Goal: Feedback & Contribution: Contribute content

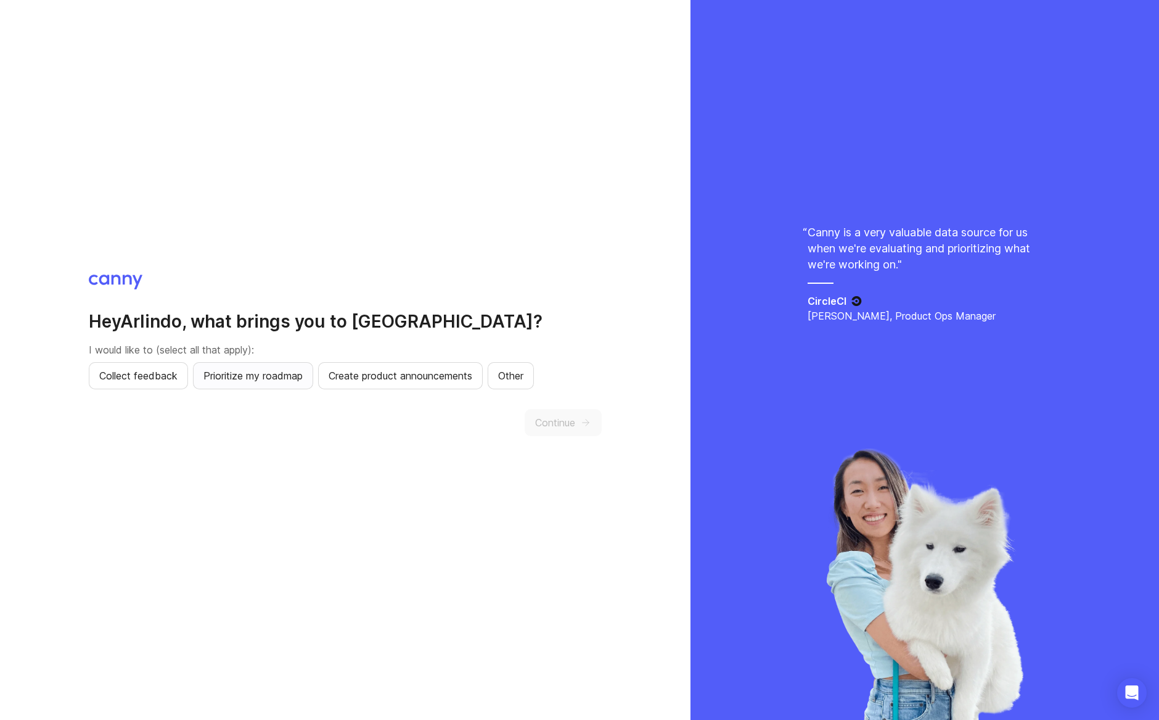
click at [257, 384] on button "Prioritize my roadmap" at bounding box center [253, 375] width 120 height 27
click at [116, 374] on span "Collect feedback" at bounding box center [138, 375] width 78 height 15
click at [355, 380] on span "Create product announcements" at bounding box center [401, 375] width 144 height 15
click at [578, 433] on button "Continue" at bounding box center [563, 422] width 77 height 27
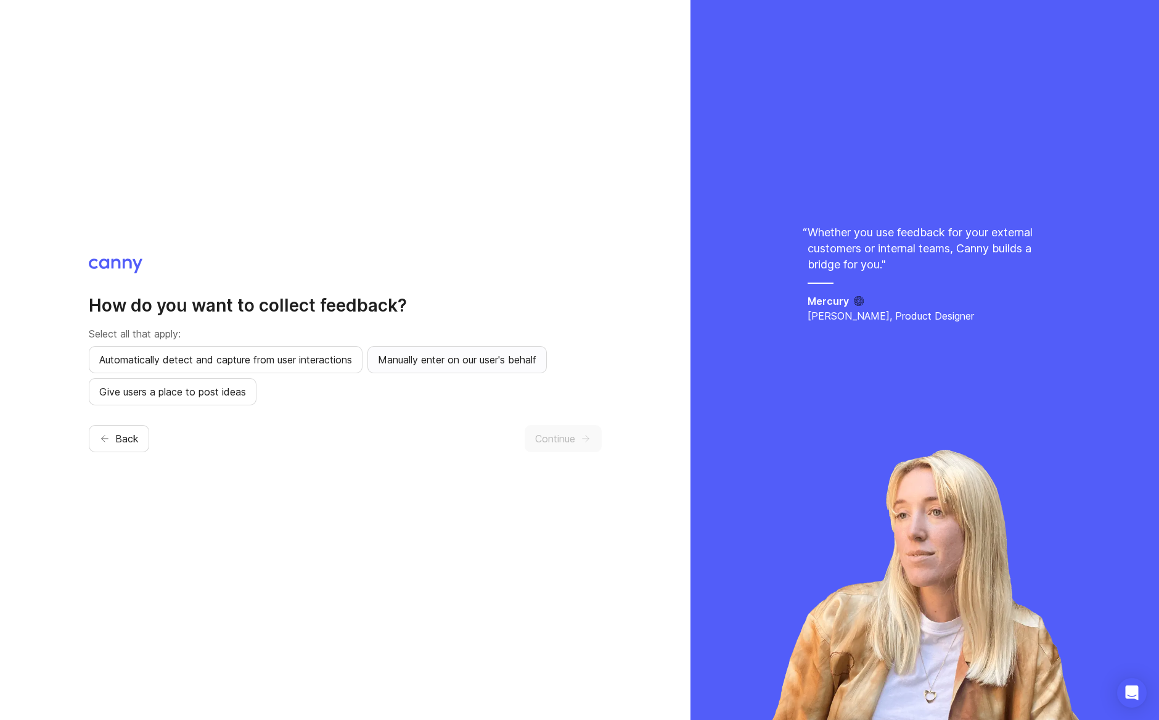
click at [419, 362] on span "Manually enter on our user's behalf" at bounding box center [457, 359] width 158 height 15
click at [219, 401] on button "Give users a place to post ideas" at bounding box center [173, 391] width 168 height 27
click at [269, 364] on span "Automatically detect and capture from user interactions" at bounding box center [225, 359] width 253 height 15
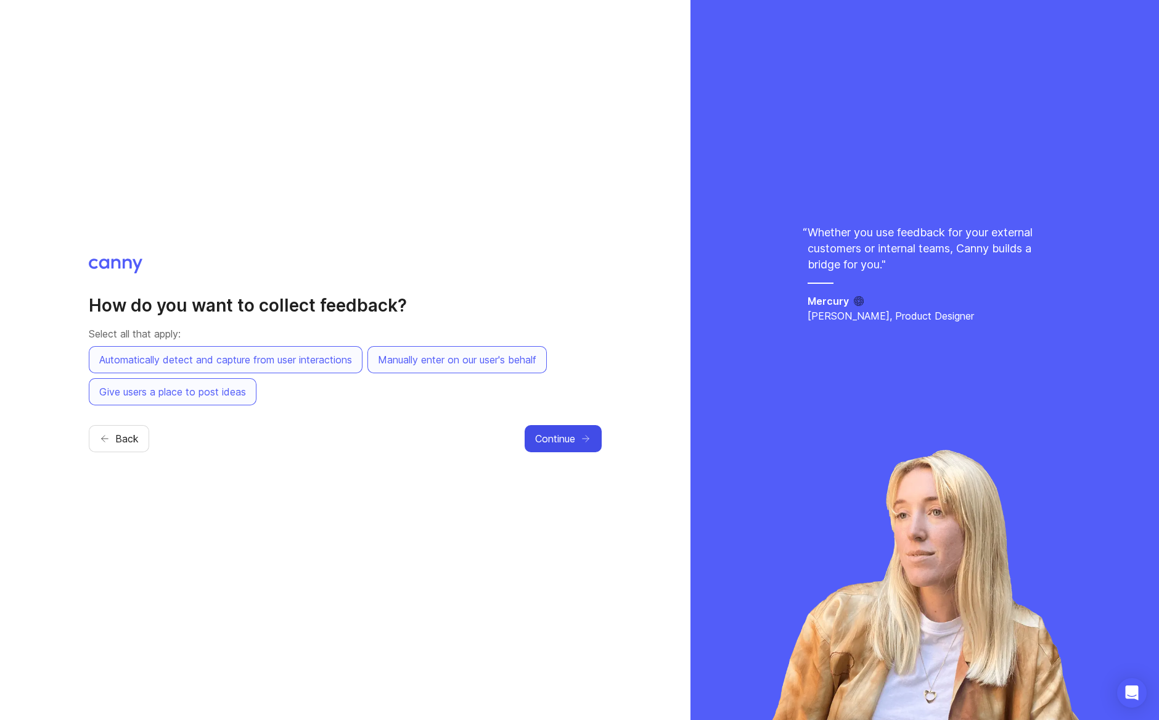
click at [546, 438] on span "Continue" at bounding box center [555, 438] width 40 height 15
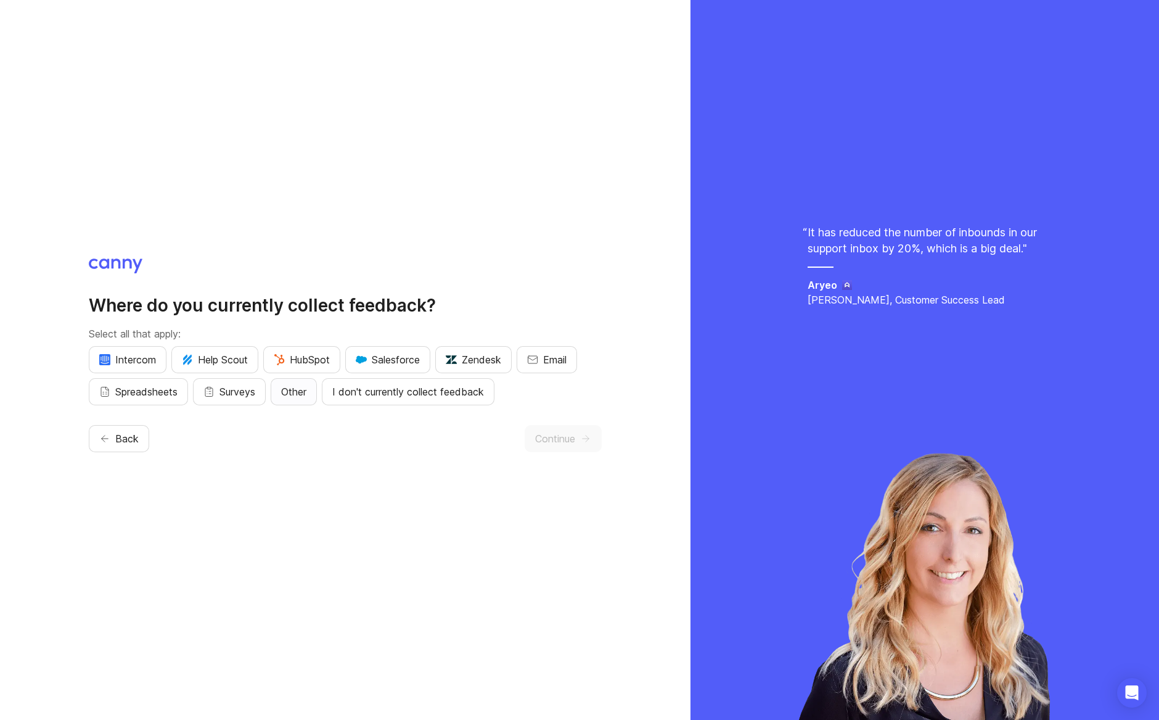
click at [297, 401] on button "Other" at bounding box center [294, 391] width 46 height 27
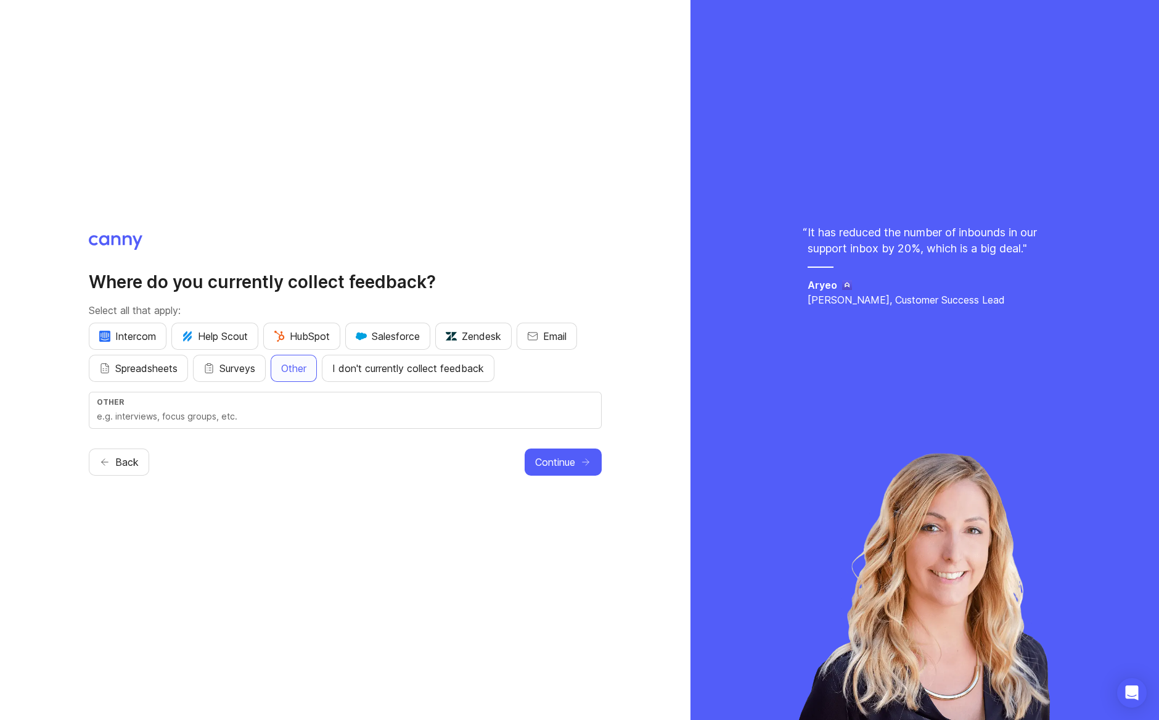
click at [334, 411] on input "text" at bounding box center [345, 416] width 497 height 14
type input "Interview Meet"
click at [595, 471] on button "Continue" at bounding box center [563, 461] width 77 height 27
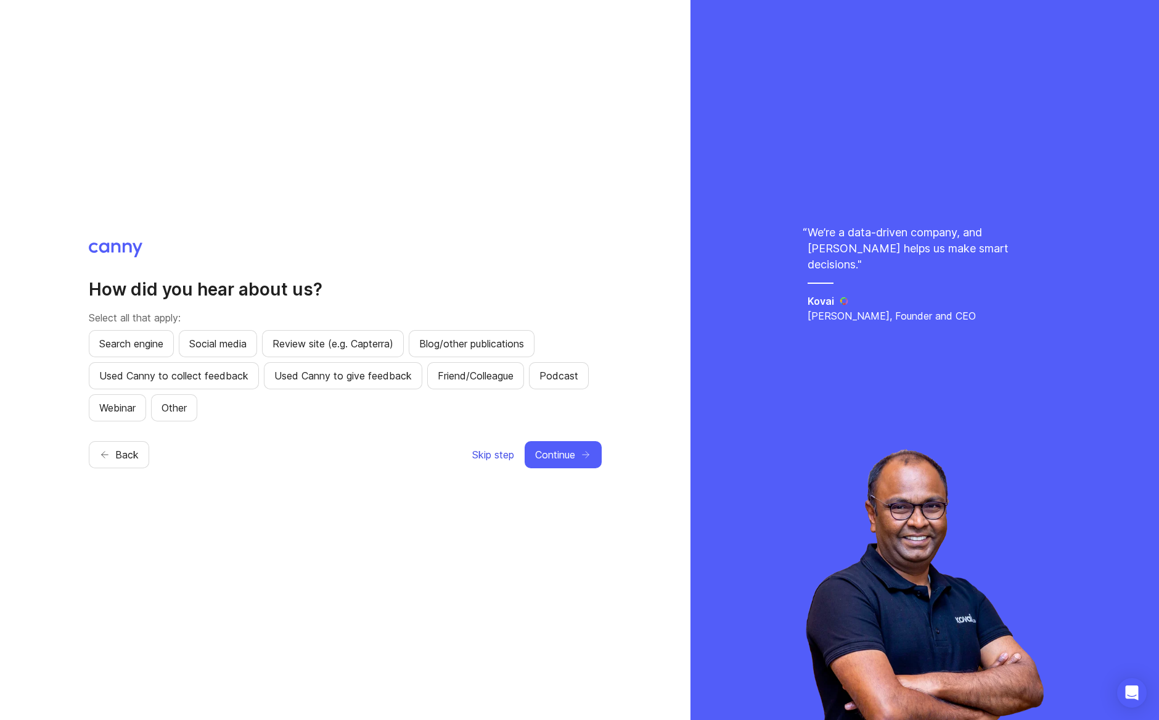
click at [505, 456] on span "Skip step" at bounding box center [493, 454] width 42 height 15
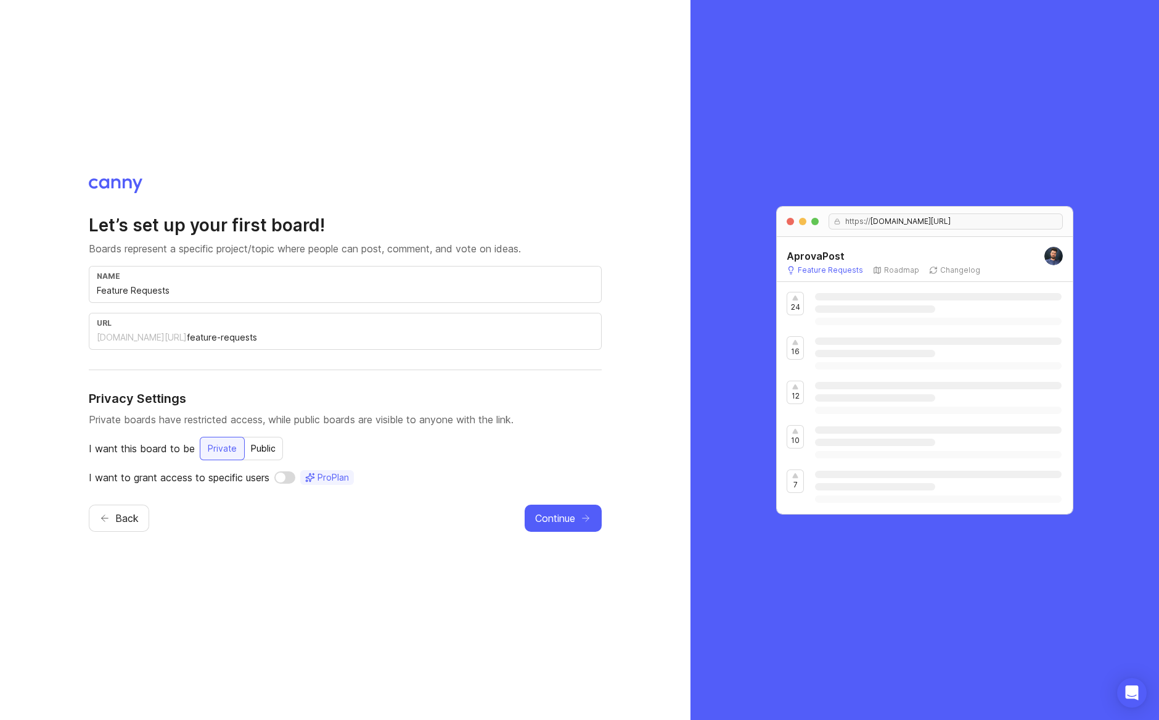
click at [156, 291] on input "Feature Requests" at bounding box center [345, 291] width 497 height 14
click at [273, 454] on div "Public" at bounding box center [263, 448] width 39 height 22
click at [128, 289] on input "Feature Requests" at bounding box center [345, 291] width 497 height 14
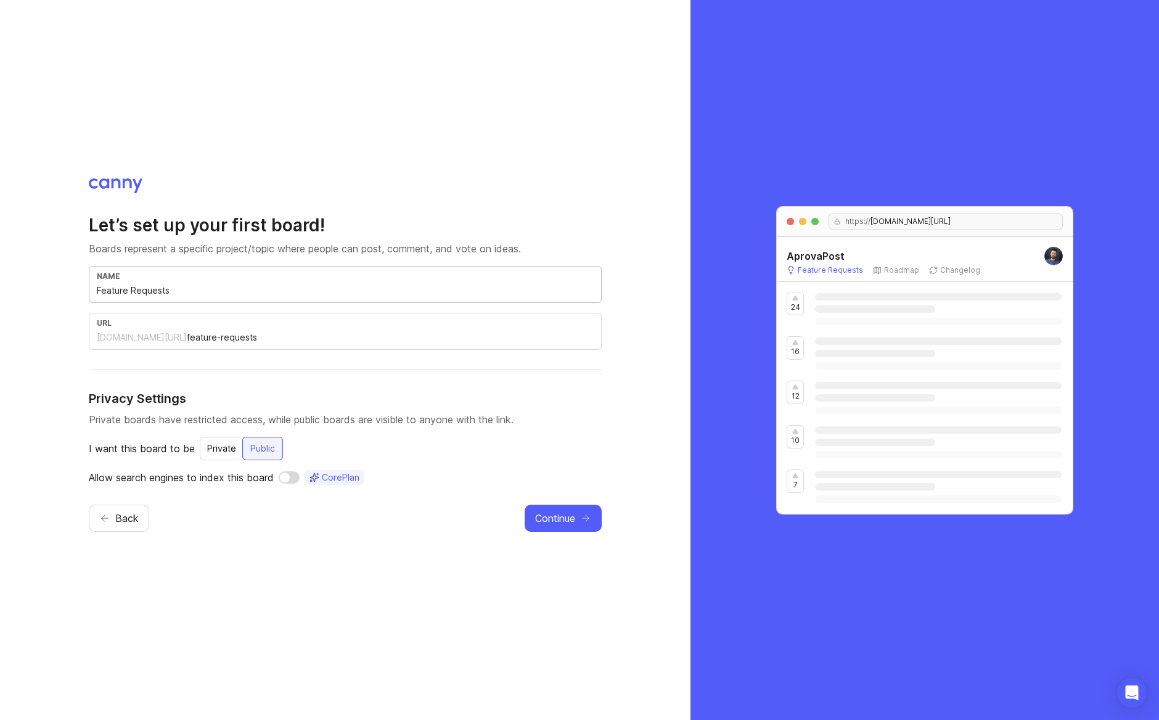
click at [128, 289] on input "Feature Requests" at bounding box center [345, 291] width 497 height 14
type input "S"
type input "s"
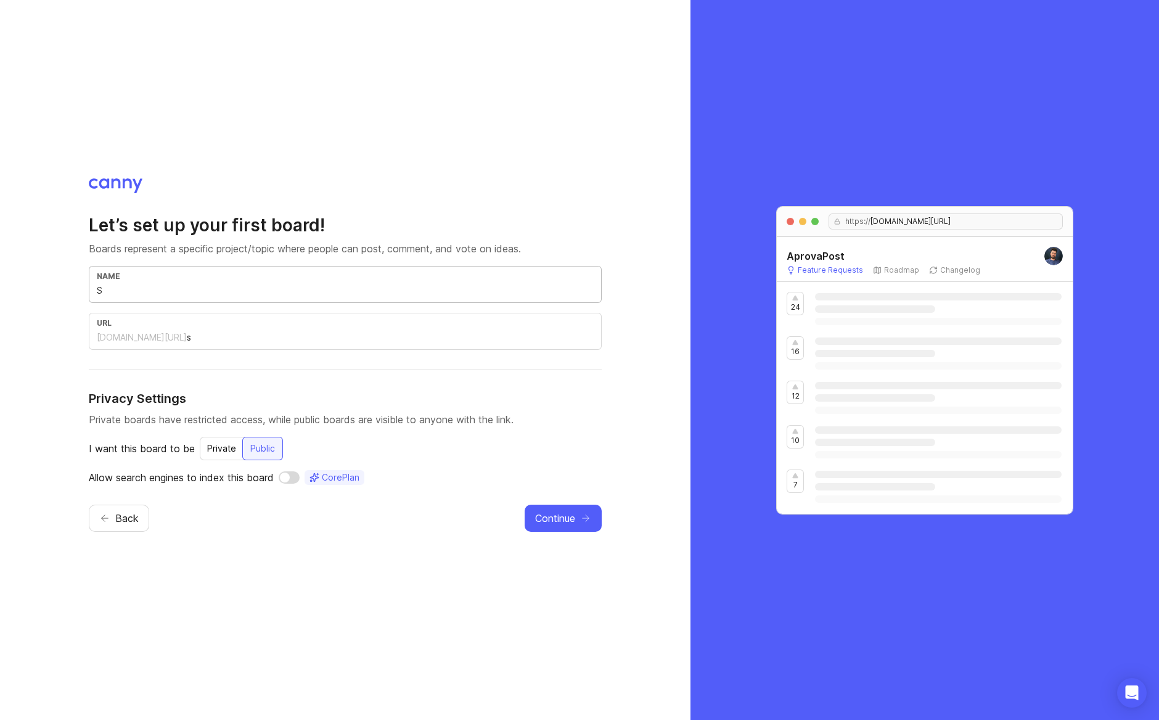
type input "So"
type input "so"
type input "Sol"
type input "sol"
type input "Soli"
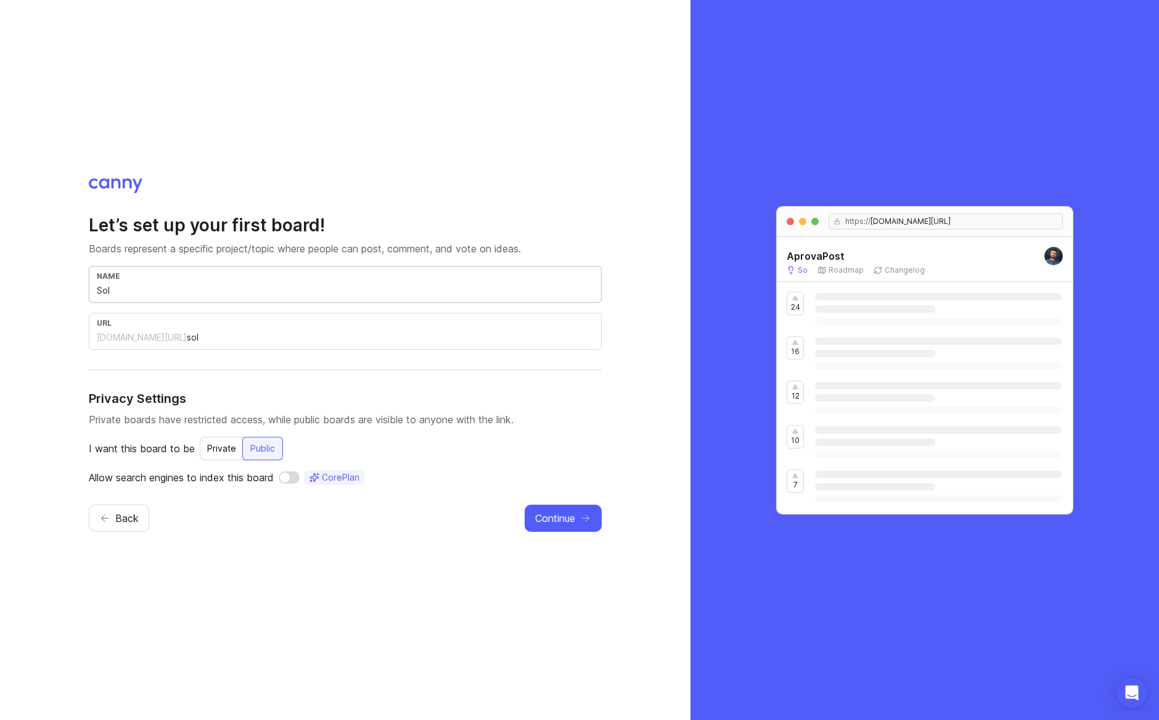
type input "soli"
type input "Solic"
type input "solic"
type input "Solici"
type input "solici"
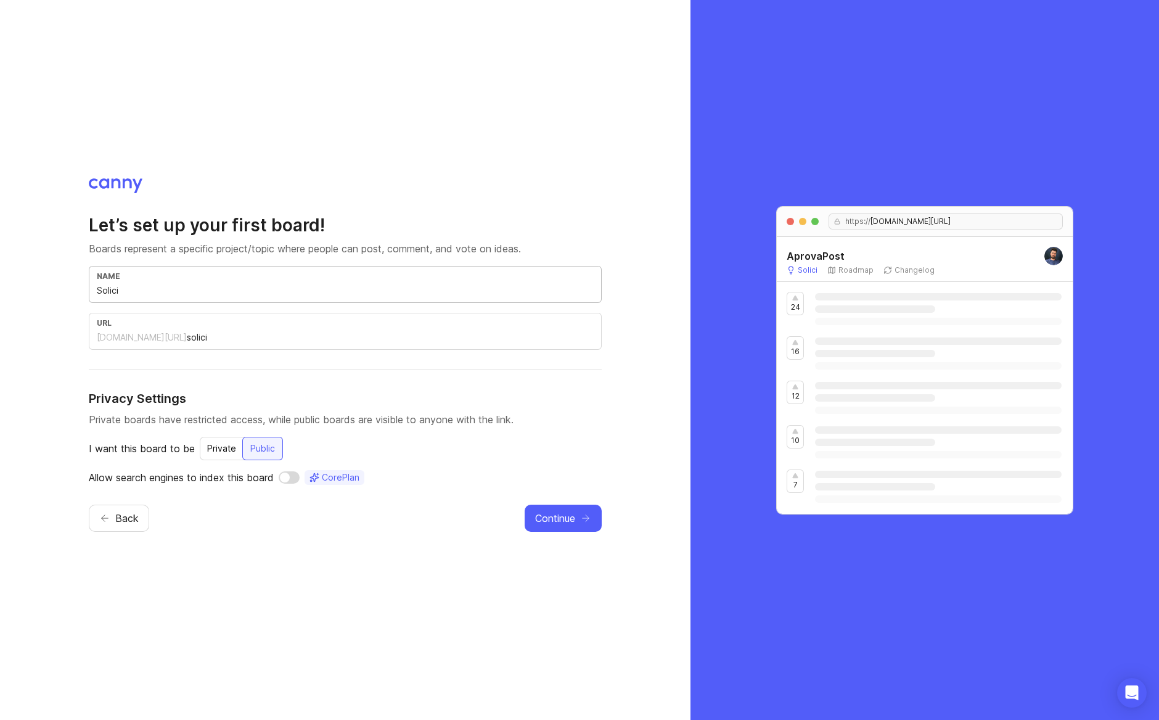
type input "Solicit"
type input "solicit"
type input "Solicita"
type input "solicita"
type input "Solicitac"
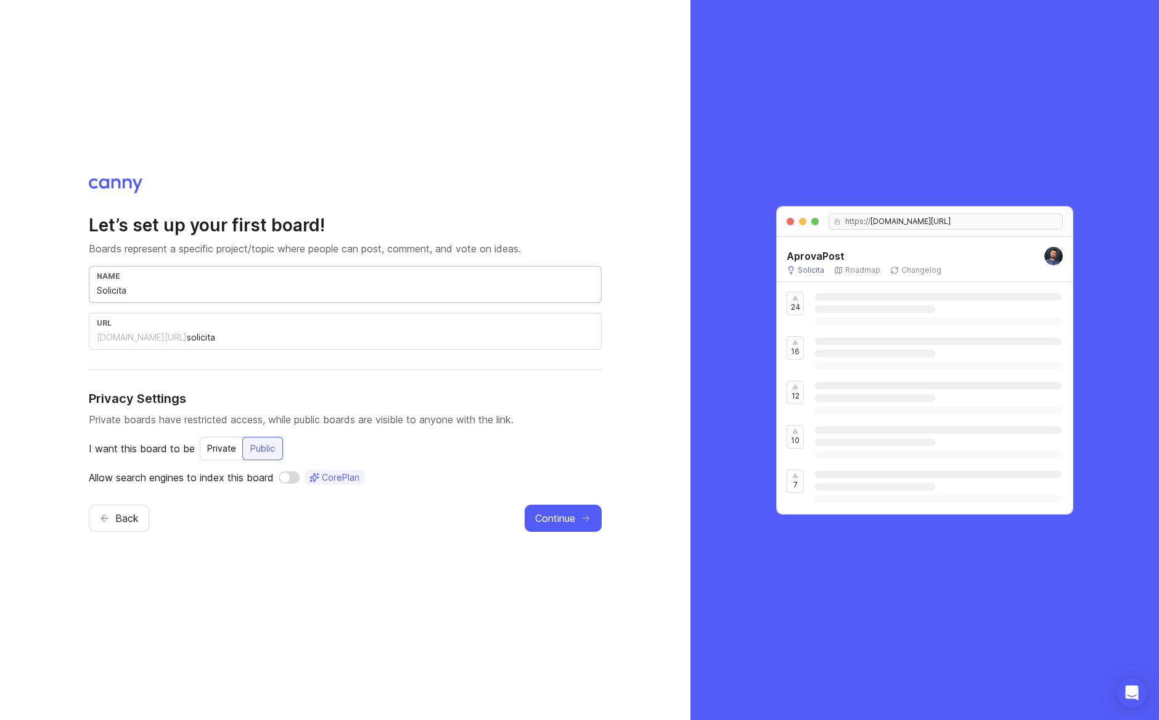
type input "solicitac"
type input "Solicitacã"
type input "solicitaca"
type input "Solicitacão"
type input "solicitacao"
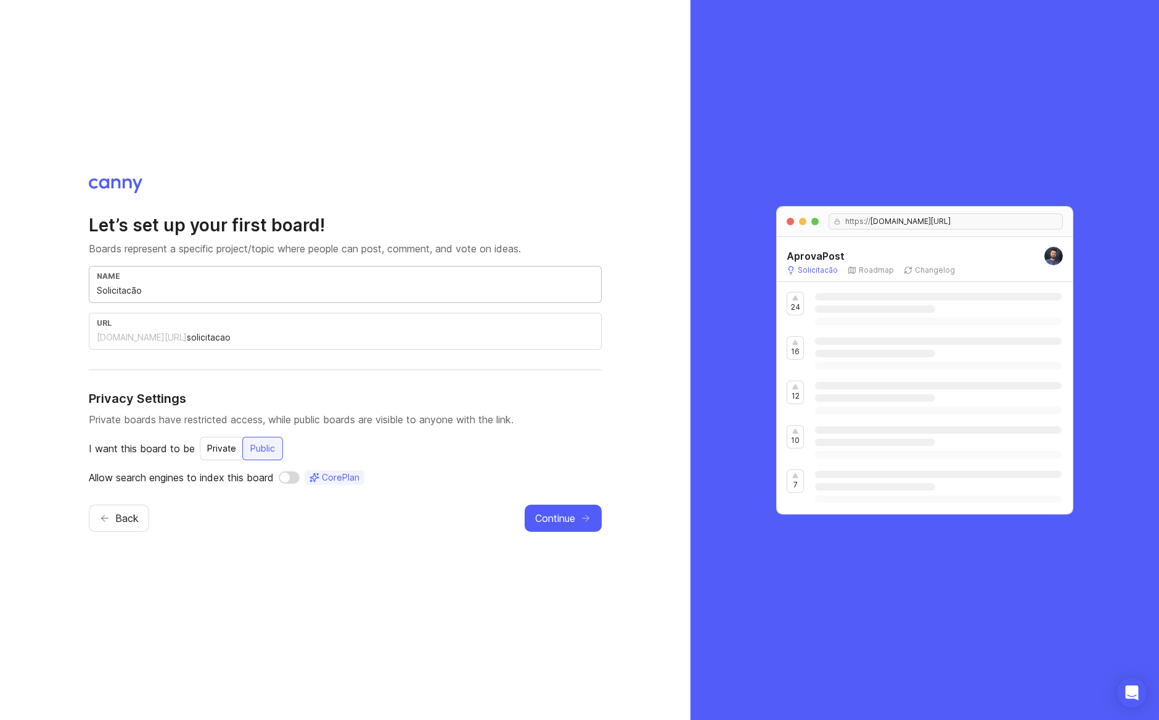
type input "Solicitacão d"
type input "solicitacao-d"
type input "Solicitacão de"
type input "solicitacao-de"
type input "Solicitacão de F"
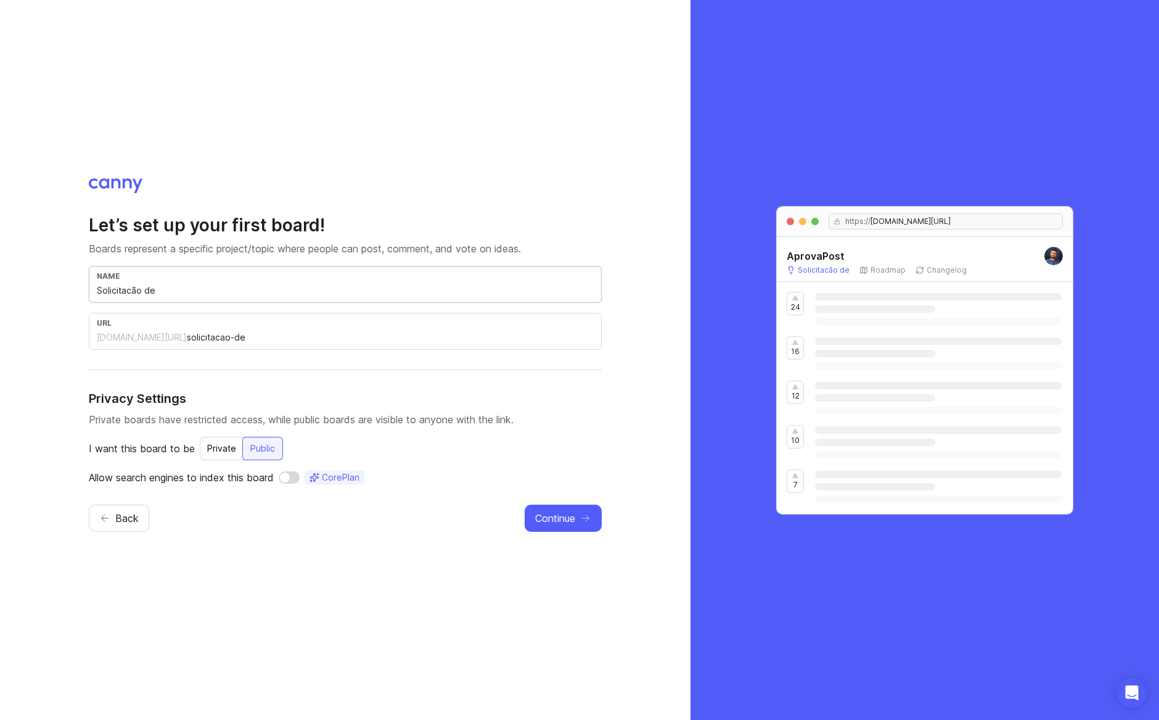
type input "solicitacao-de-f"
type input "Solicitacão de Fr"
type input "solicitacao-de-fr"
type input "Solicitacão de Fra"
type input "solicitacao-de-fra"
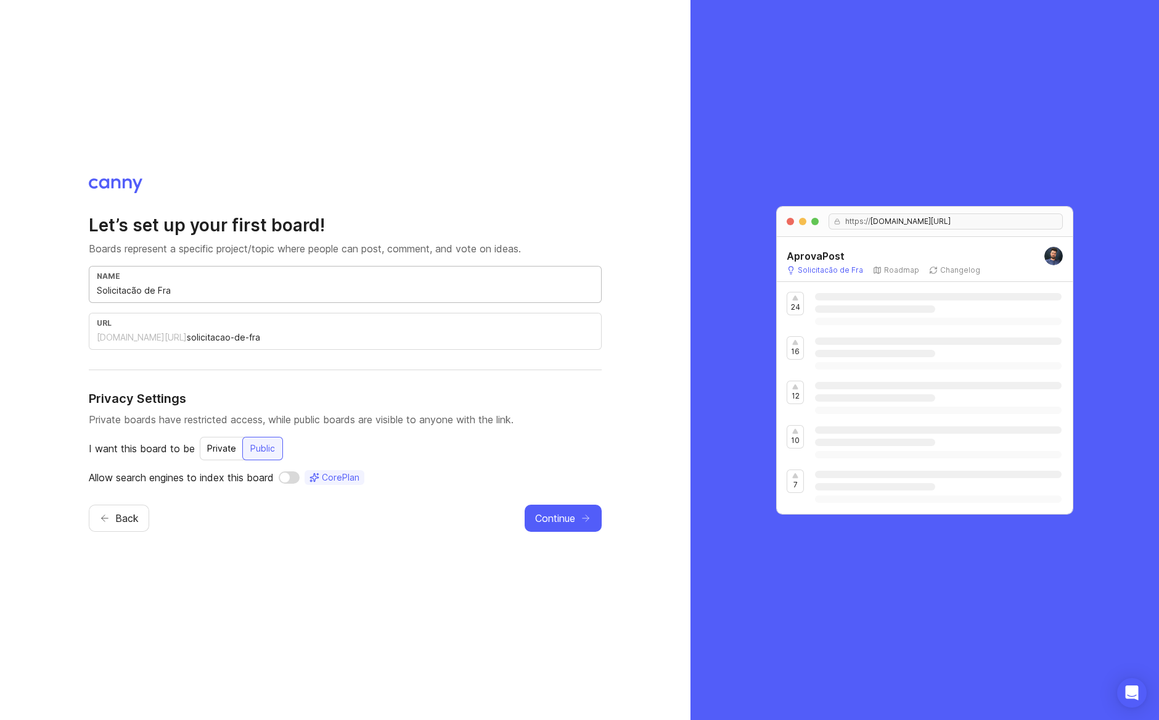
type input "Solicitacão de Fr"
type input "solicitacao-de-fr"
type input "Solicitacão de F"
type input "solicitacao-de-f"
type input "Solicitacão de Fu"
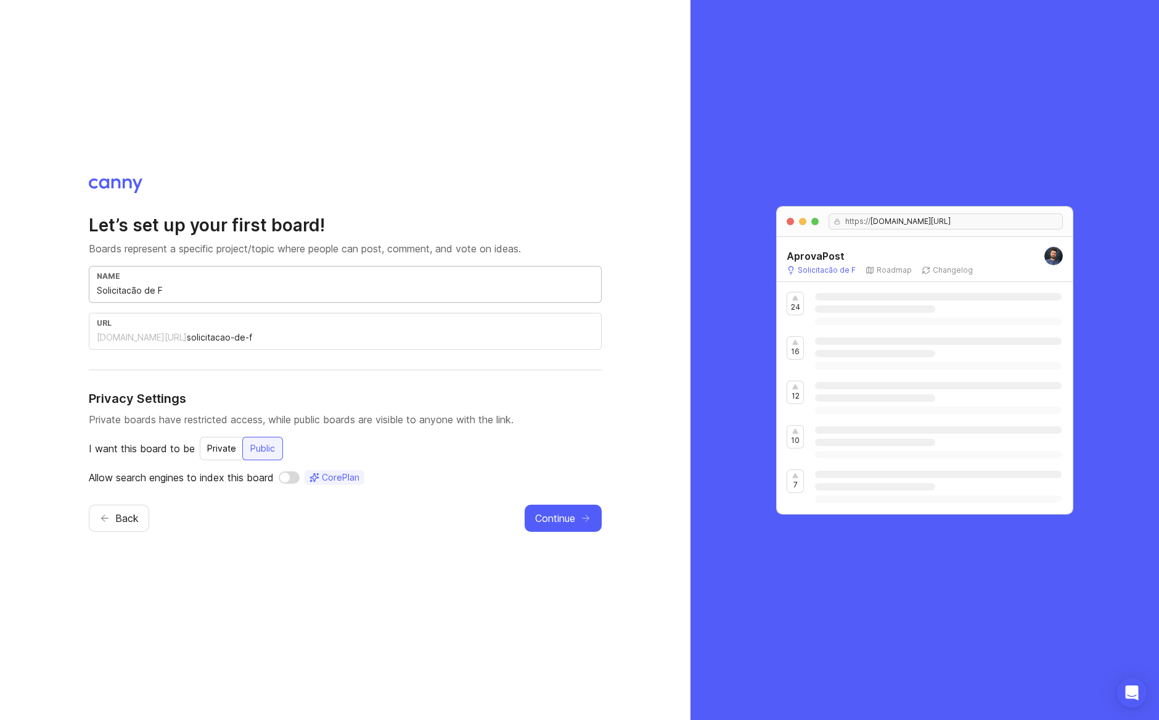
type input "solicitacao-de-fu"
type input "Solicitacão de Fun"
type input "solicitacao-de-fun"
type input "Solicitacão de Func"
type input "solicitacao-de-func"
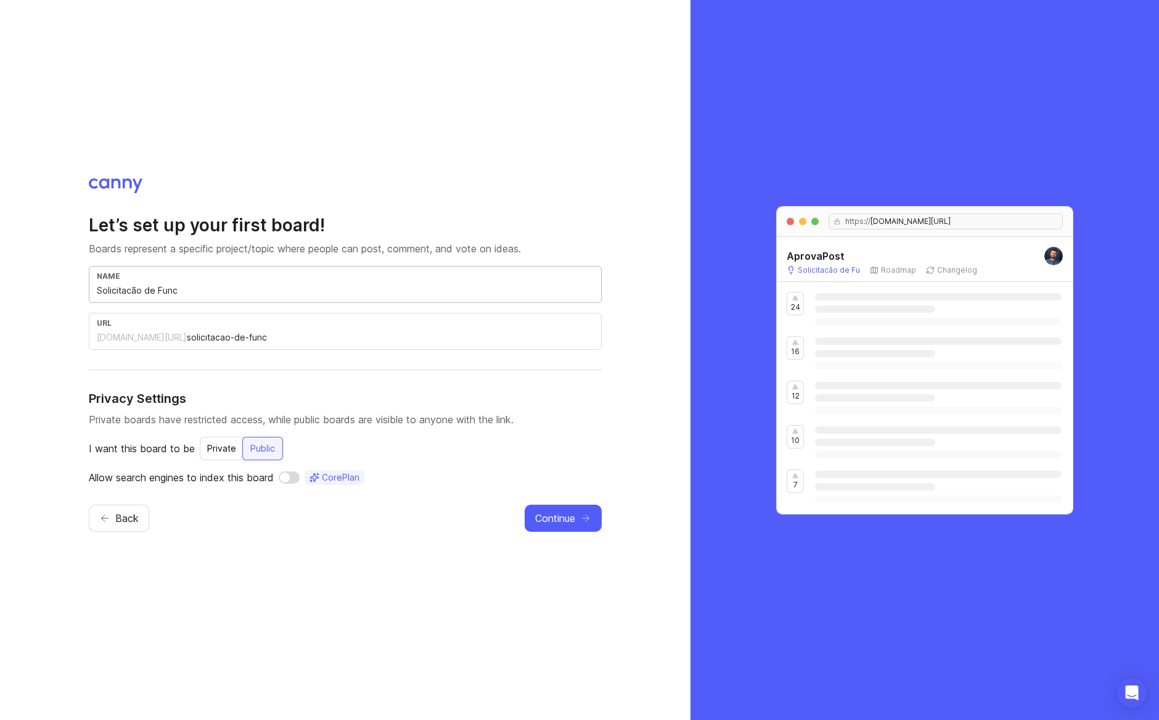
type input "Solicitacão de Funci"
type input "solicitacao-de-funci"
type input "Solicitacão de Funcio"
type input "solicitacao-de-funcio"
type input "Solicitacão de Funcion"
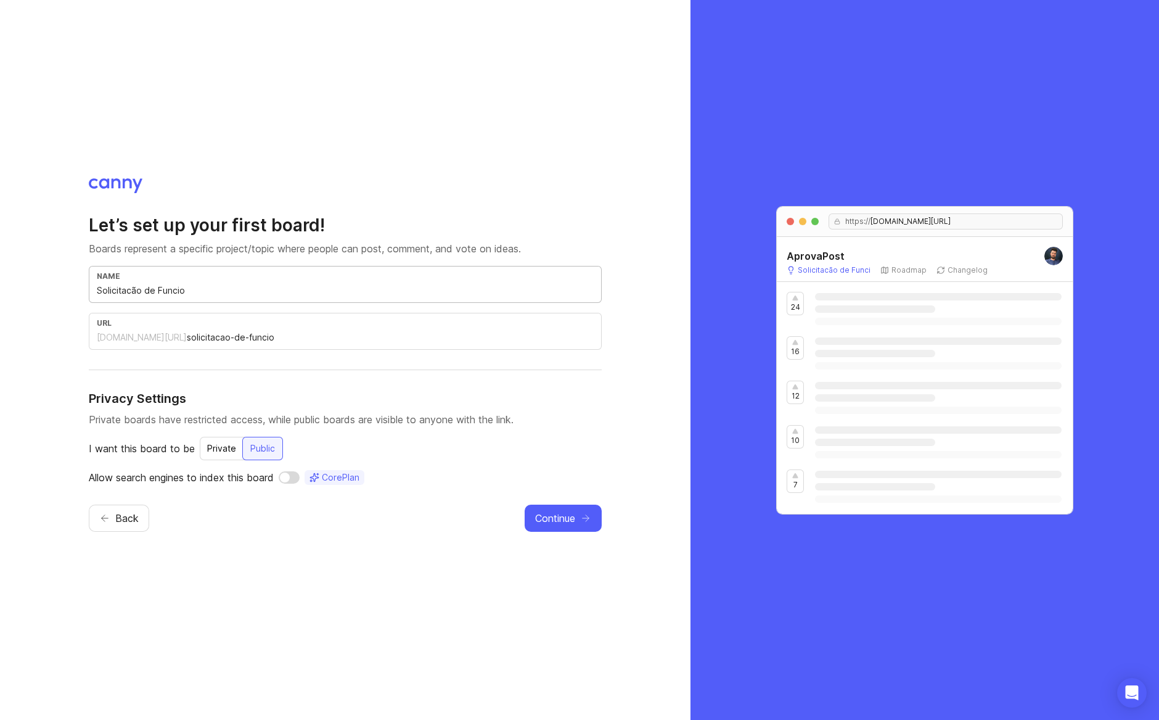
type input "solicitacao-de-funcion"
type input "Solicitacão de Funciona"
type input "solicitacao-de-funciona"
type input "Solicitacão de Funcional"
type input "solicitacao-de-funcional"
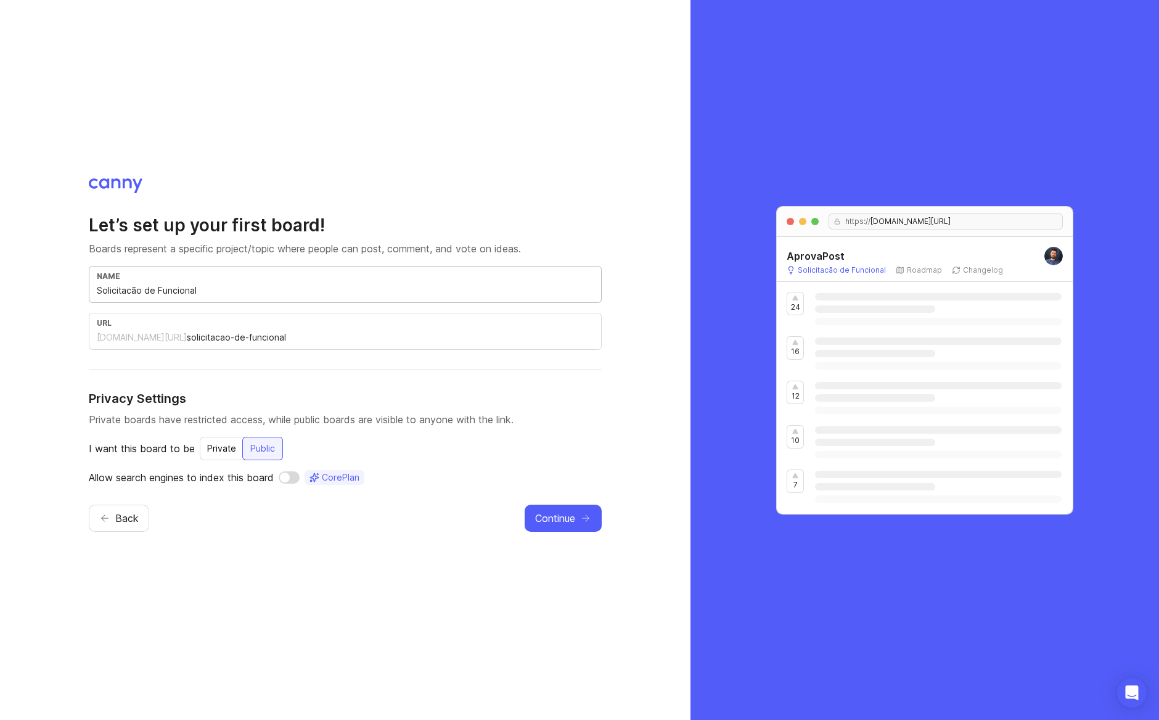
type input "Solicitacão de Funcionali"
type input "solicitacao-de-funcionali"
type input "Solicitacão de Funcionalid"
type input "solicitacao-de-funcionalid"
type input "Solicitacão de Funcionalida"
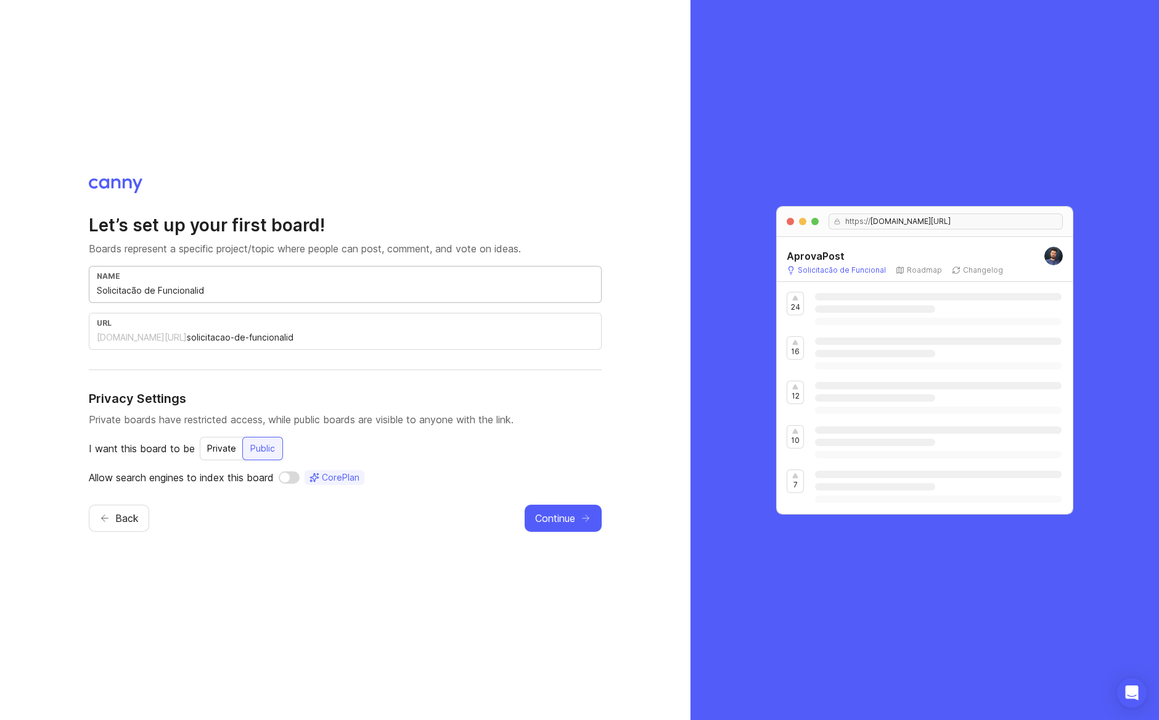
type input "solicitacao-de-funcionalida"
type input "Solicitacão de Funcionalidae"
type input "solicitacao-de-funcionalidae"
type input "Solicitacão de Funcionalida"
type input "solicitacao-de-funcionalida"
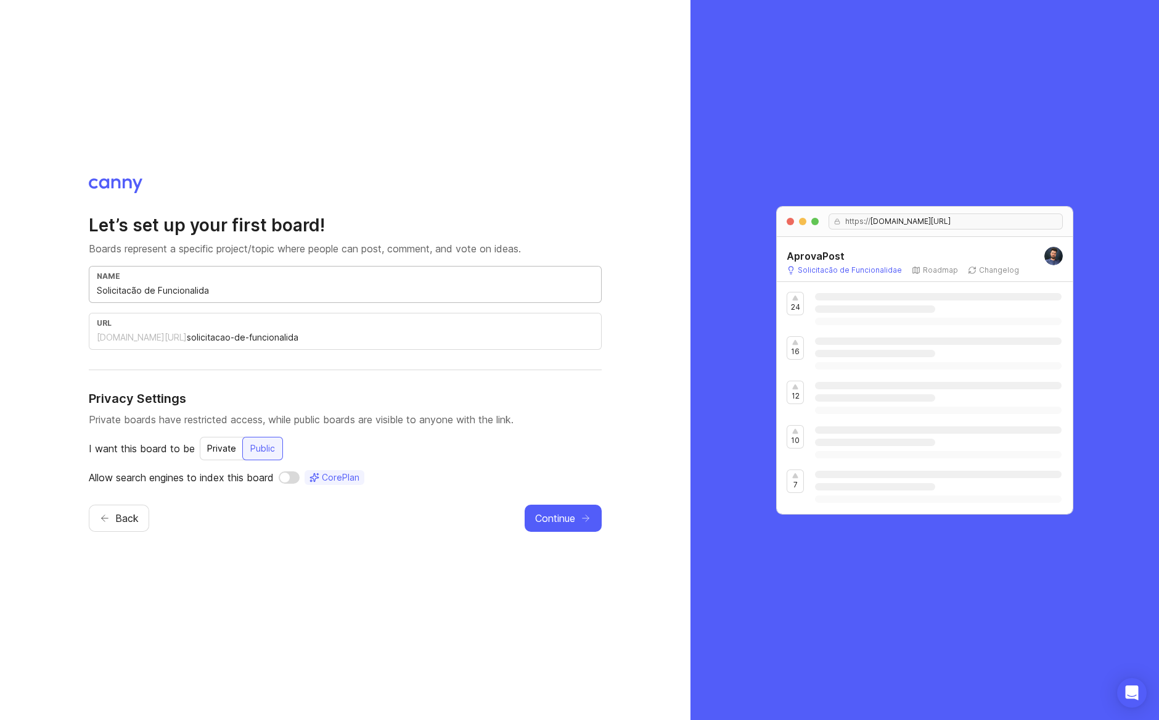
type input "Solicitacão de Funcionalidad"
type input "solicitacao-de-funcionalidad"
type input "Solicitacão de Funcionalidade"
type input "solicitacao-de-funcionalidade"
type input "Solicitacão de Funcionalidades"
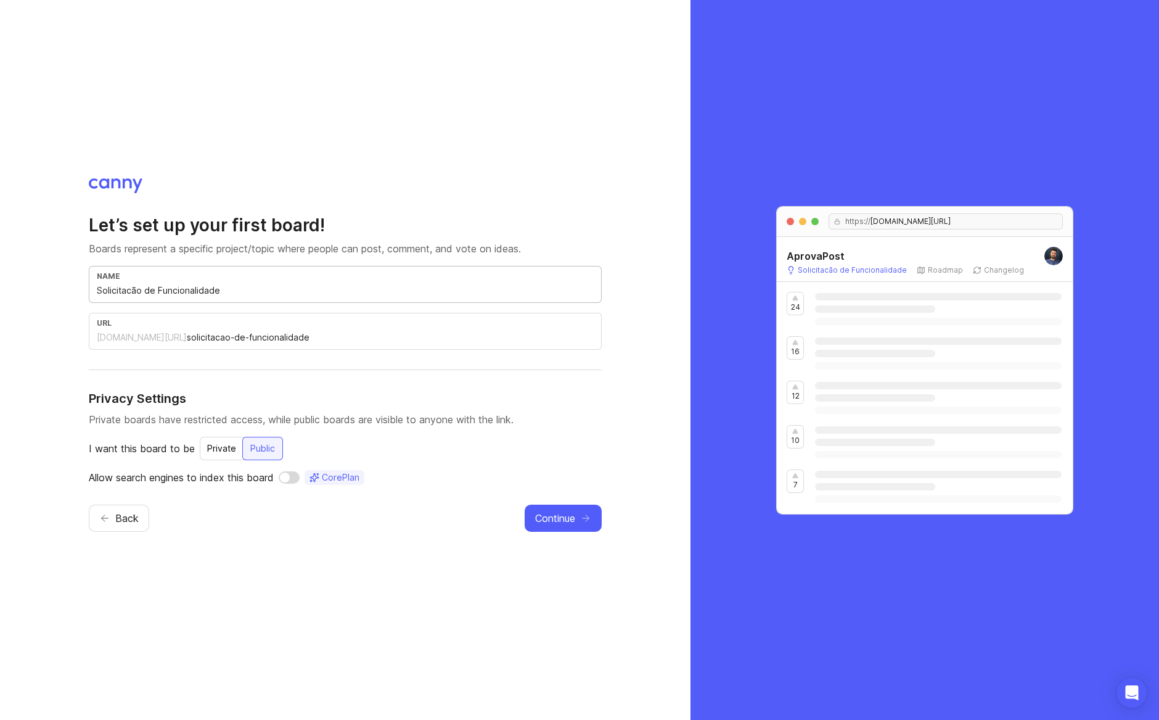
type input "solicitacao-de-funcionalidades"
click at [168, 290] on input "Solicitacão de Funcionalidades" at bounding box center [345, 291] width 497 height 14
type input "Solicitacão de M"
type input "solicitacao-de-m"
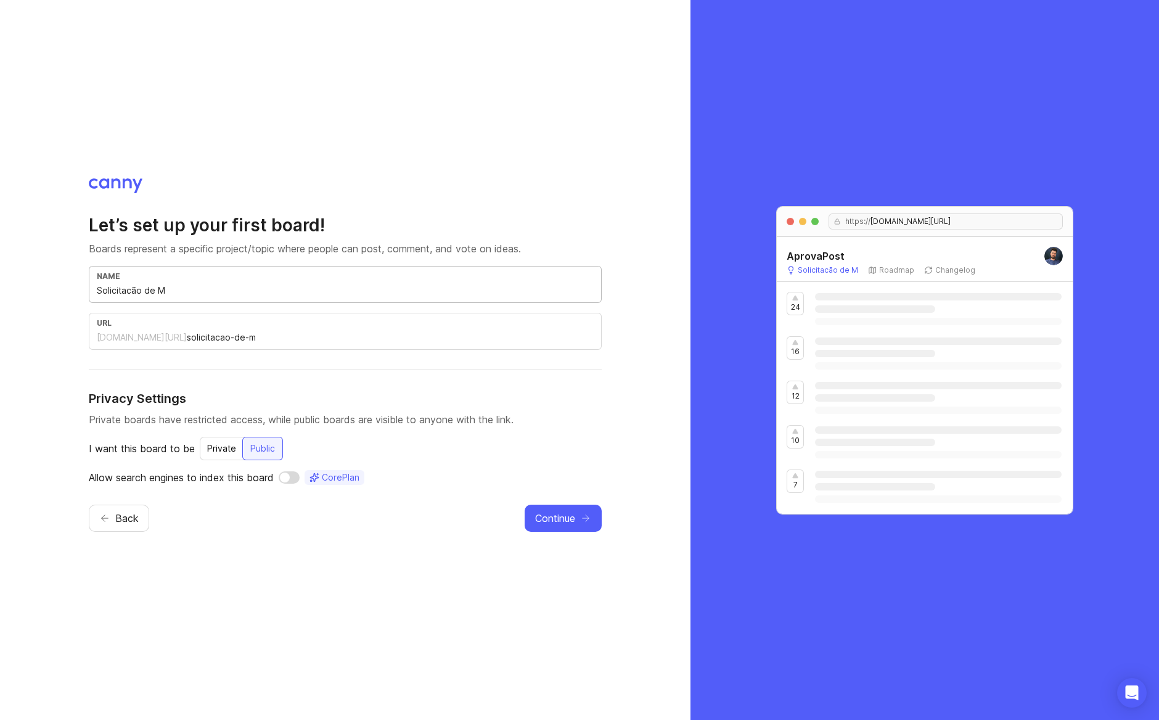
type input "Solicitacão de Me"
type input "solicitacao-de-me"
type input "Solicitacão de Mel"
type input "solicitacao-de-mel"
type input "Solicitacão de Melh"
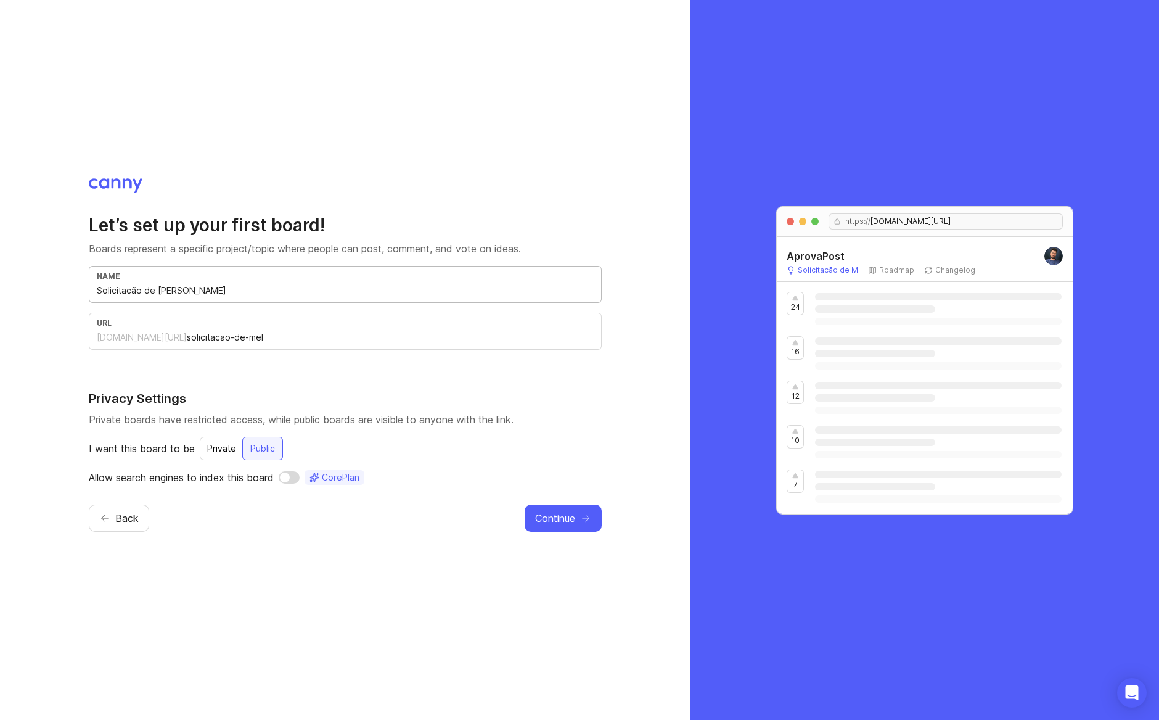
type input "solicitacao-de-melh"
type input "Solicitacão de Melho"
type input "solicitacao-de-melho"
type input "Solicitacão de Melhor"
type input "solicitacao-de-melhor"
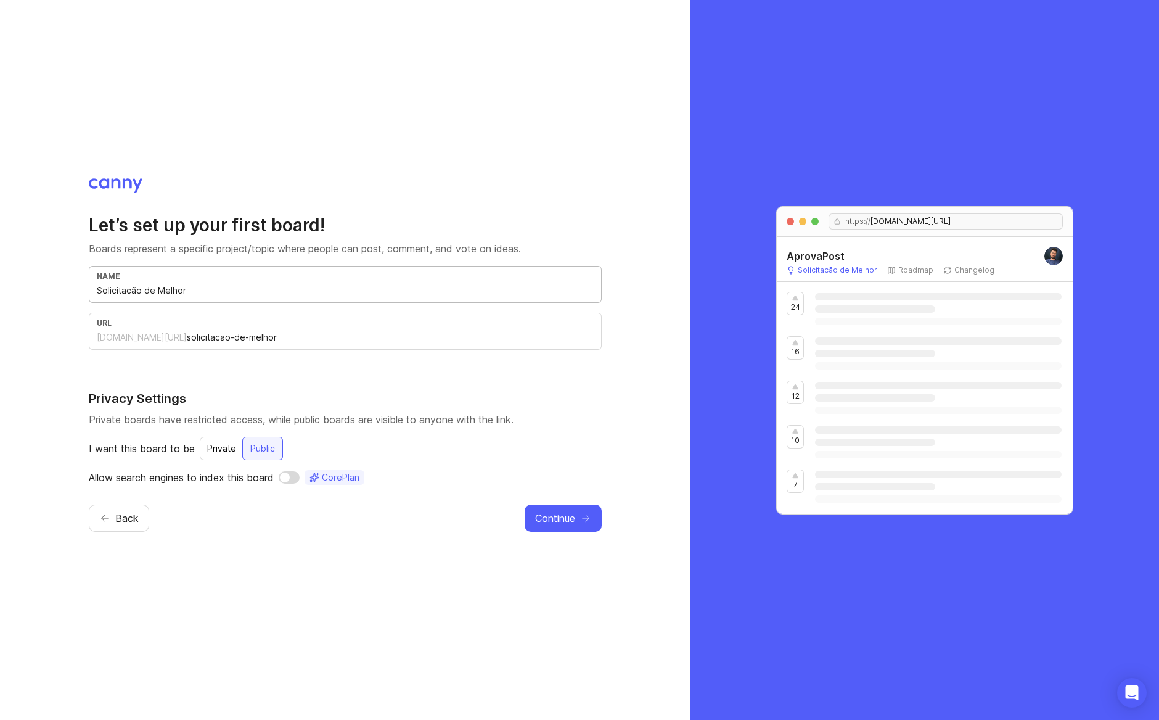
type input "Solicitacão de Melhori"
type input "solicitacao-de-melhori"
type input "Solicitacão de Melhoria"
type input "solicitacao-de-melhoria"
type input "Solicitacão de Melhorias"
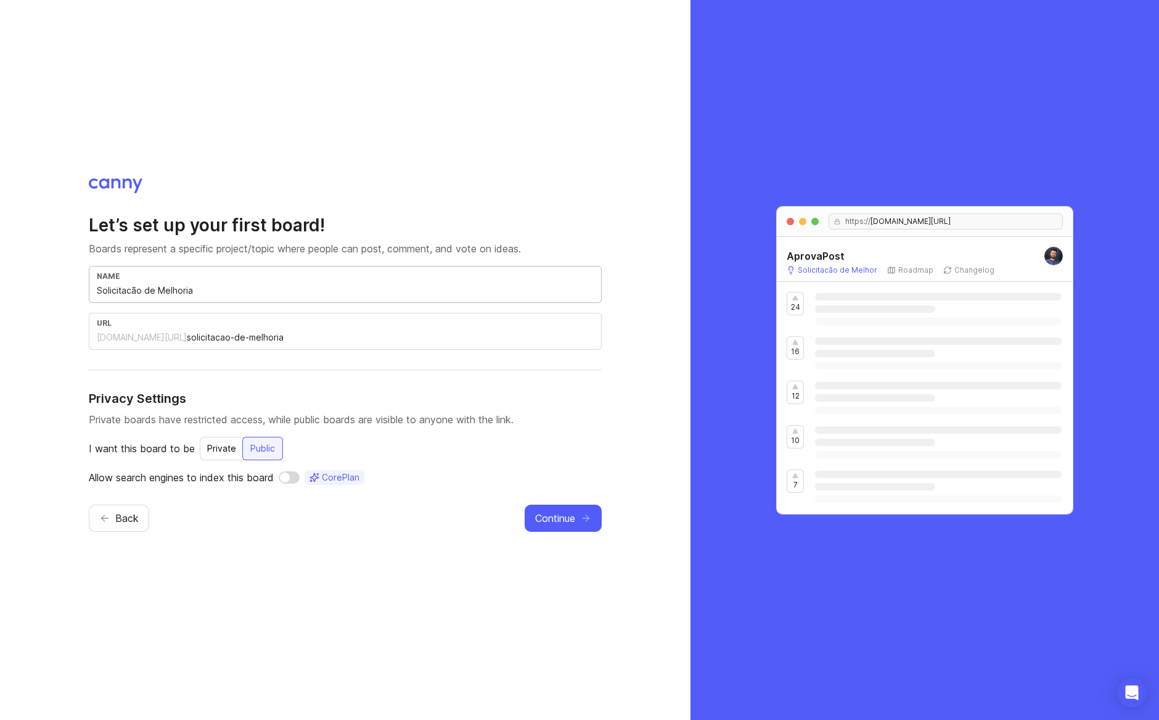
type input "solicitacao-de-melhorias"
click at [131, 292] on input "Solicitacão de Melhorias" at bounding box center [345, 291] width 497 height 14
type input "Solicitaão de Melhorias"
type input "solicitaao-de-melhorias"
type input "Solicitação de Melhorias"
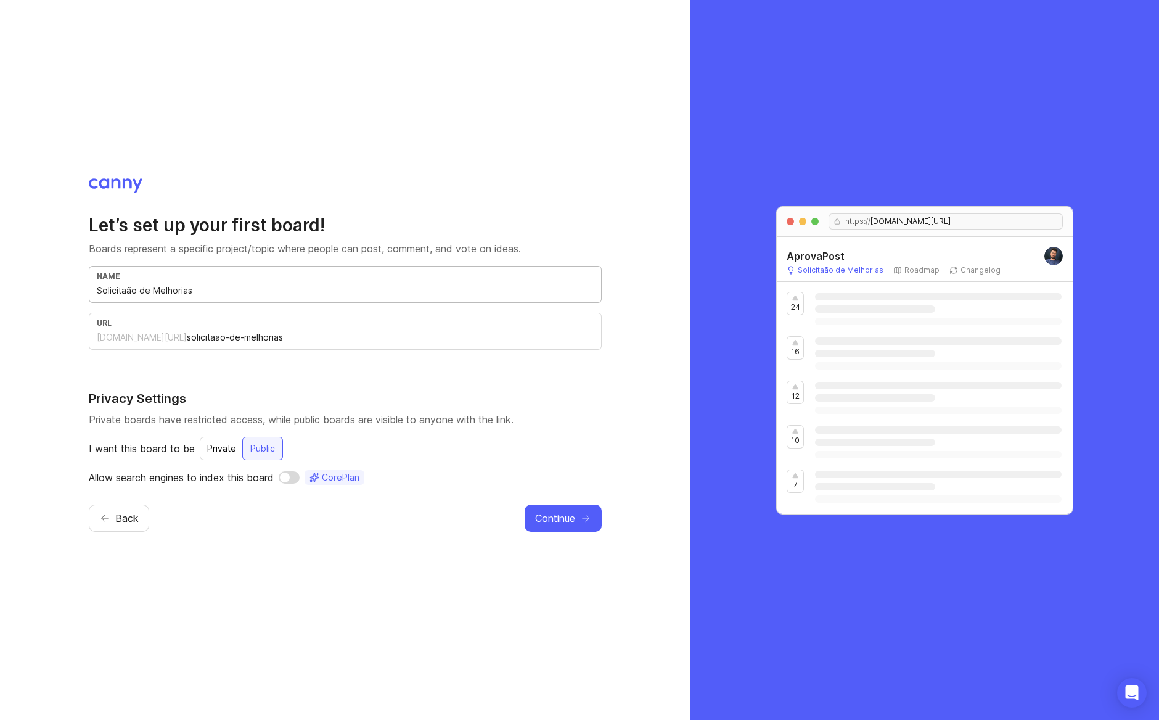
type input "solicitacao-de-melhorias"
type input "Solicitação de Melhorias"
click at [550, 524] on span "Continue" at bounding box center [555, 518] width 40 height 15
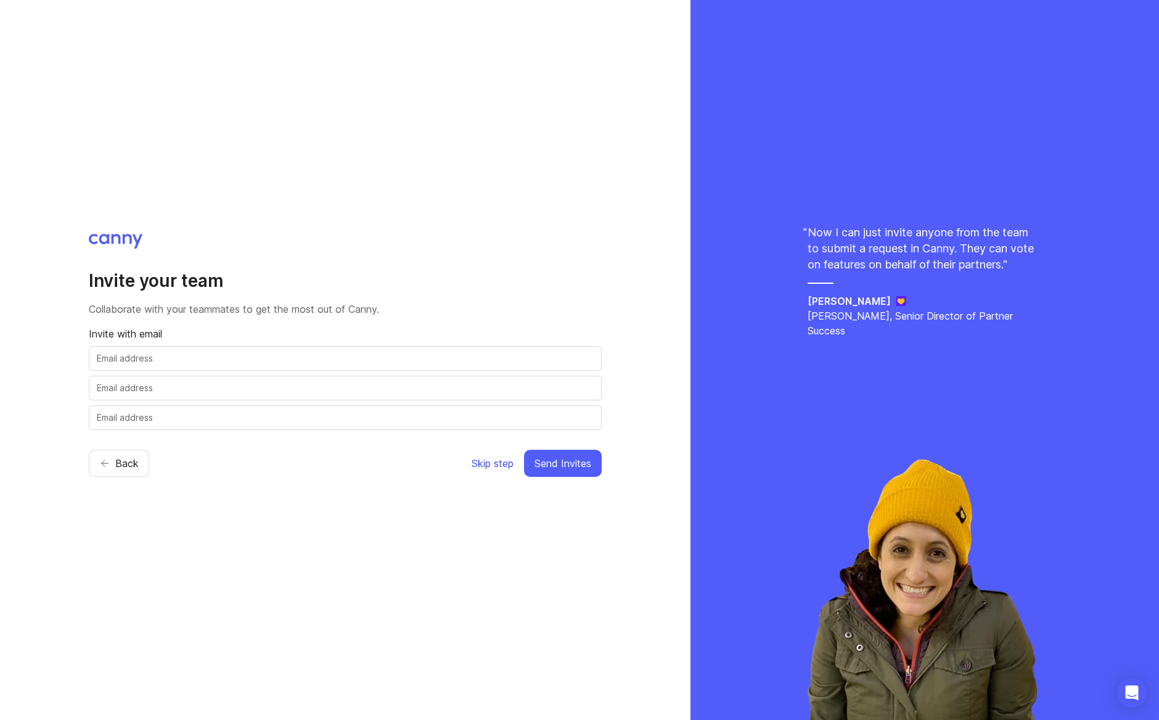
click at [504, 466] on span "Skip step" at bounding box center [493, 463] width 42 height 15
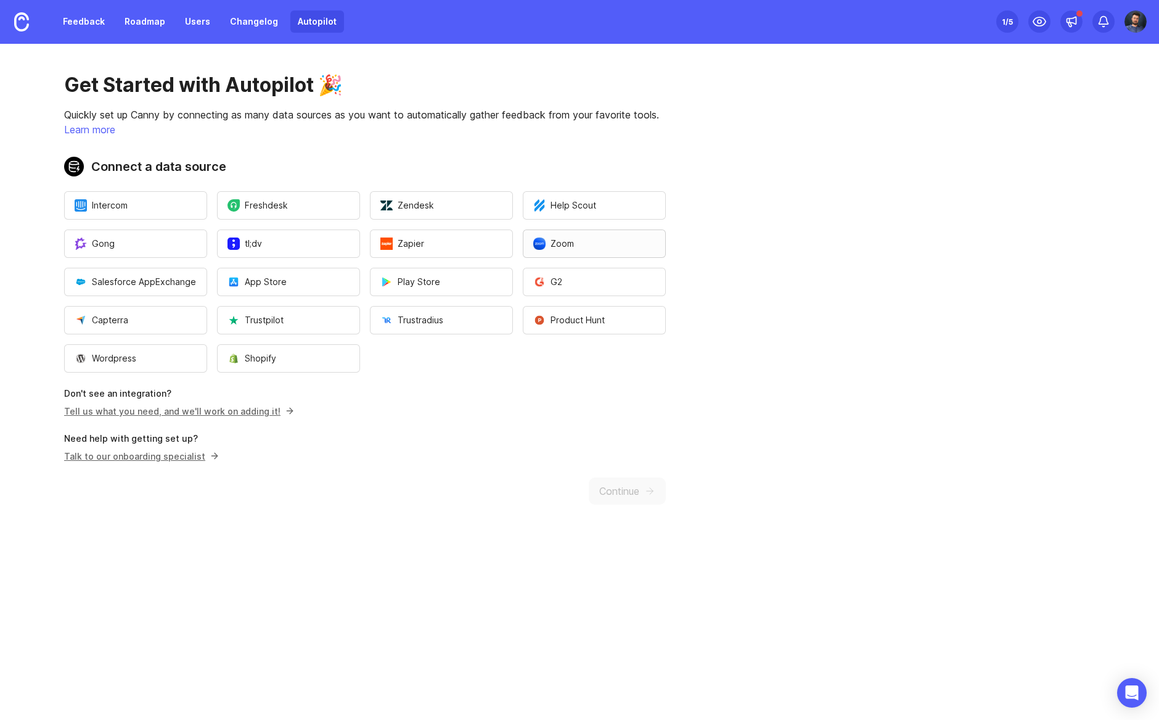
click at [614, 250] on button "Zoom" at bounding box center [594, 243] width 143 height 28
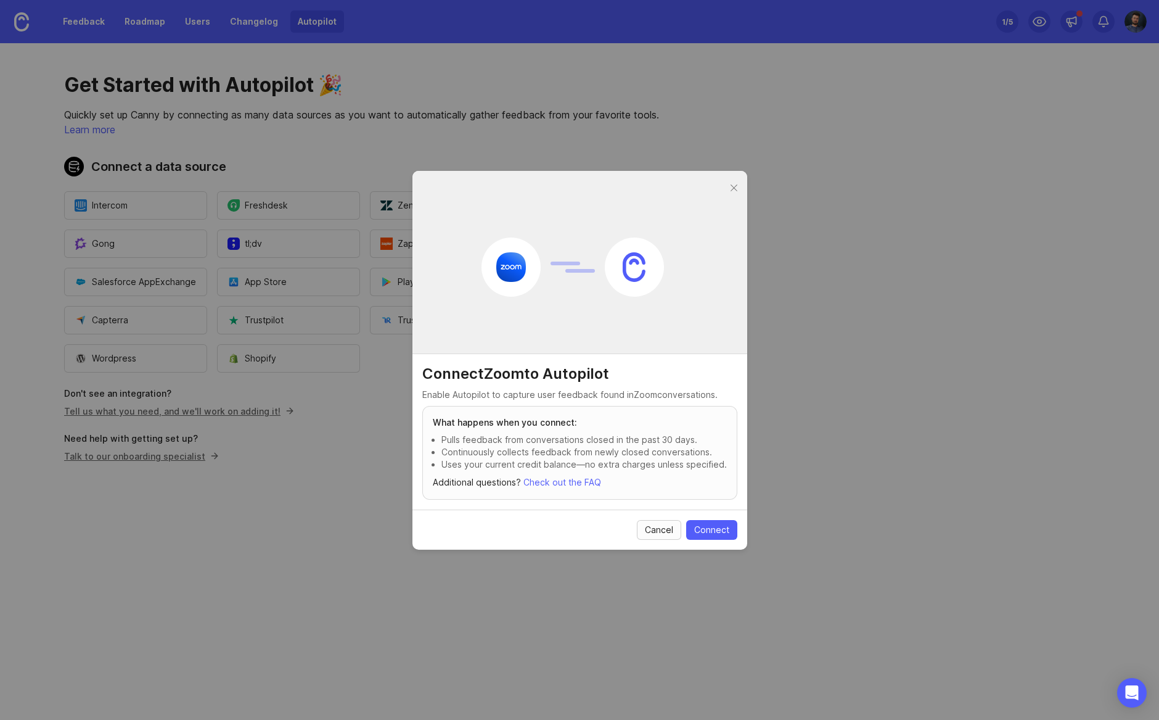
click at [657, 533] on span "Cancel" at bounding box center [659, 529] width 28 height 12
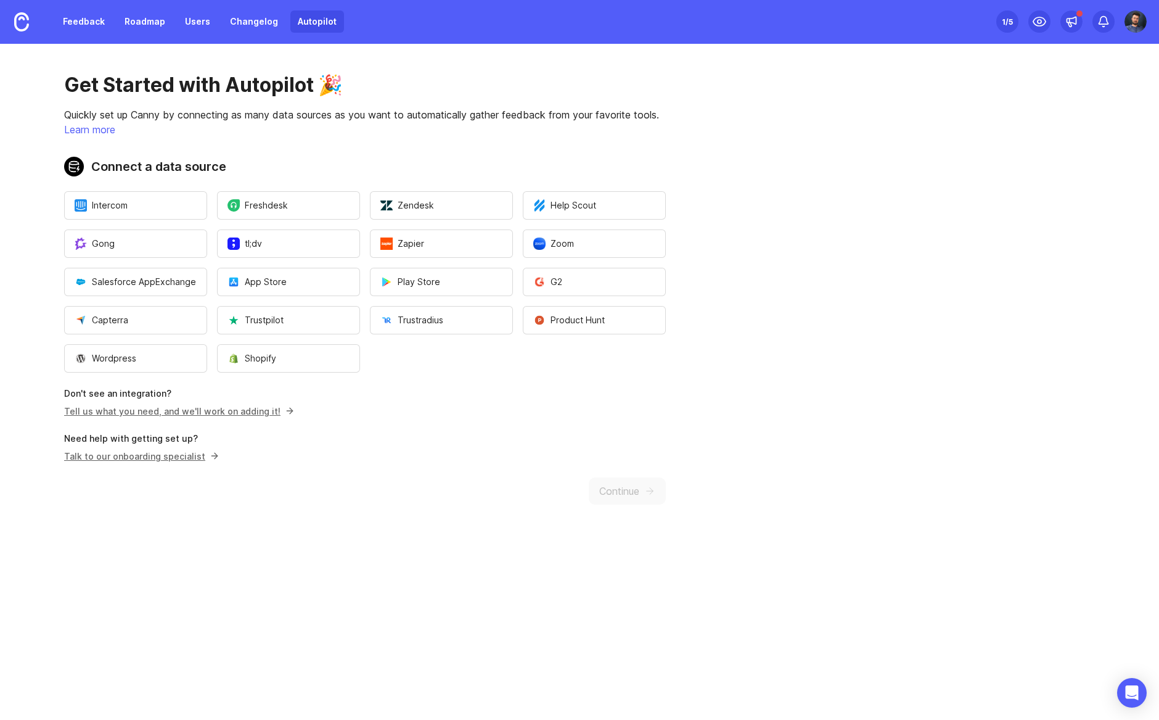
click at [668, 488] on div "Get Started with Autopilot 🎉 Quickly set up Canny by connecting as many data so…" at bounding box center [365, 288] width 730 height 491
click at [188, 414] on link "Tell us what you need, and we'll work on adding it!" at bounding box center [177, 411] width 226 height 10
click at [269, 29] on link "Changelog" at bounding box center [254, 21] width 63 height 22
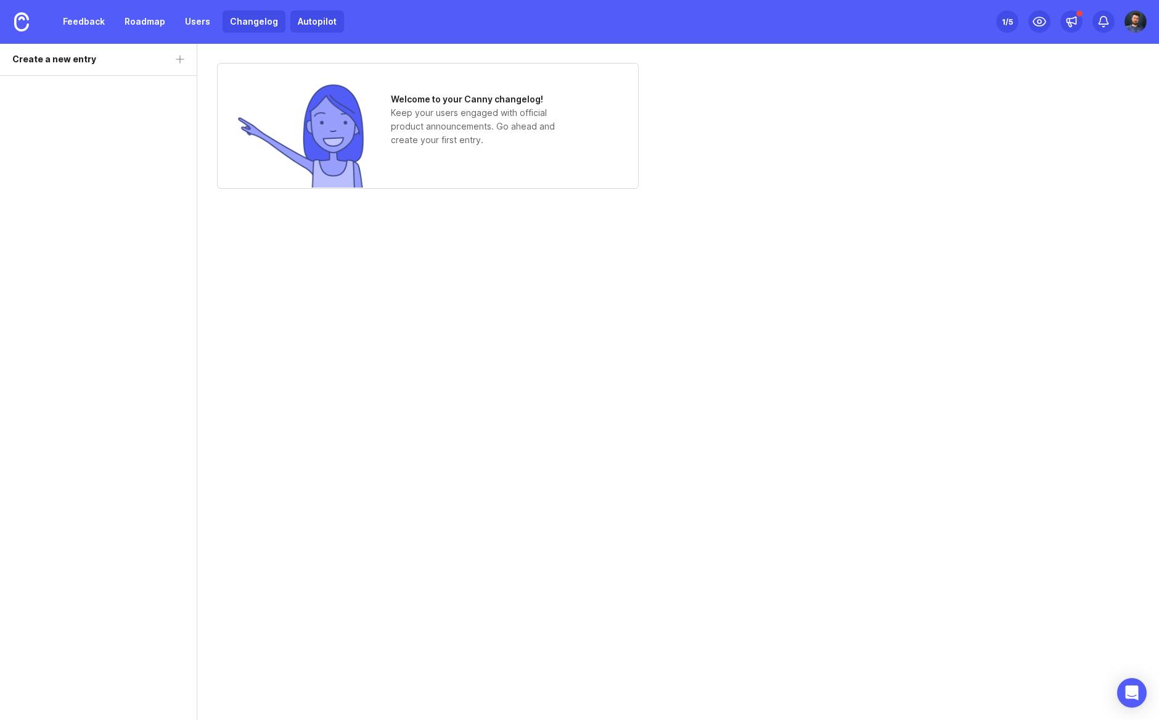
click at [314, 22] on link "Autopilot" at bounding box center [317, 21] width 54 height 22
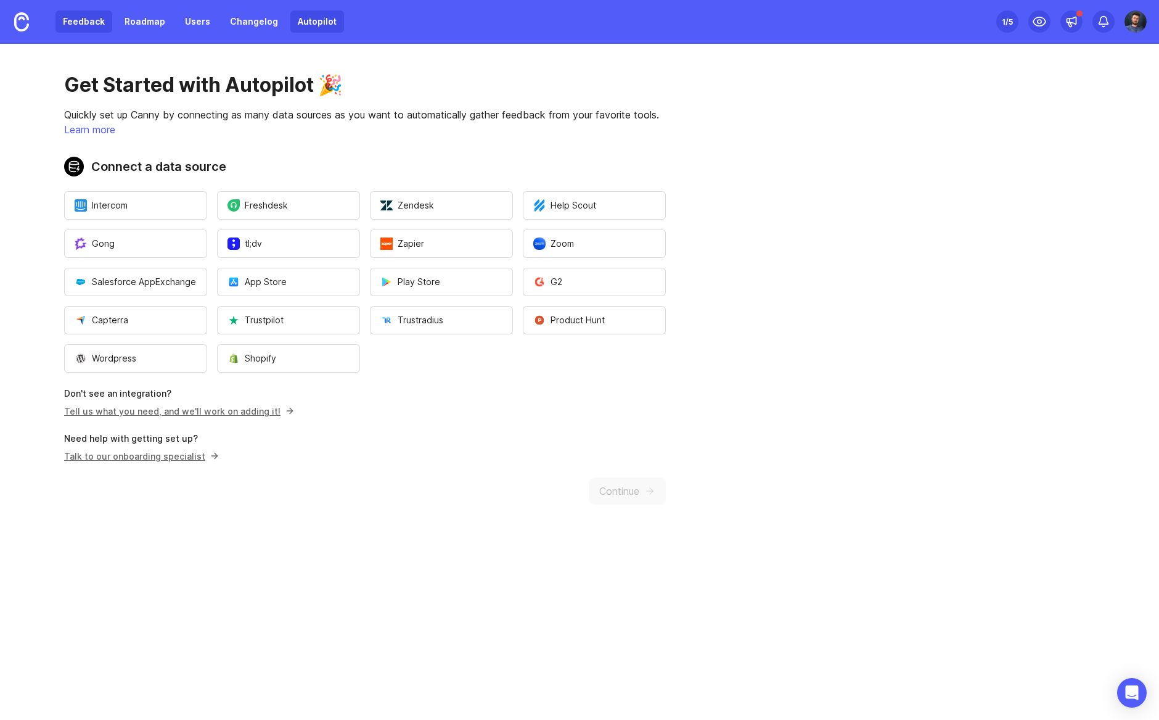
click at [69, 26] on link "Feedback" at bounding box center [83, 21] width 57 height 22
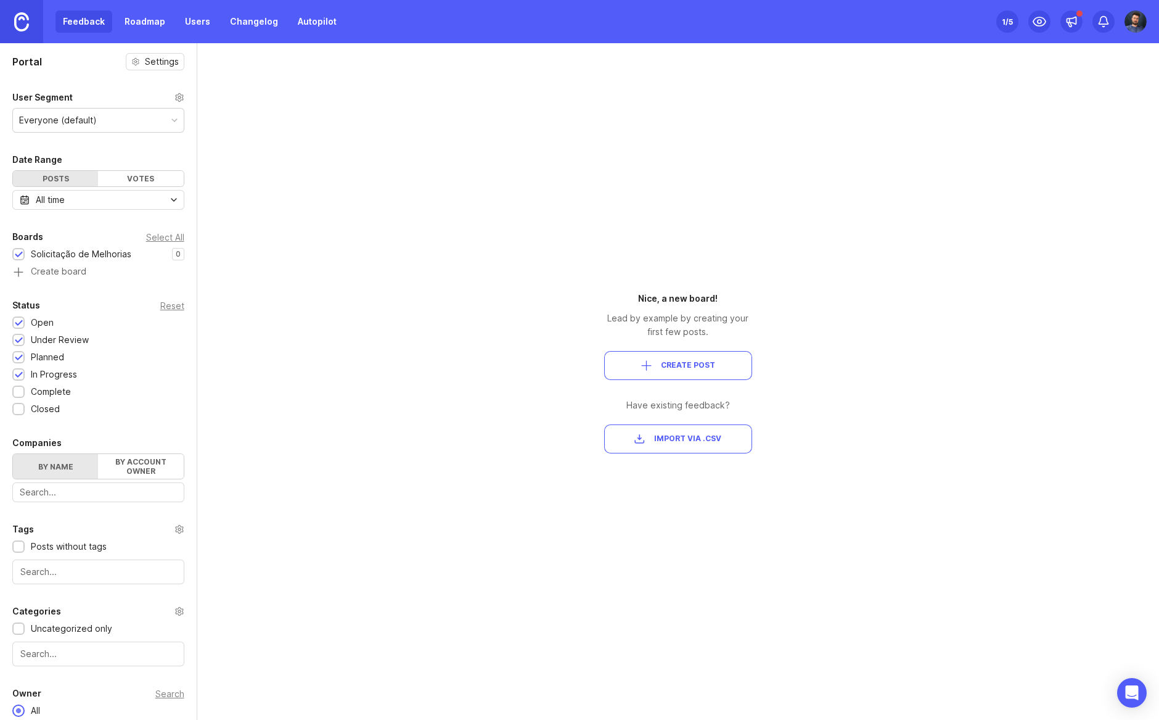
click at [18, 20] on img at bounding box center [21, 21] width 15 height 19
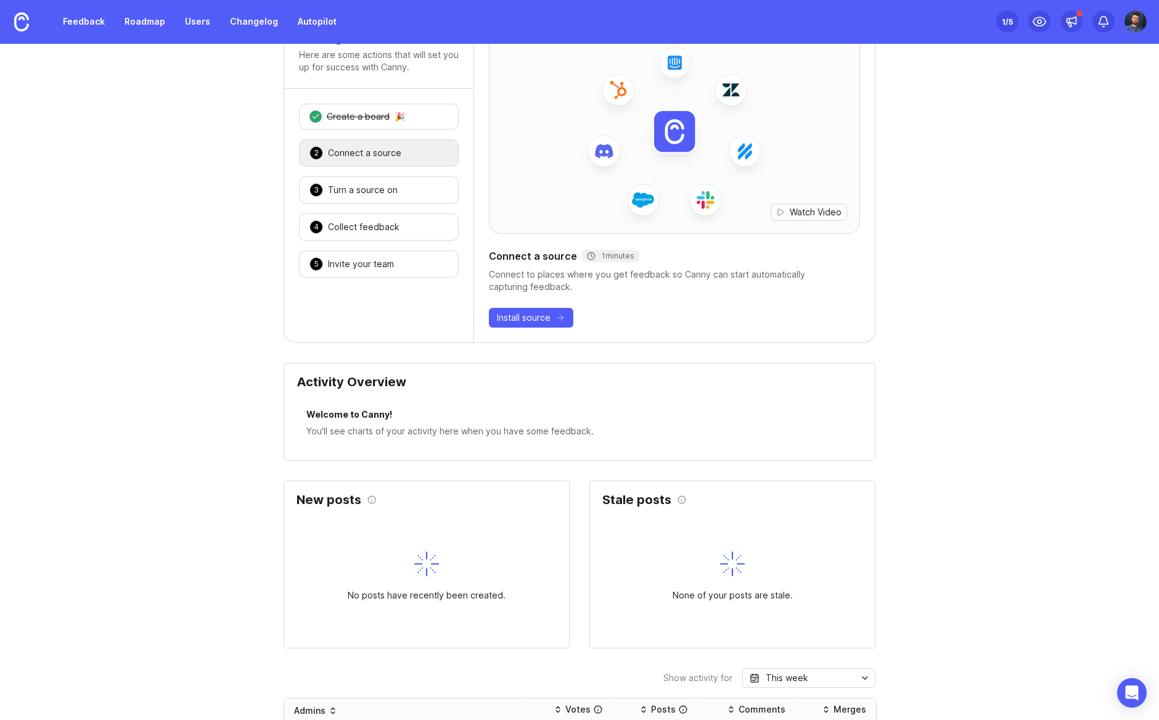
scroll to position [63, 0]
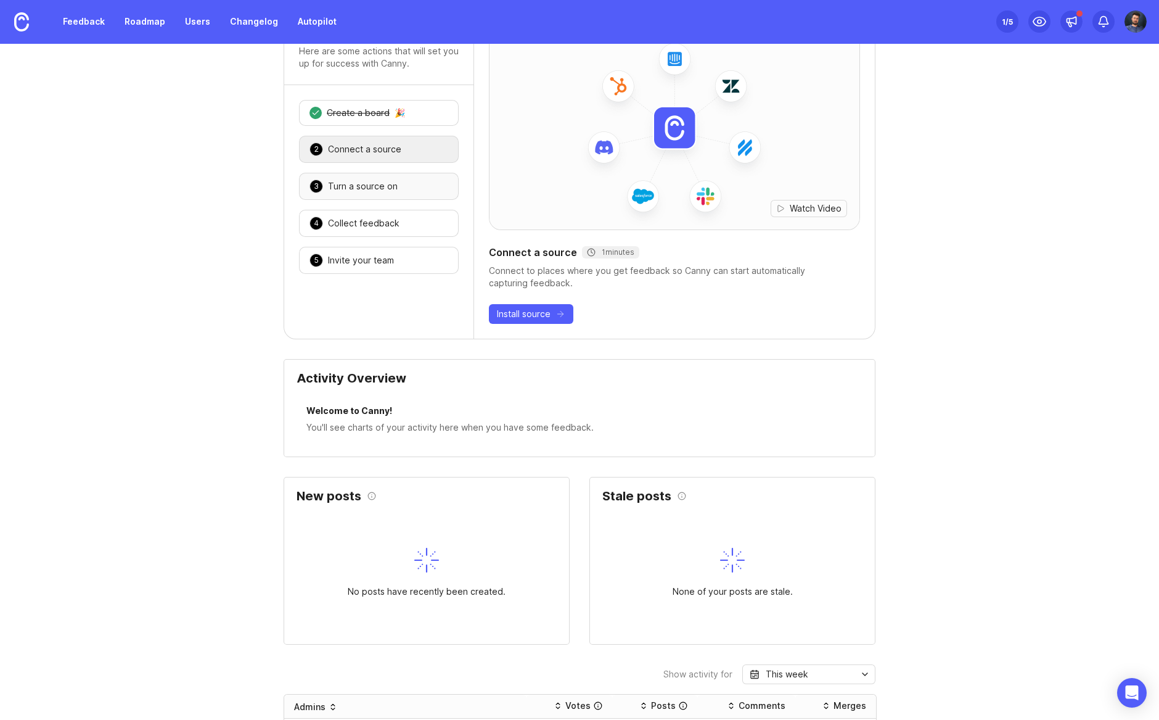
click at [418, 180] on div "3 Turn a source on 🎉" at bounding box center [379, 186] width 160 height 27
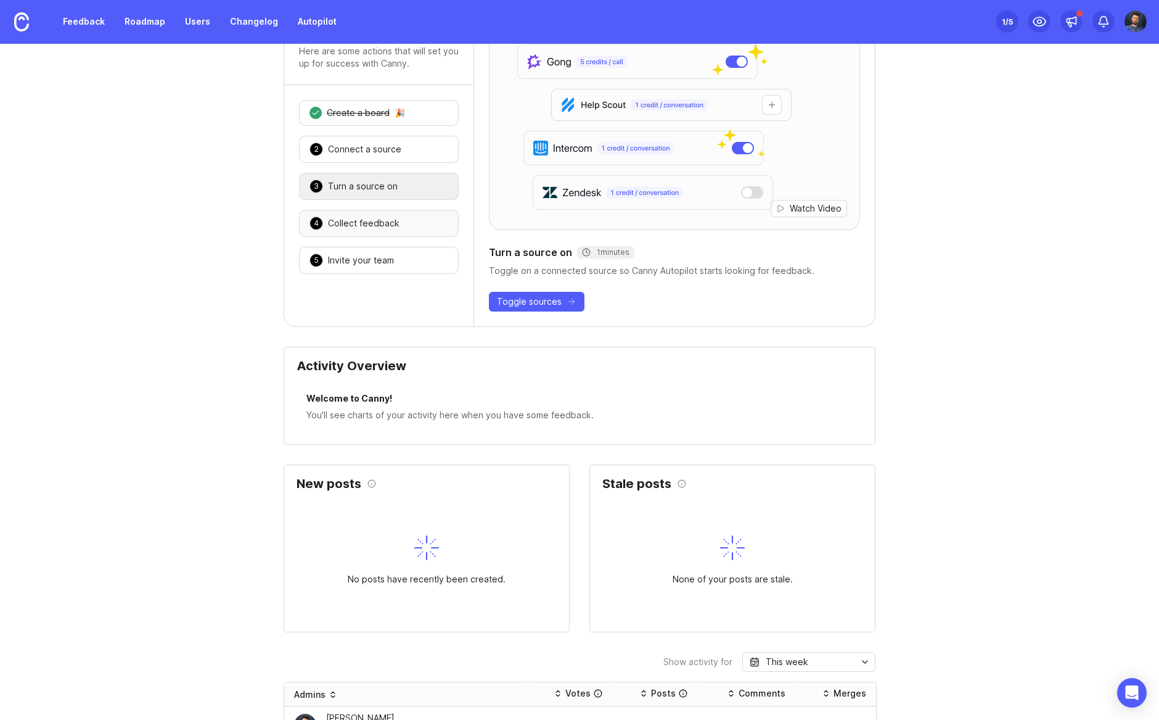
scroll to position [0, 0]
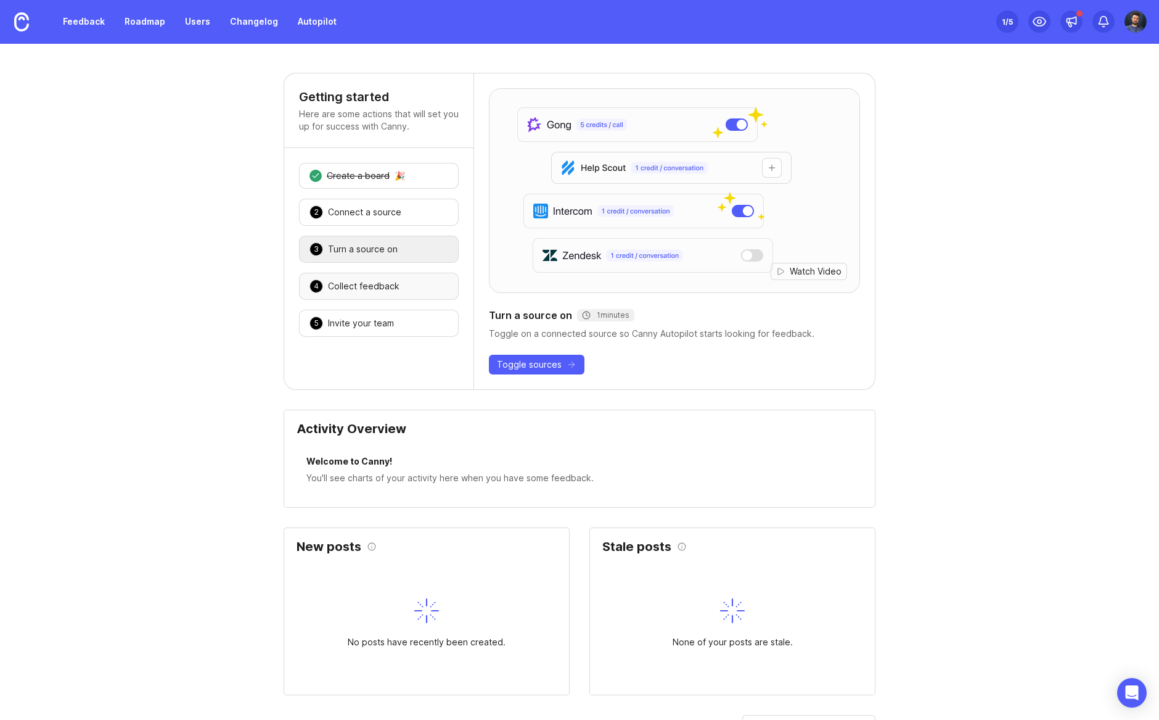
click at [380, 283] on div "Collect feedback" at bounding box center [364, 286] width 72 height 12
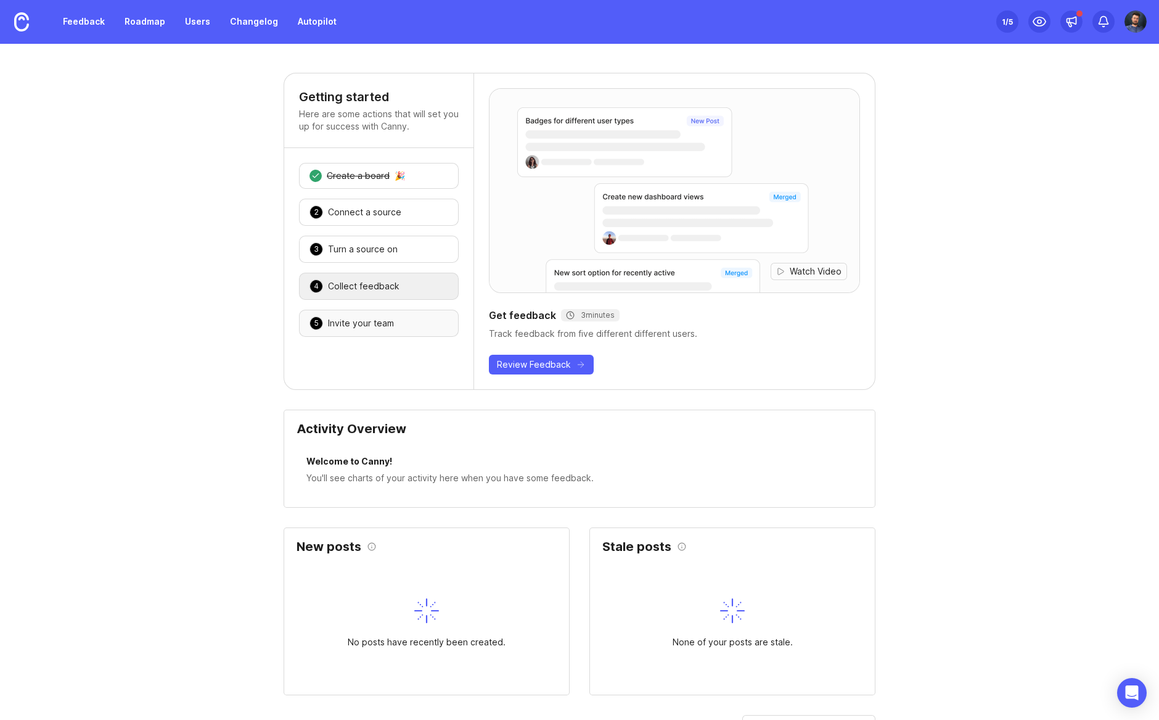
click at [381, 317] on div "Invite your team" at bounding box center [361, 323] width 66 height 12
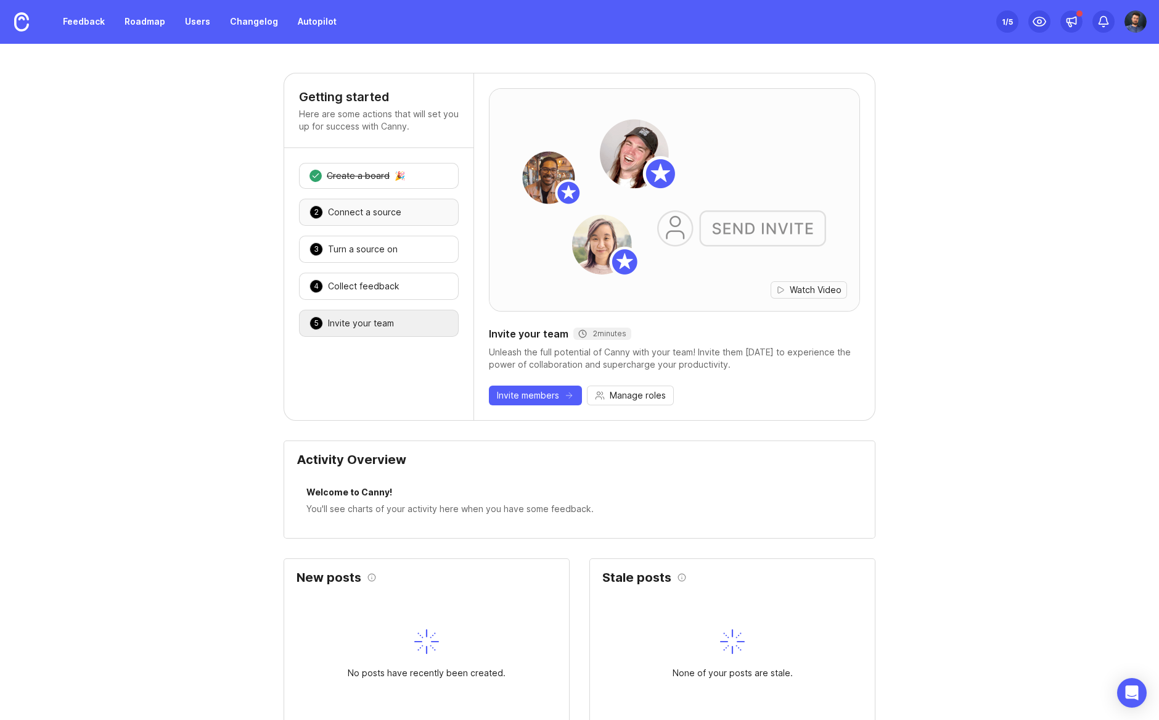
click at [392, 201] on div "2 Connect a source 🎉" at bounding box center [379, 212] width 160 height 27
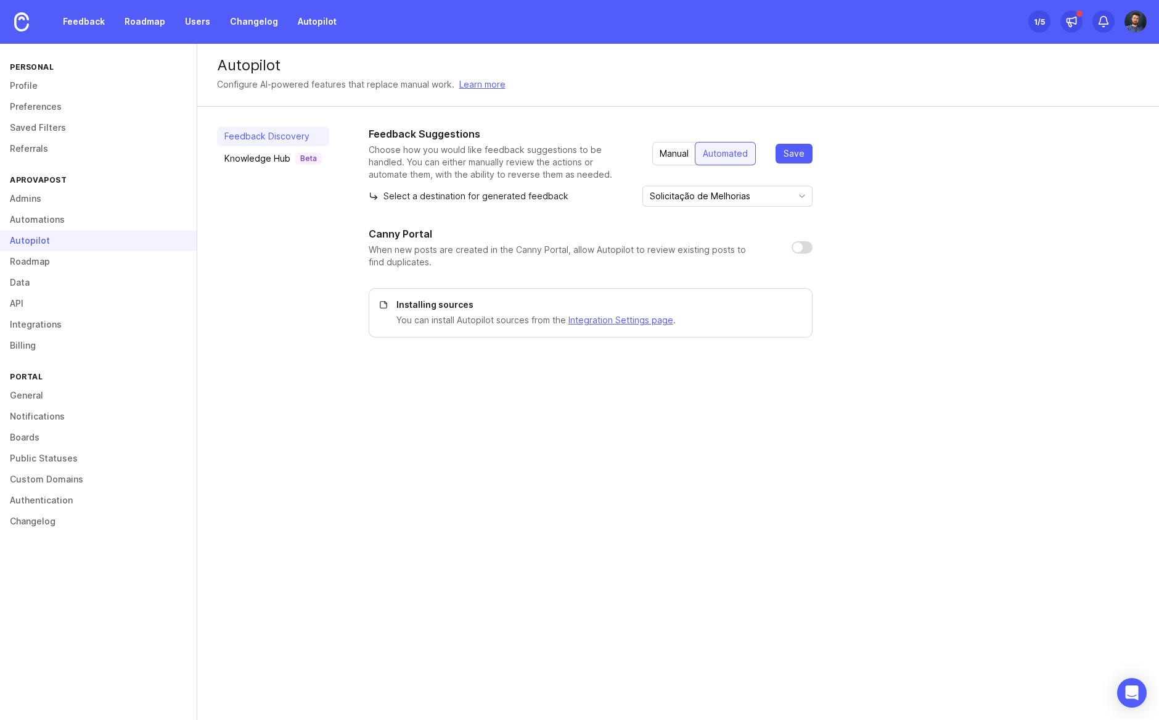
click at [669, 155] on div "Manual" at bounding box center [674, 153] width 44 height 22
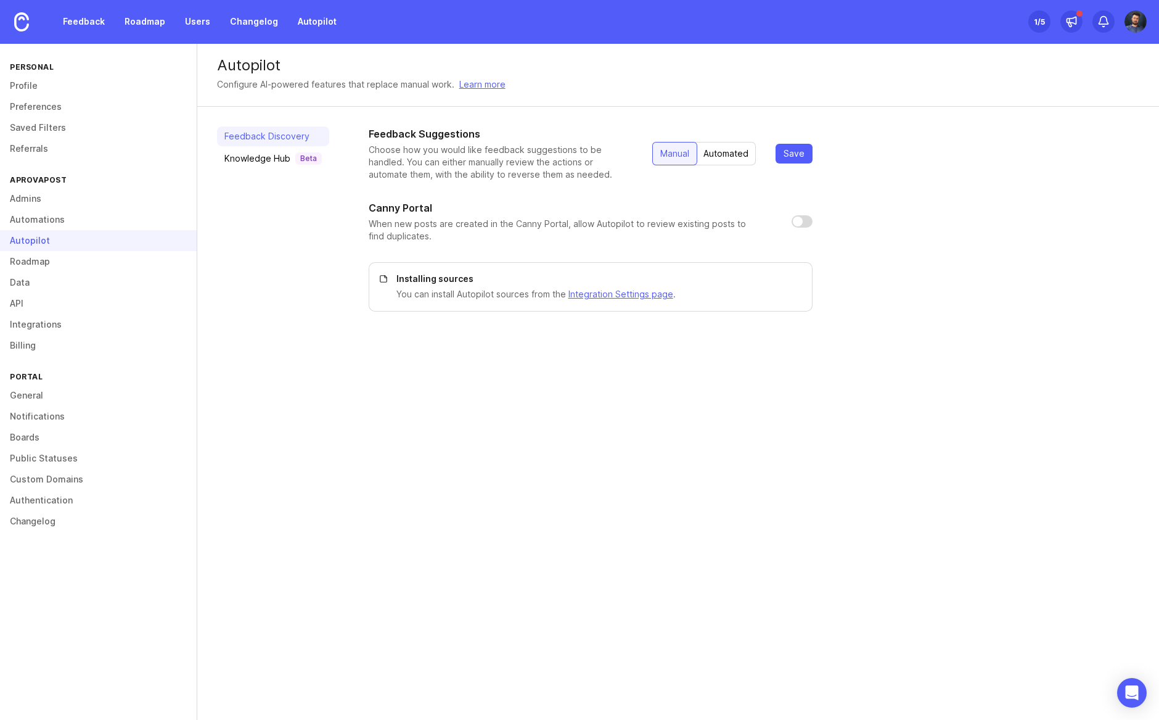
click at [712, 155] on div "Automated" at bounding box center [726, 153] width 60 height 22
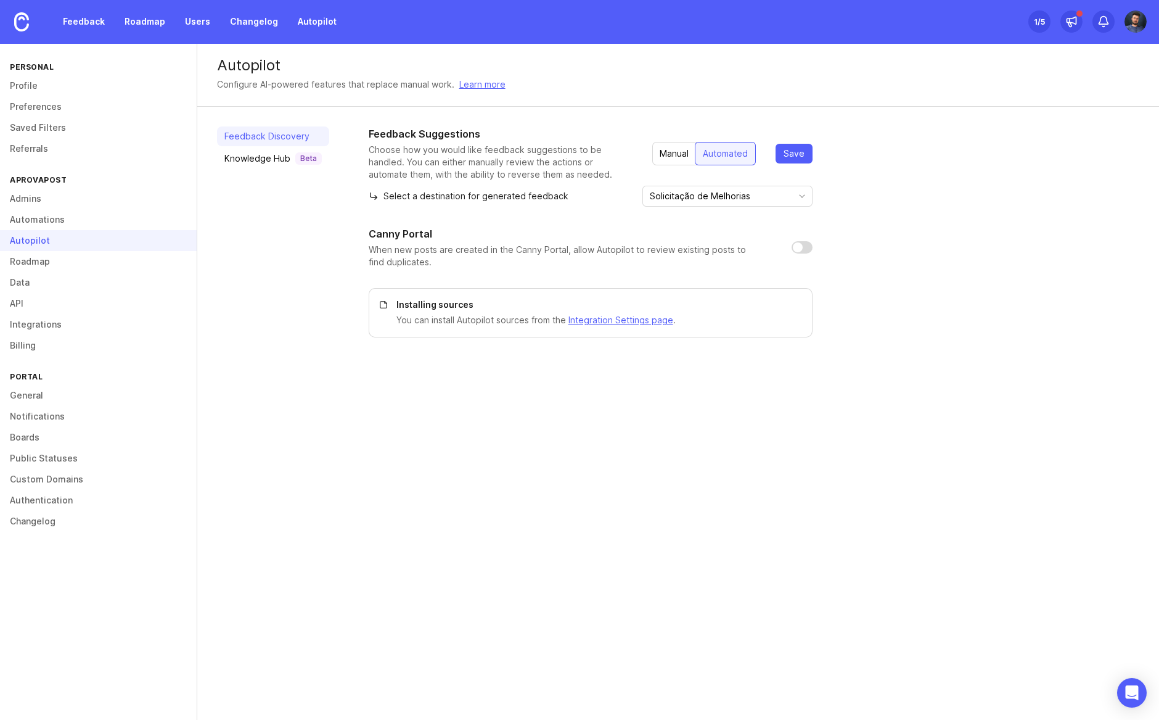
click at [679, 146] on div "Manual" at bounding box center [674, 153] width 44 height 22
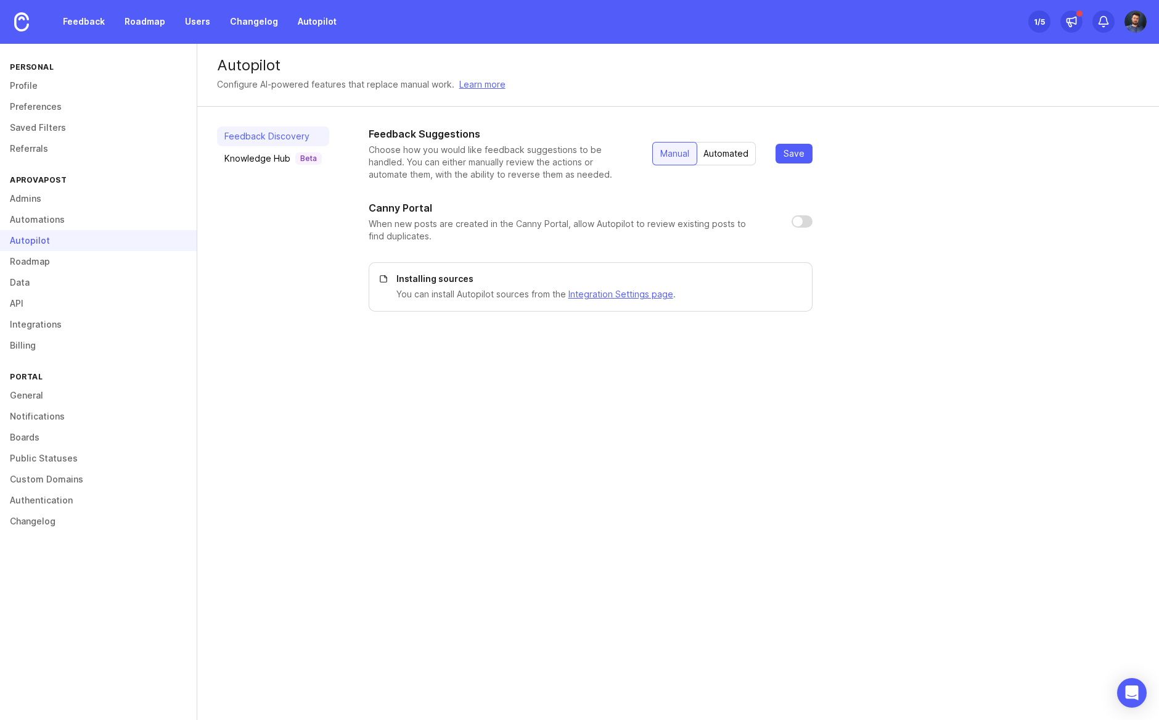
click at [716, 157] on div "Automated" at bounding box center [726, 153] width 60 height 22
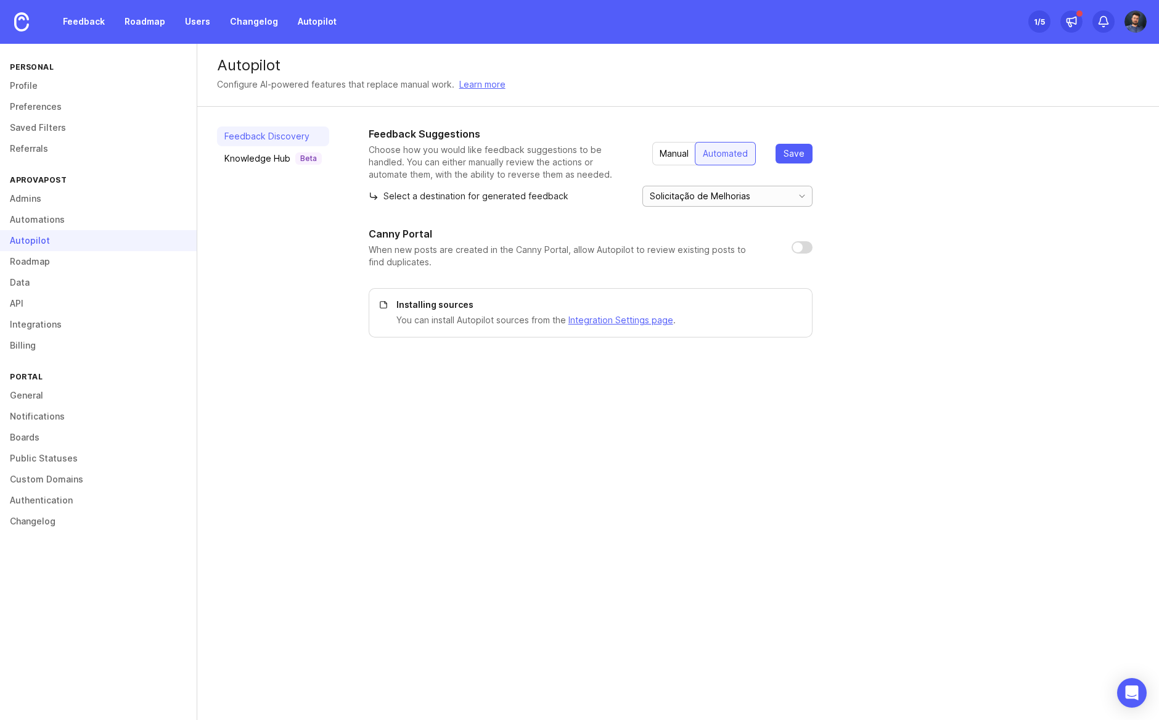
click at [708, 191] on input "Solicitação de Melhorias" at bounding box center [718, 196] width 136 height 14
click at [567, 161] on p "Choose how you would like feedback suggestions to be handled. You can either ma…" at bounding box center [501, 162] width 264 height 37
click at [663, 145] on div "Manual" at bounding box center [674, 153] width 44 height 22
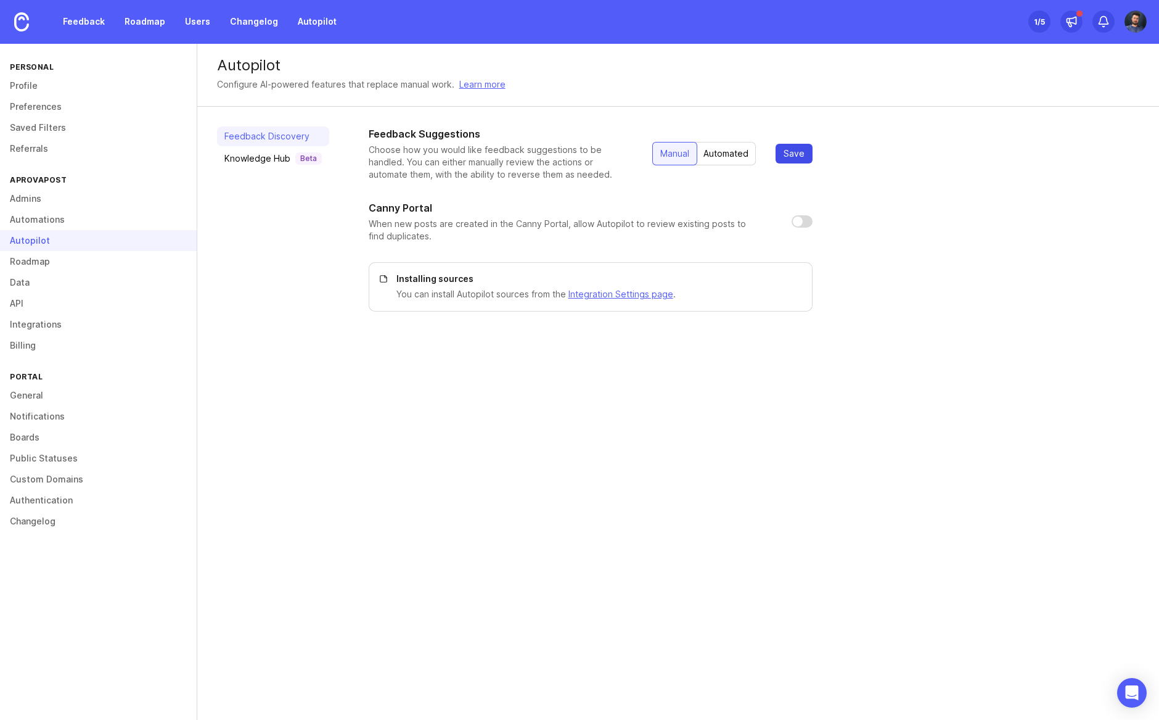
click at [810, 152] on button "Save" at bounding box center [794, 154] width 37 height 20
click at [248, 150] on link "Knowledge Hub Beta" at bounding box center [273, 159] width 112 height 20
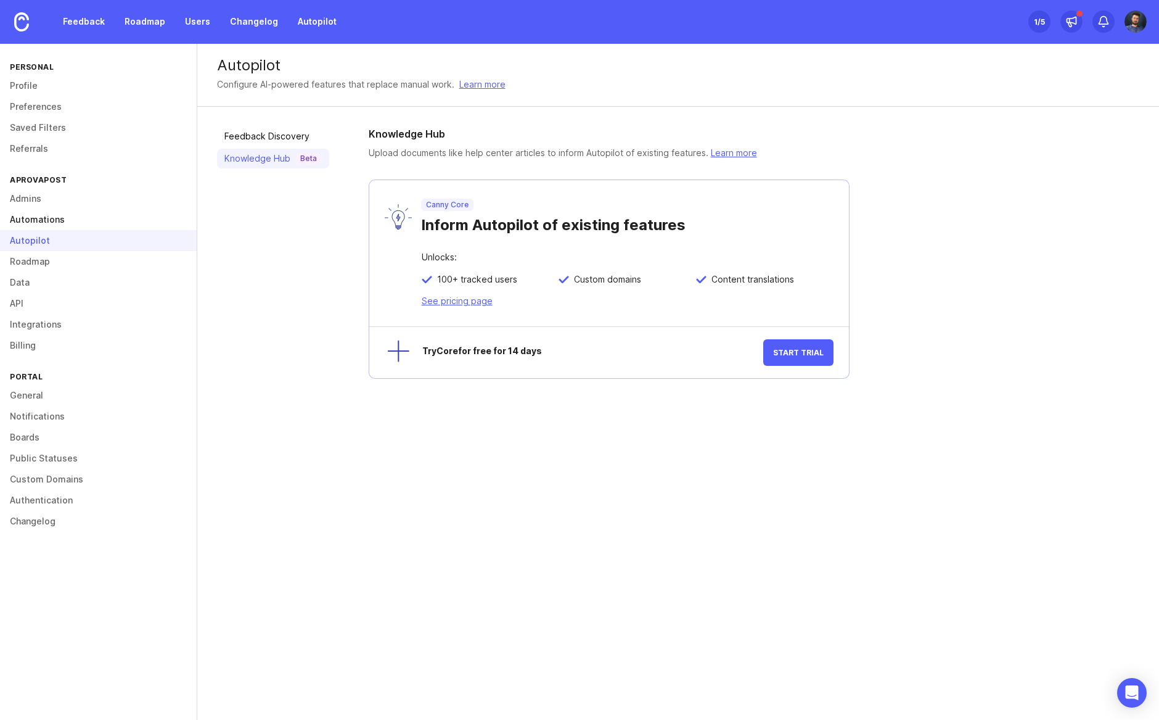
click at [8, 215] on link "Automations" at bounding box center [98, 219] width 197 height 21
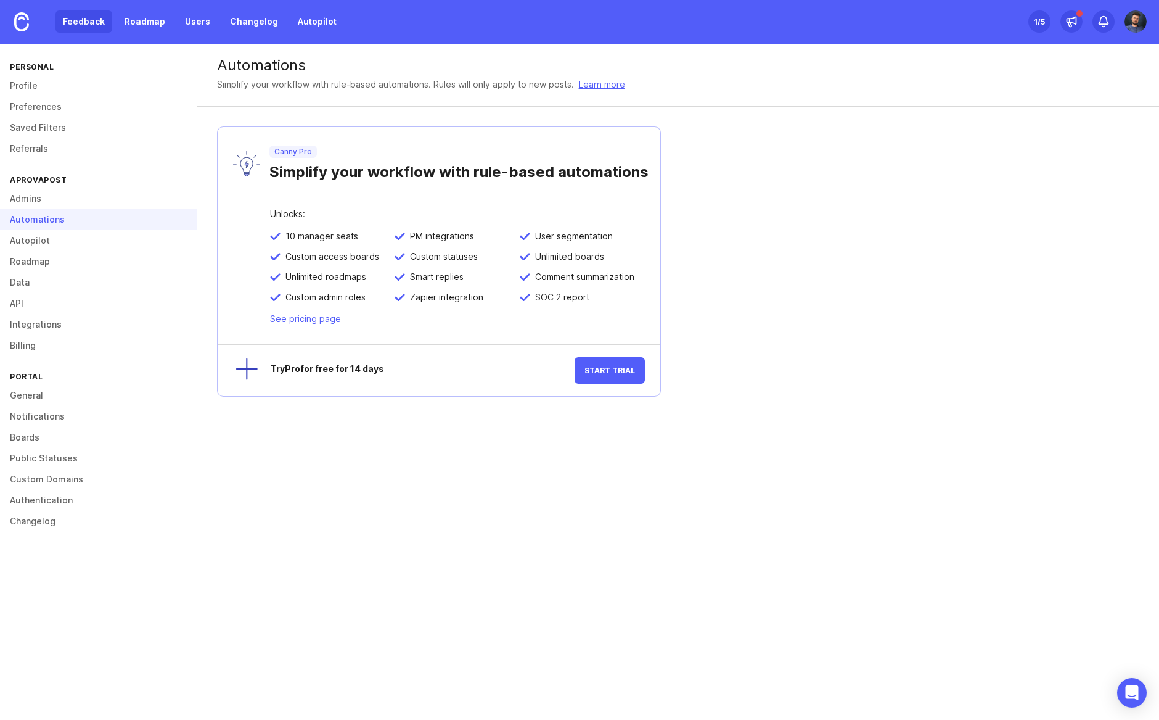
click at [80, 20] on link "Feedback" at bounding box center [83, 21] width 57 height 22
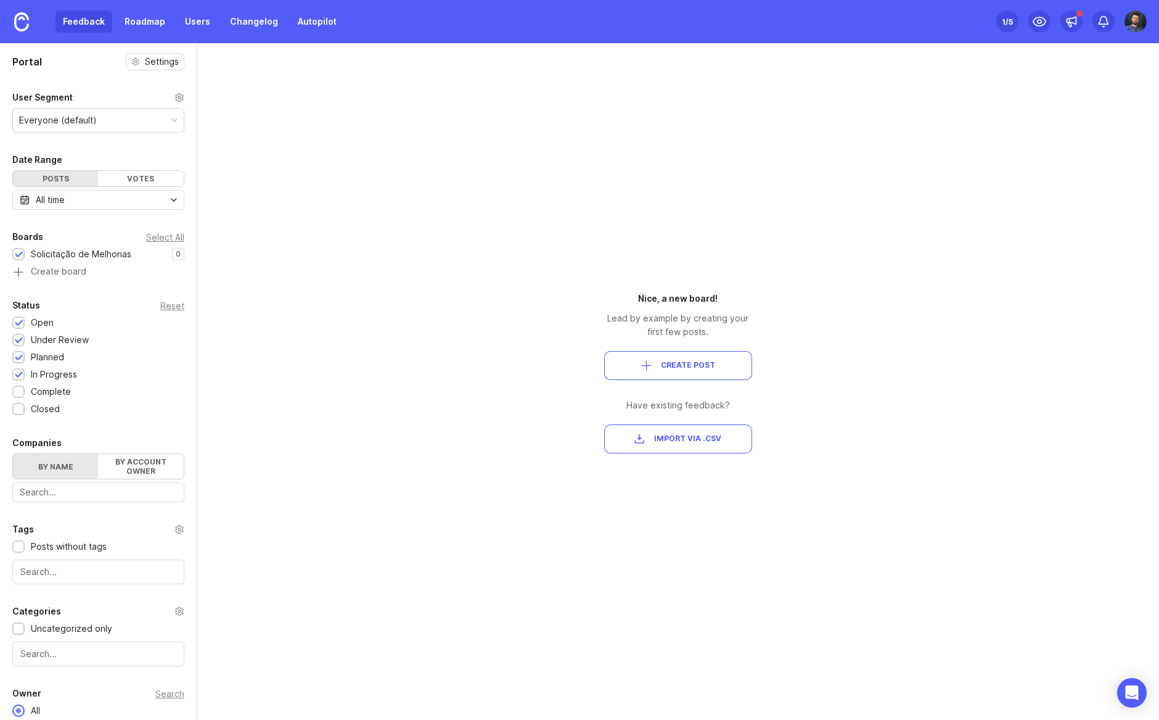
click at [123, 123] on div "Everyone (default)" at bounding box center [98, 120] width 171 height 23
click at [136, 363] on div "Status Reset Open 1 Under Review 1 Planned 1 In Progress 1 Complete 1 Closed 1" at bounding box center [98, 357] width 197 height 118
click at [692, 359] on button "Create Post" at bounding box center [678, 365] width 148 height 29
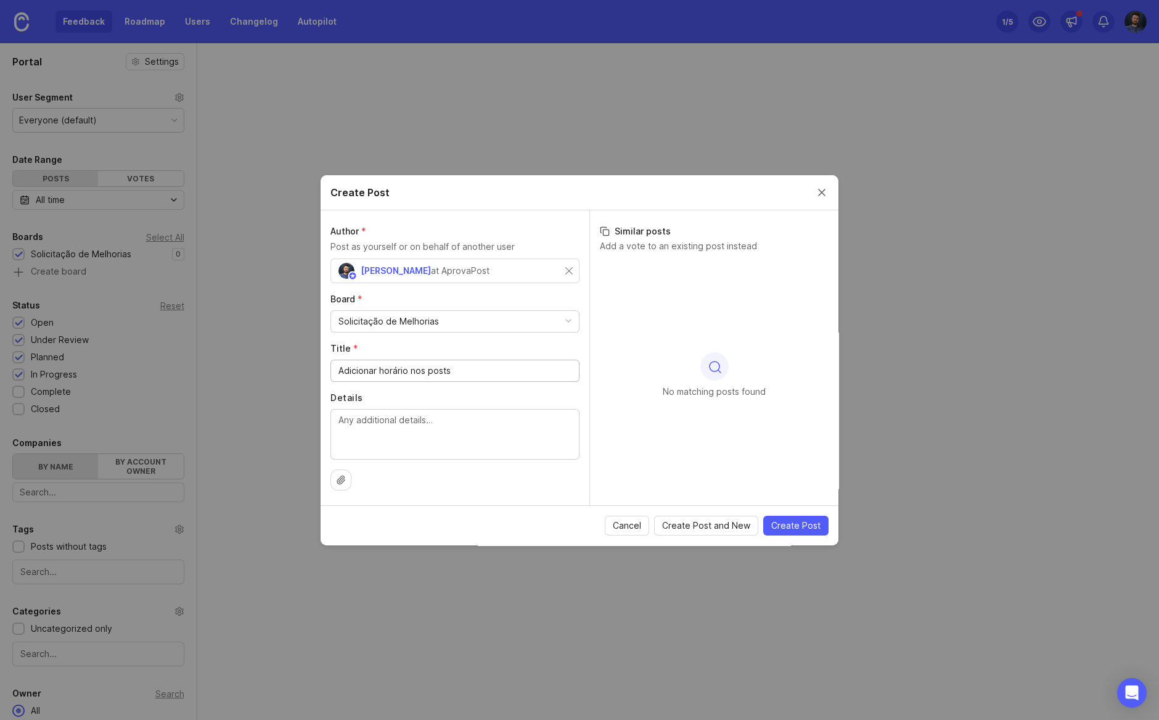
type input "Adicionar horário nos posts"
click at [384, 422] on textarea "Details" at bounding box center [454, 433] width 233 height 41
type textarea "Adicionar a opção de horário nos posts na hora da criação."
click at [816, 527] on span "Create Post" at bounding box center [795, 525] width 49 height 12
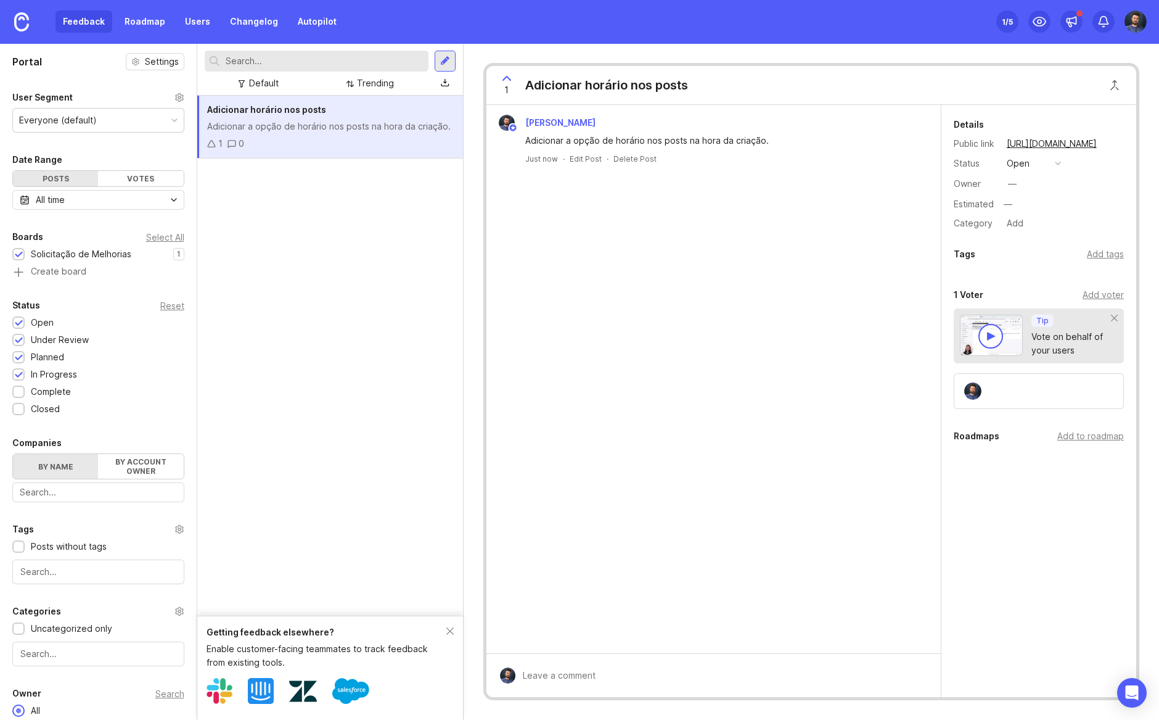
click at [1000, 337] on div at bounding box center [990, 336] width 25 height 25
click at [1034, 138] on link "https://aprovapost.canny.io/solicitacao-de-melhorias/p/adicionar-horario-nos-po…" at bounding box center [1051, 144] width 97 height 16
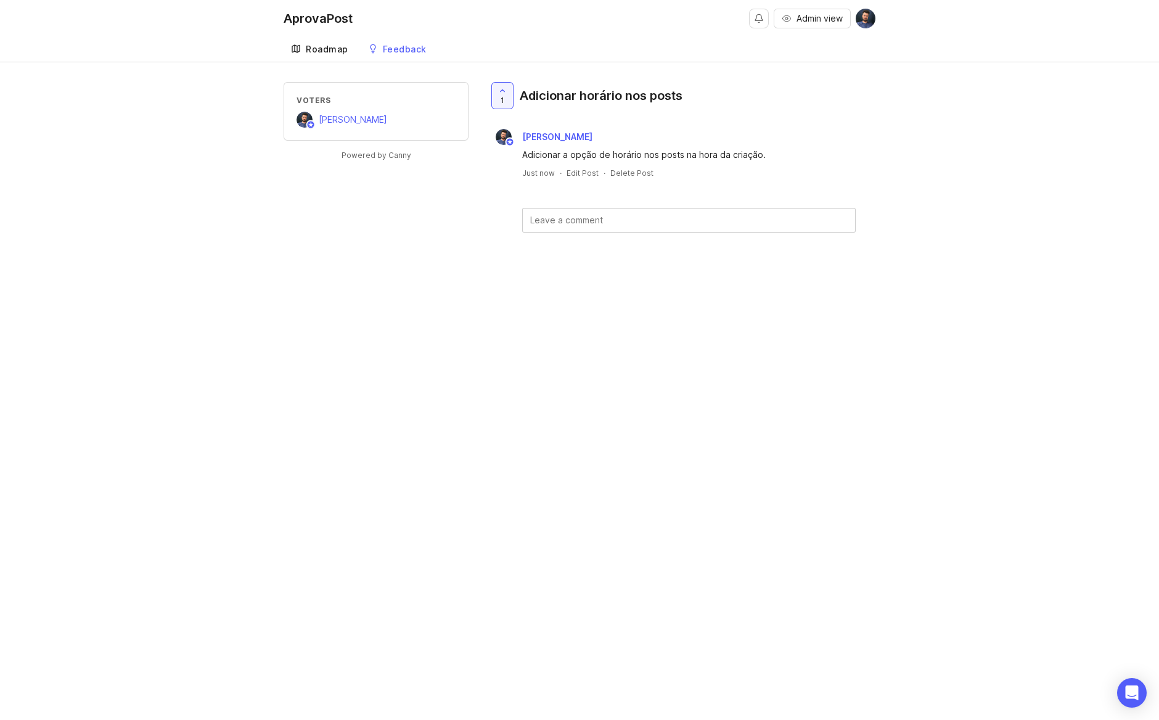
click at [343, 54] on link "Roadmap" at bounding box center [320, 49] width 72 height 25
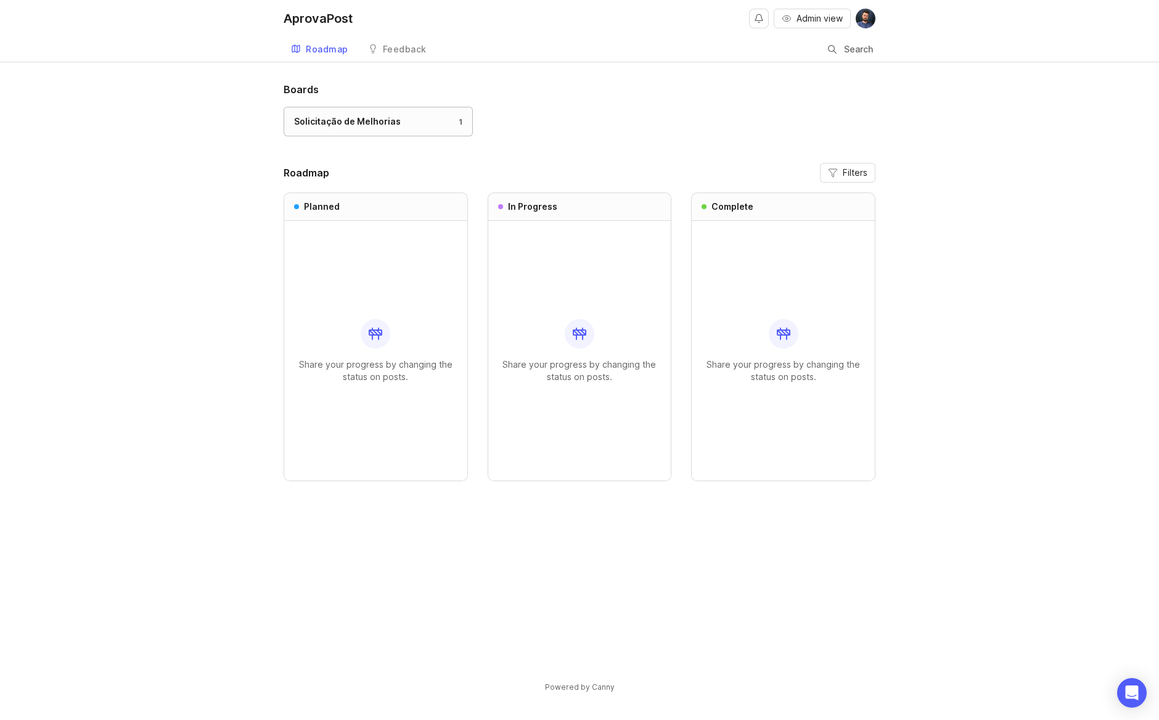
click at [392, 126] on div "Solicitação de Melhorias" at bounding box center [347, 122] width 107 height 14
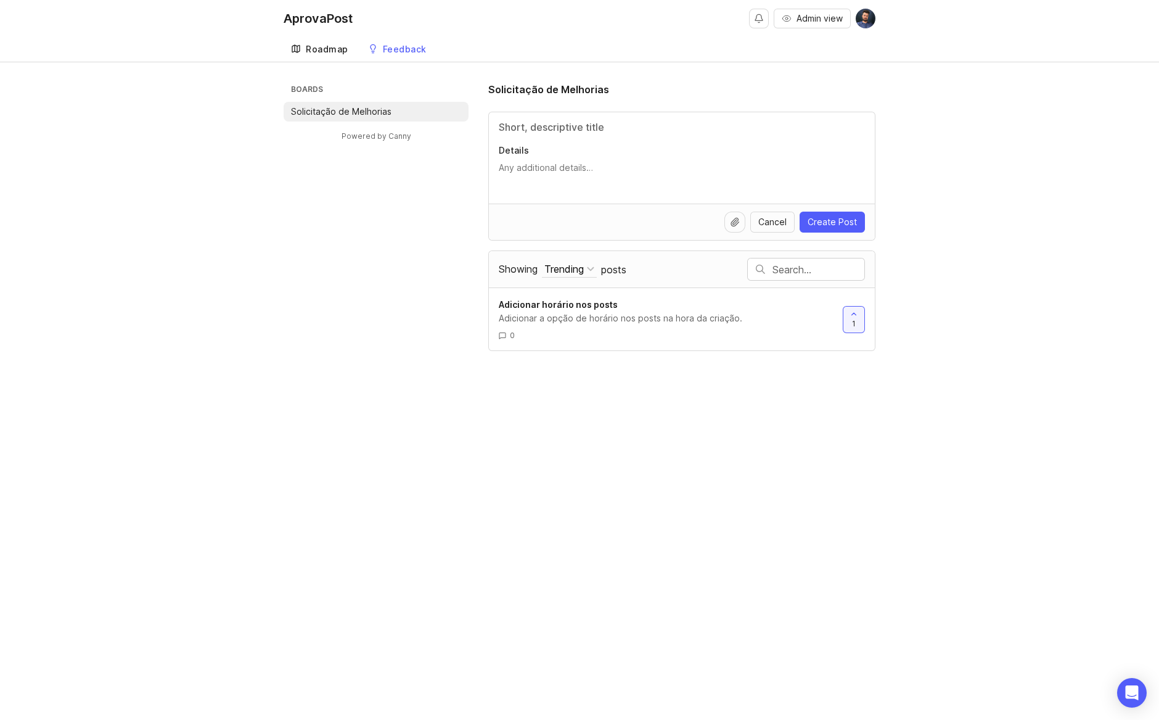
click at [324, 45] on div "Roadmap" at bounding box center [327, 49] width 43 height 9
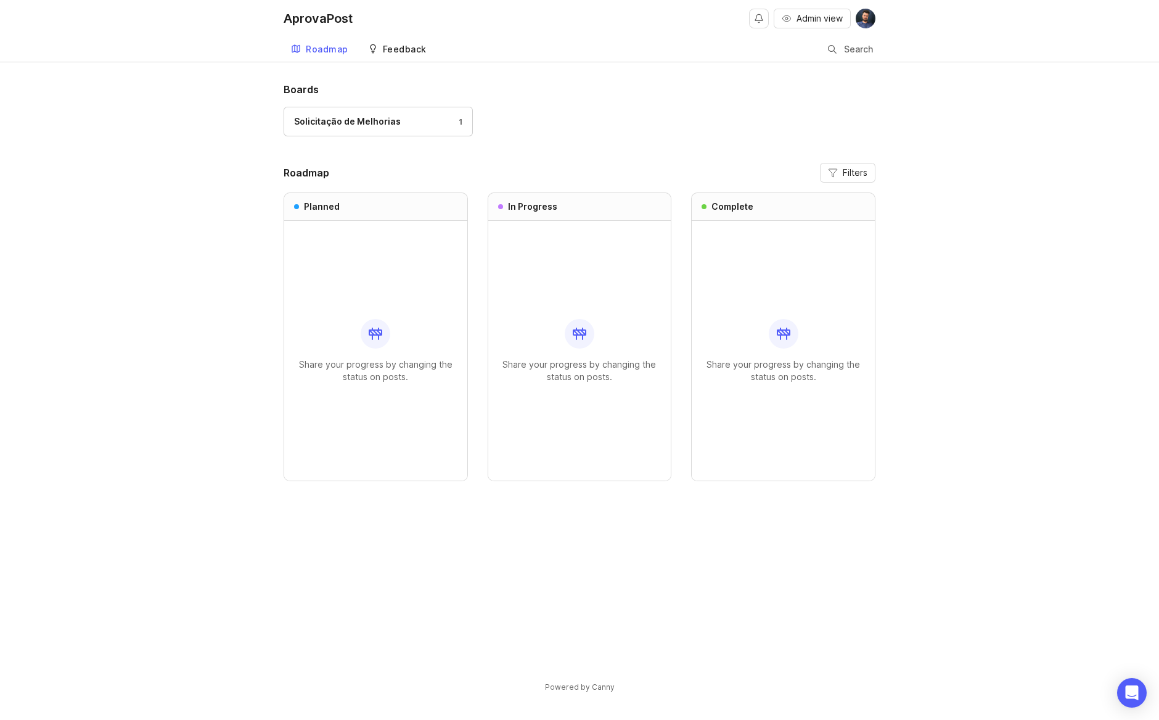
click at [406, 47] on div "Feedback" at bounding box center [405, 49] width 44 height 9
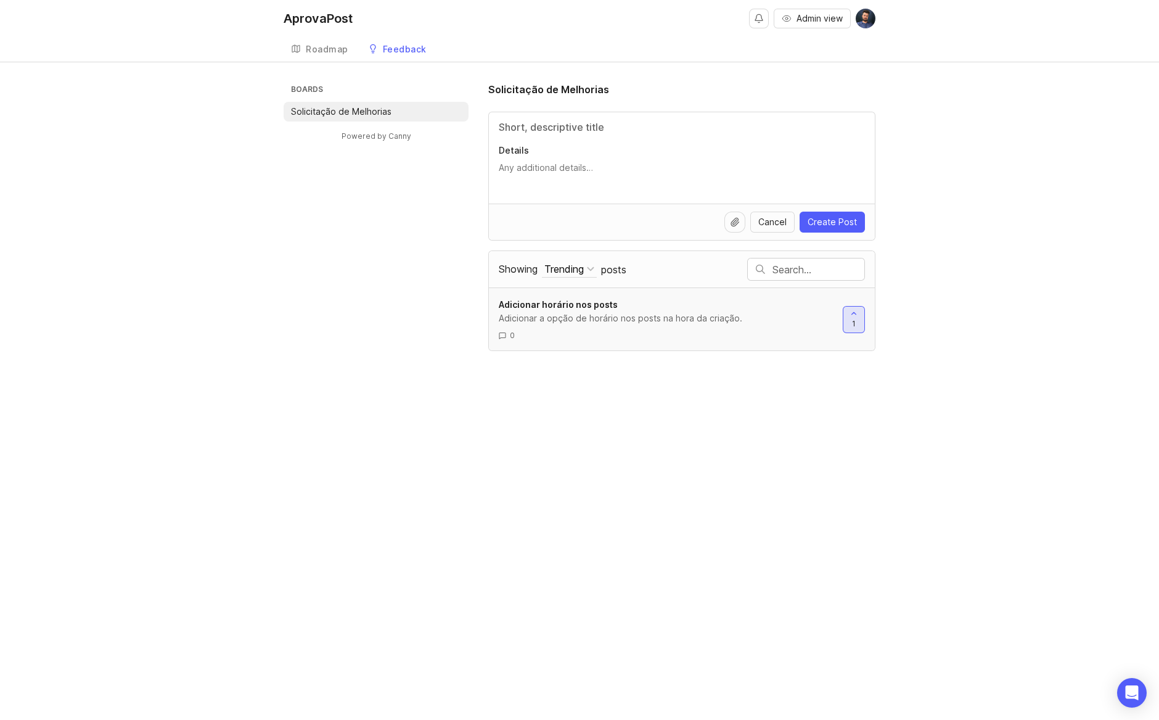
click at [863, 319] on div at bounding box center [853, 319] width 21 height 26
click at [858, 318] on div at bounding box center [853, 319] width 21 height 26
click at [342, 48] on div "Roadmap" at bounding box center [327, 49] width 43 height 9
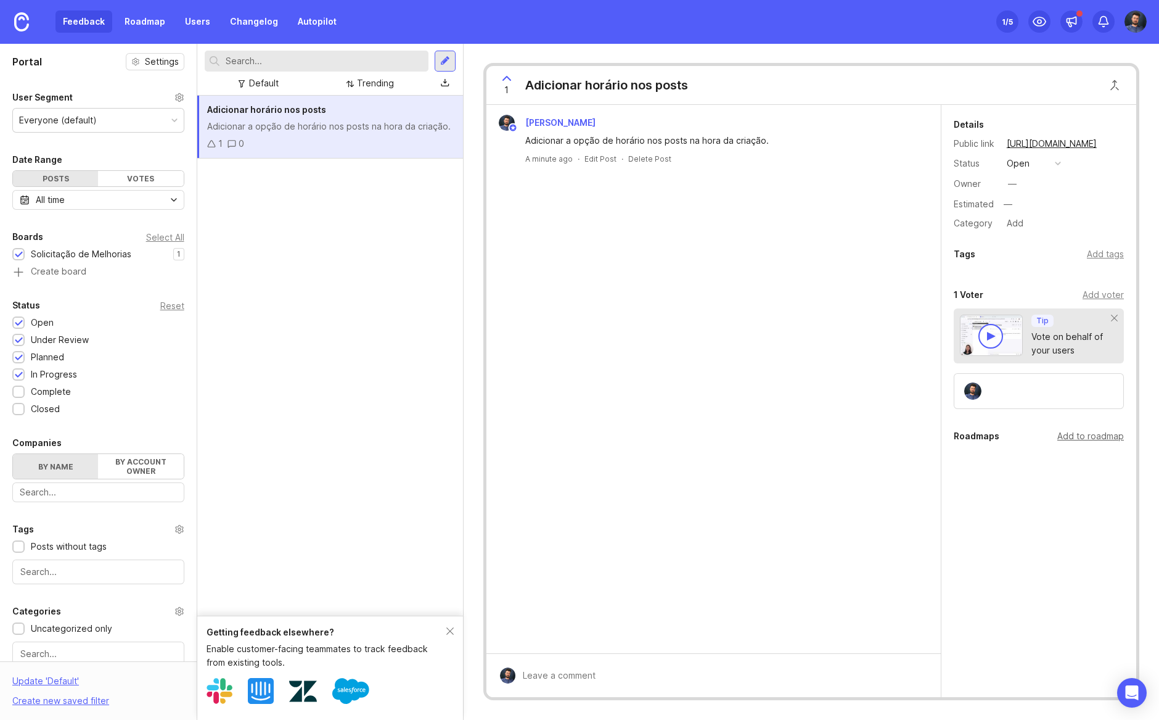
click at [1074, 436] on div "Add to roadmap" at bounding box center [1090, 436] width 67 height 14
click at [985, 493] on link "My First Roadmap" at bounding box center [990, 491] width 73 height 14
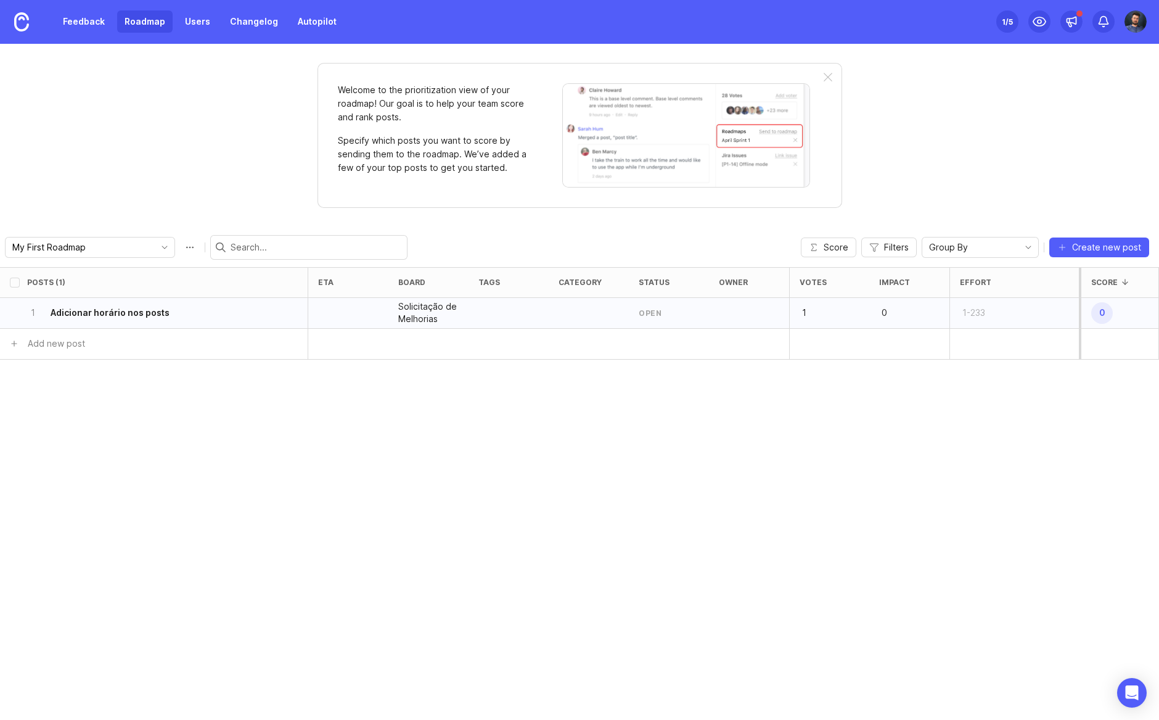
click at [747, 309] on div at bounding box center [749, 313] width 80 height 31
click at [554, 305] on div at bounding box center [589, 313] width 80 height 31
click at [126, 314] on h6 "Adicionar horário nos posts" at bounding box center [110, 312] width 119 height 12
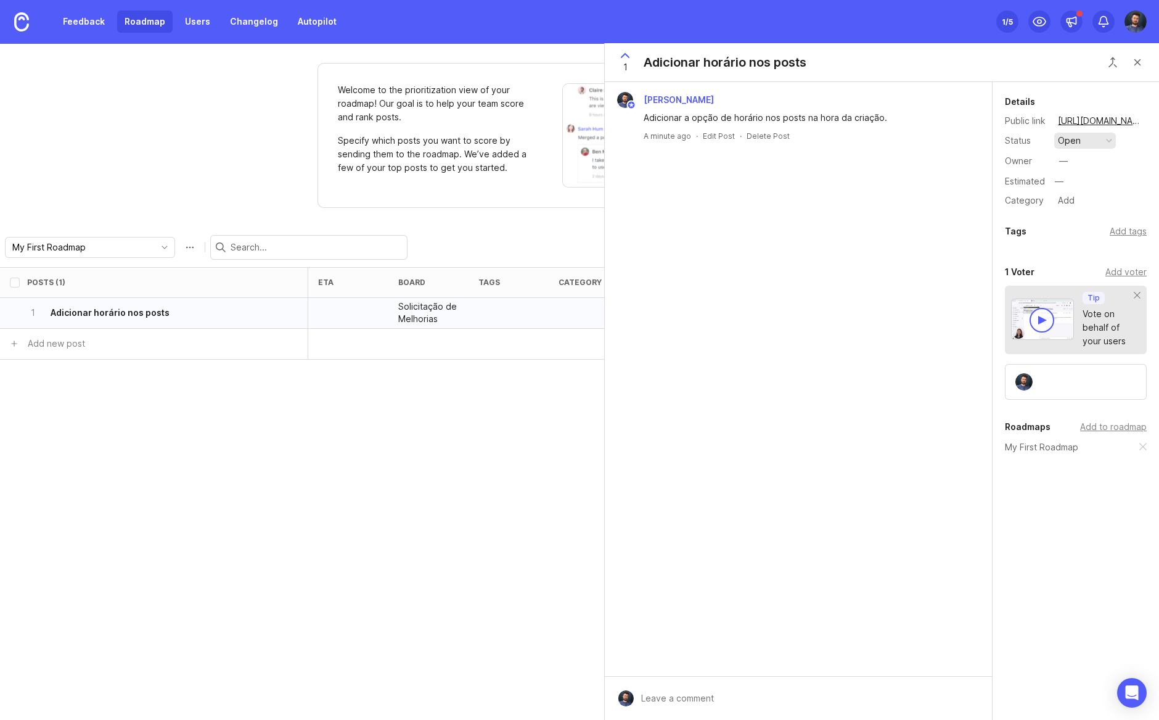
click at [1089, 137] on button "open" at bounding box center [1085, 141] width 62 height 16
click at [1077, 205] on div "planned" at bounding box center [1079, 207] width 39 height 10
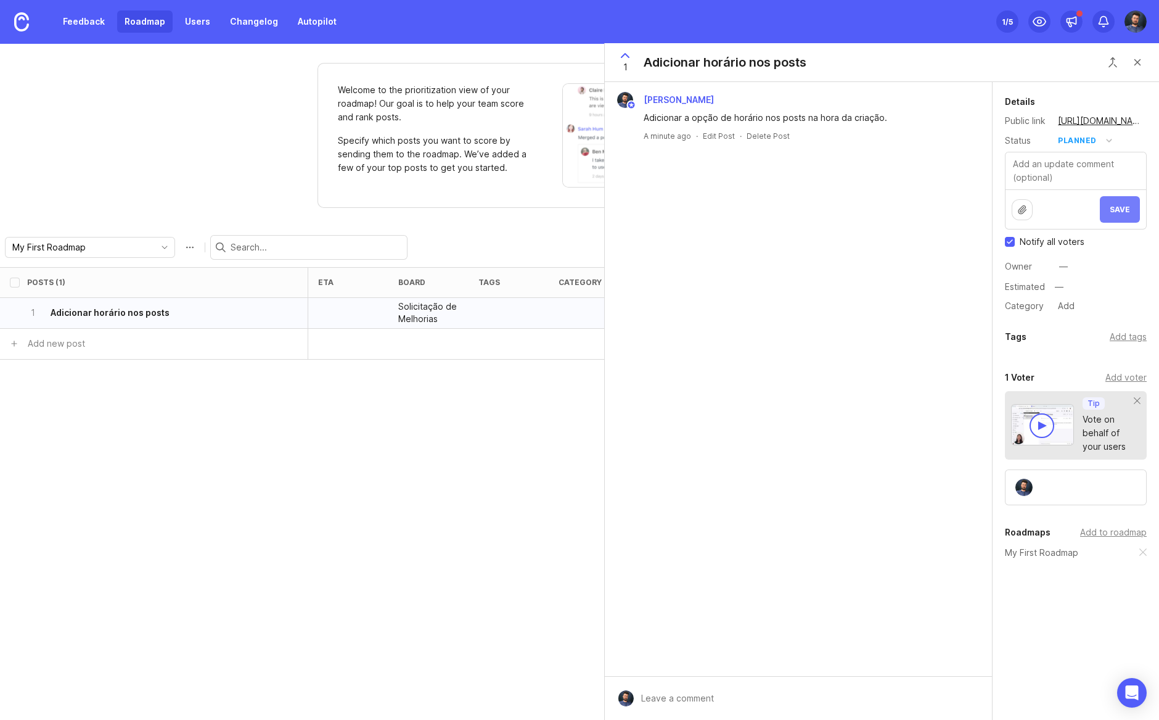
click at [1126, 211] on span "Save" at bounding box center [1120, 209] width 20 height 9
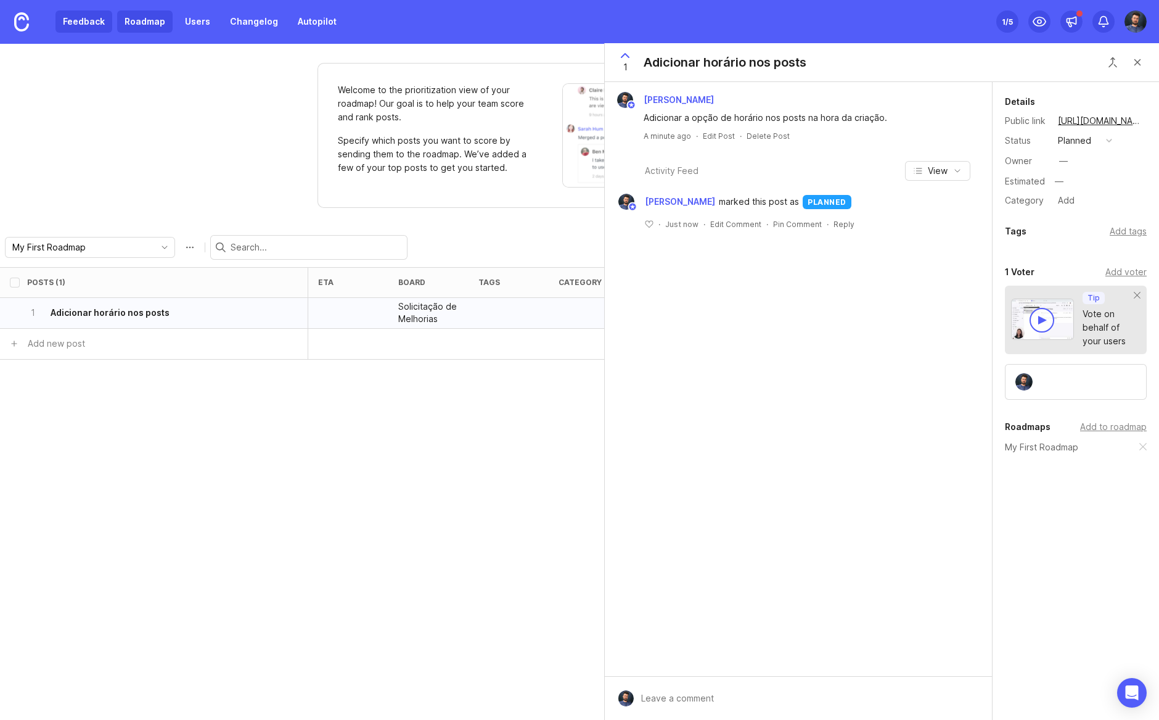
click at [81, 23] on link "Feedback" at bounding box center [83, 21] width 57 height 22
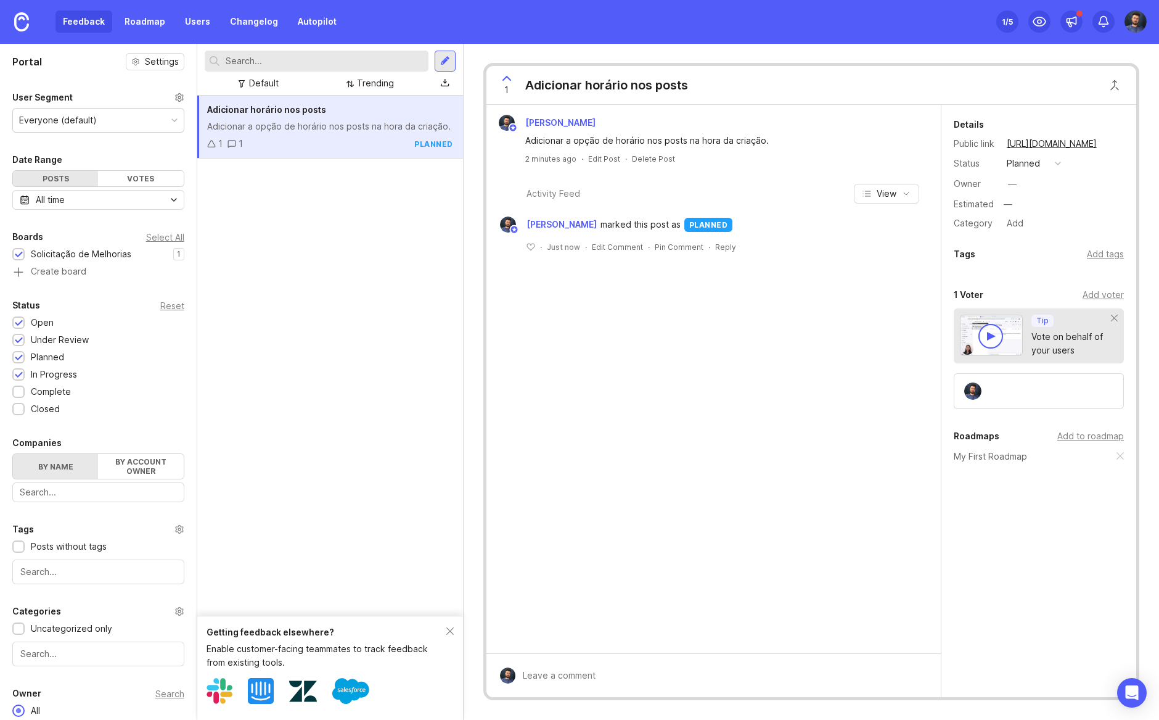
click at [181, 97] on icon at bounding box center [179, 97] width 10 height 10
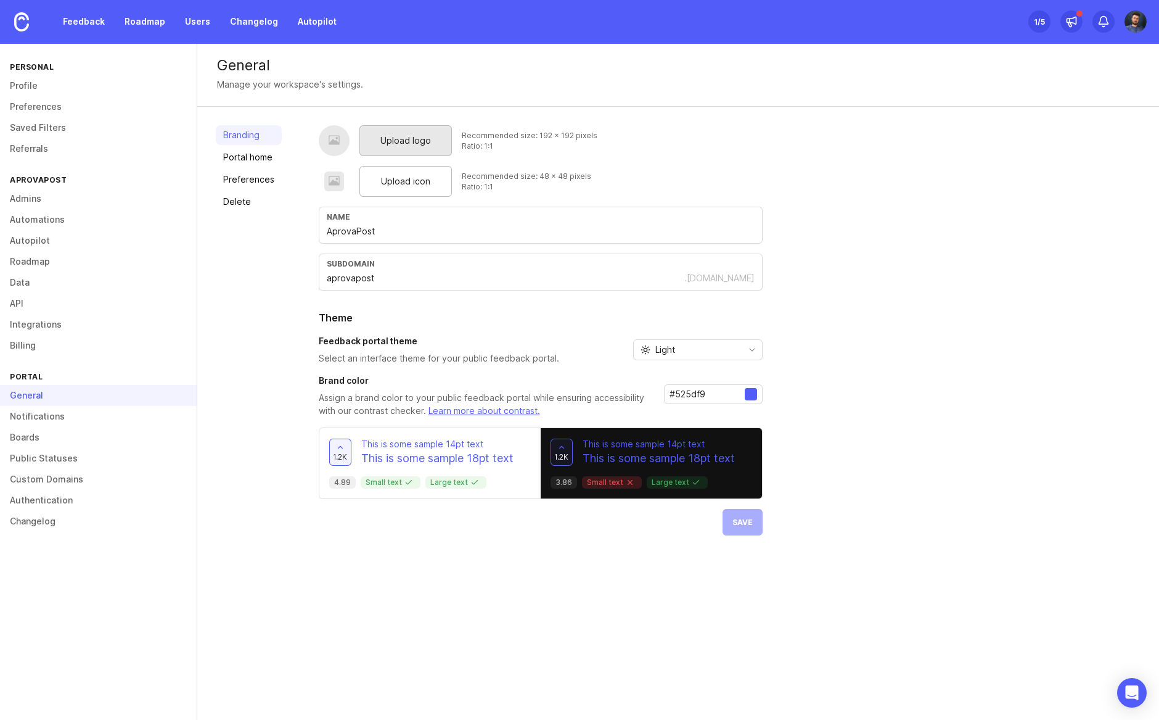
click at [403, 139] on span "Upload logo" at bounding box center [405, 141] width 51 height 14
click at [425, 144] on span "Upload logo" at bounding box center [405, 141] width 51 height 14
click at [377, 187] on div "Upload icon" at bounding box center [405, 181] width 92 height 31
click at [392, 182] on span "Upload icon" at bounding box center [405, 181] width 49 height 14
click at [684, 390] on input "#525df9" at bounding box center [707, 394] width 75 height 14
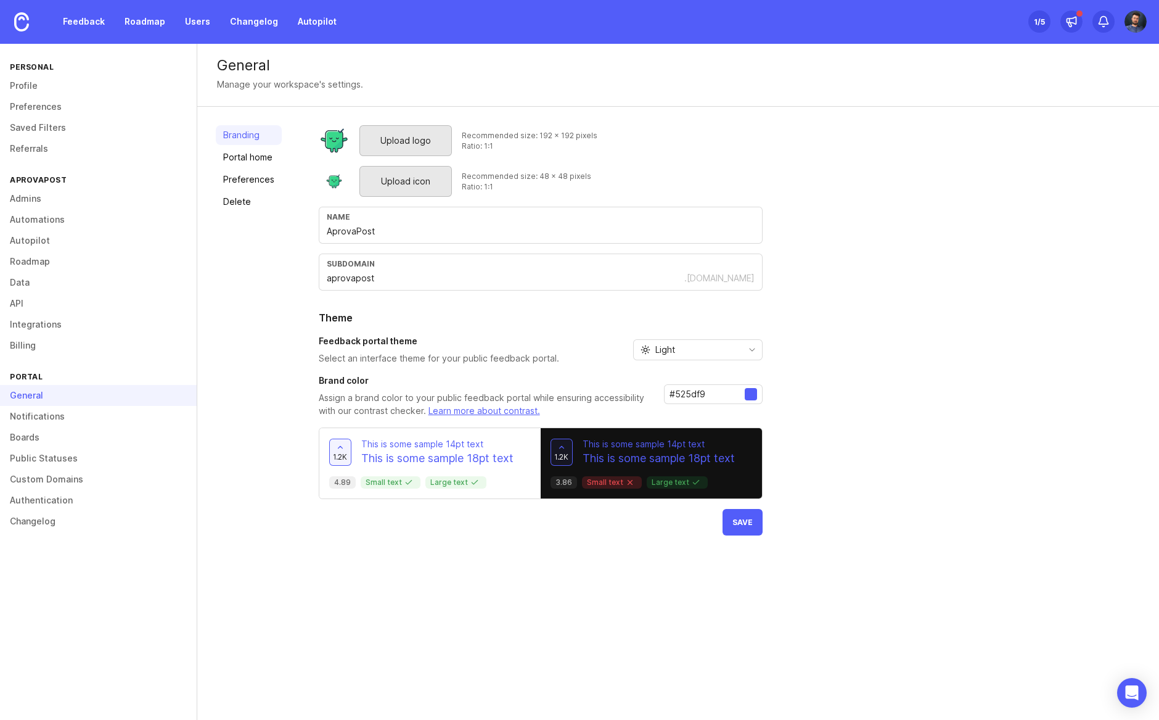
click at [684, 390] on input "#525df9" at bounding box center [707, 394] width 75 height 14
paste input "30c68d"
type input "#30c68d"
click at [835, 405] on div "Upload logo Recommended size: 192 x 192 pixels Ratio: 1:1 Upload icon Recommend…" at bounding box center [730, 330] width 822 height 410
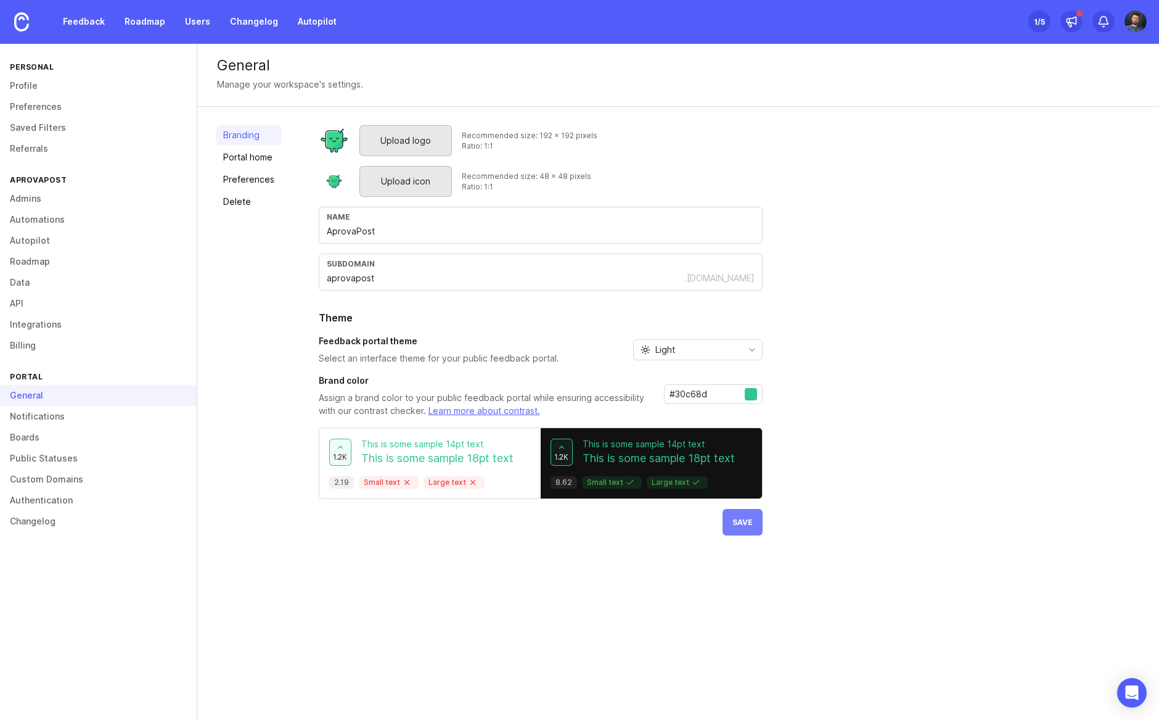
click at [736, 517] on span "Save" at bounding box center [742, 521] width 20 height 9
click at [23, 244] on link "Autopilot" at bounding box center [98, 240] width 197 height 21
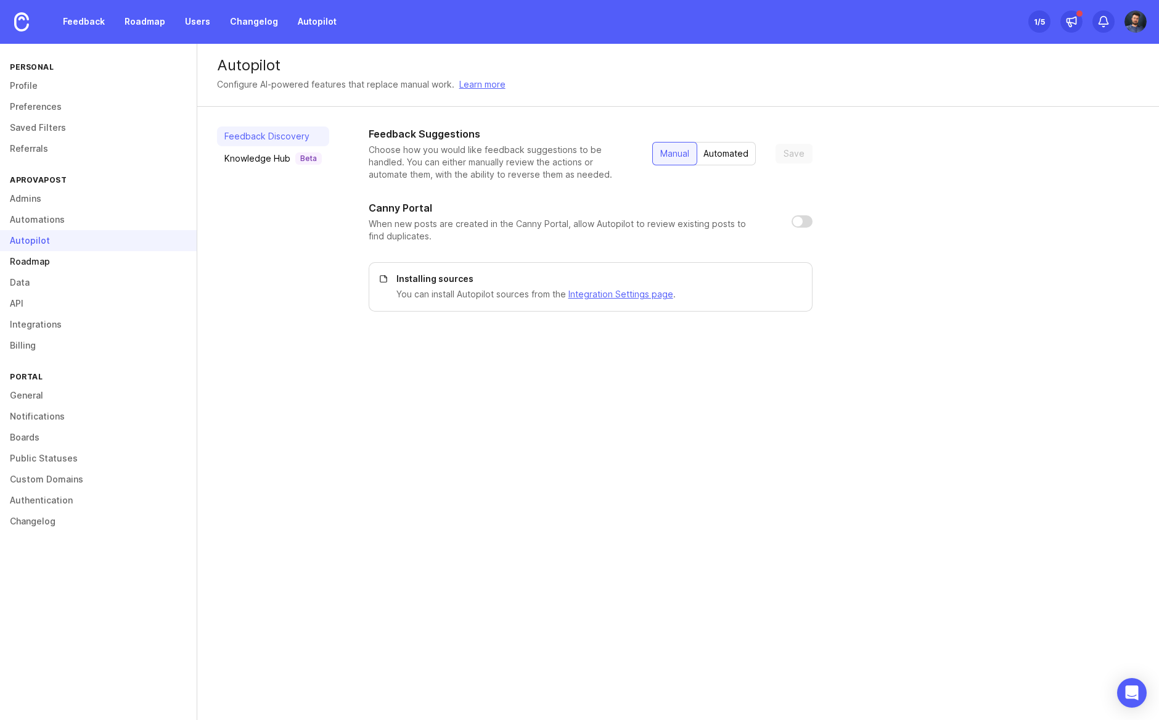
click at [60, 262] on link "Roadmap" at bounding box center [98, 261] width 197 height 21
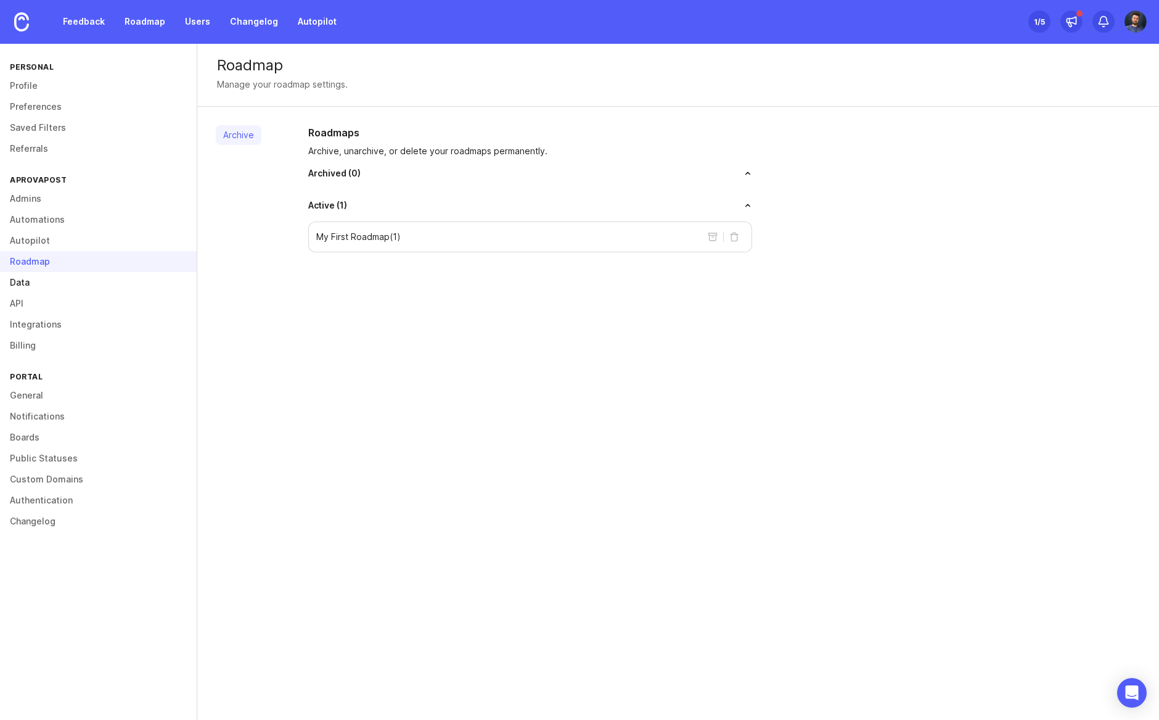
click at [22, 284] on link "Data" at bounding box center [98, 282] width 197 height 21
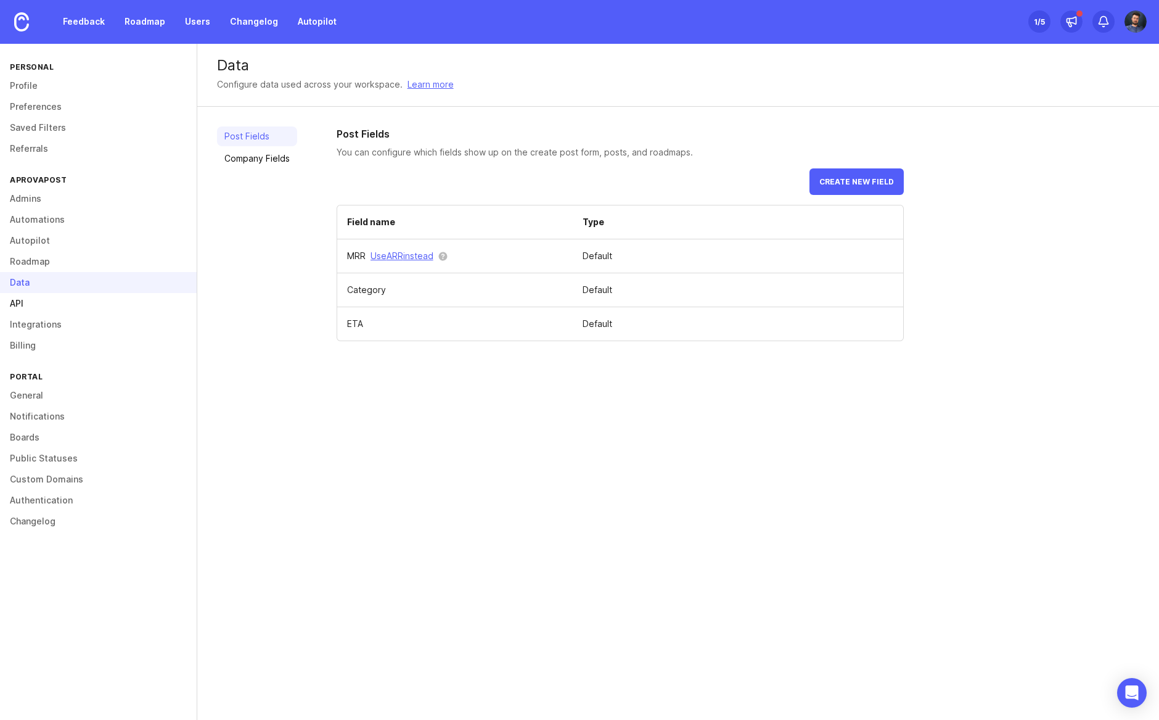
click at [23, 301] on link "API" at bounding box center [98, 303] width 197 height 21
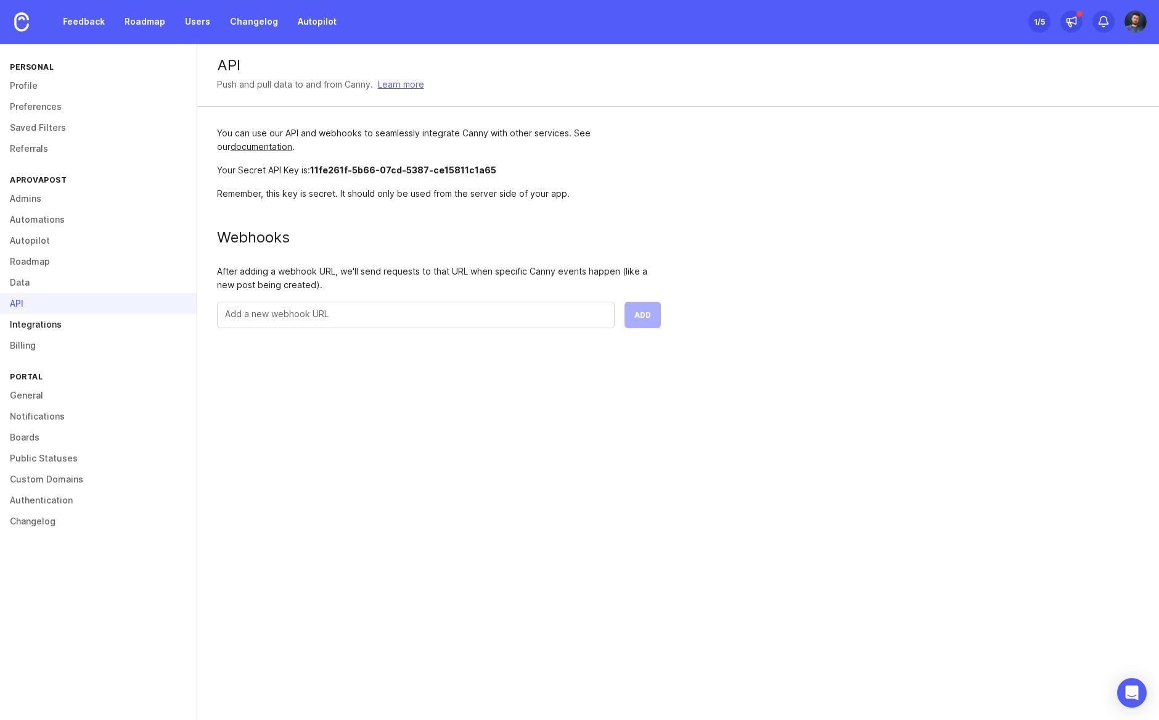
click at [24, 326] on link "Integrations" at bounding box center [98, 324] width 197 height 21
click at [24, 326] on div "Integrations" at bounding box center [98, 324] width 197 height 21
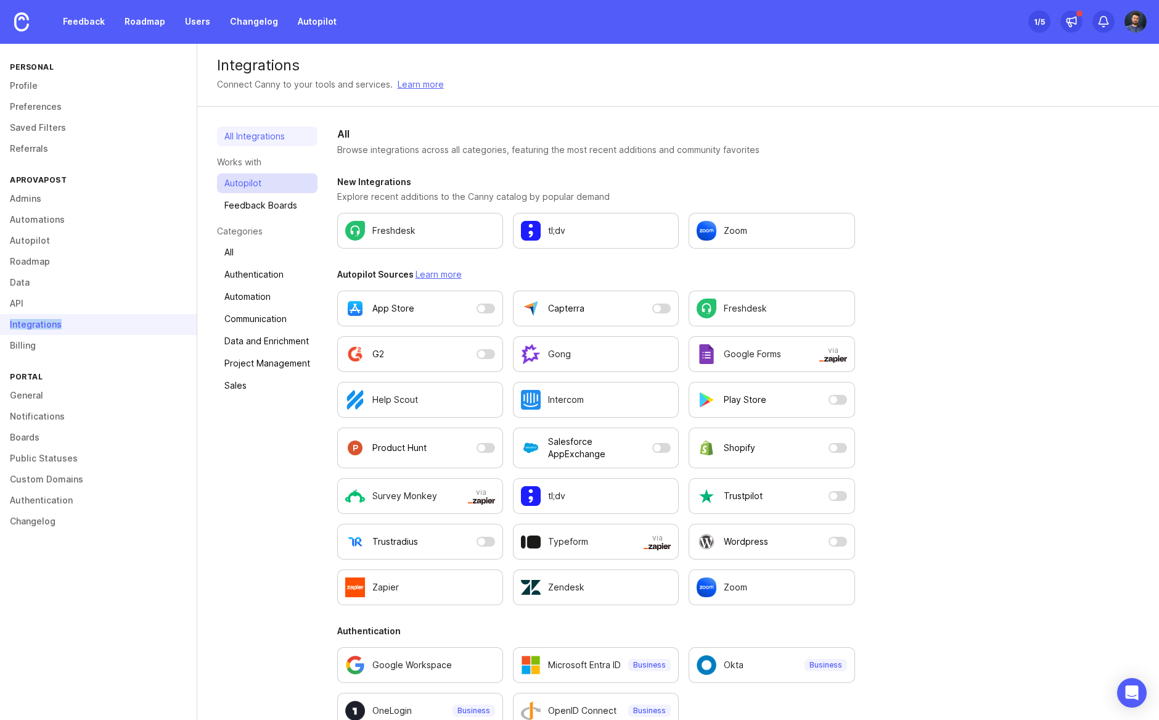
click at [279, 187] on link "Autopilot" at bounding box center [267, 183] width 100 height 20
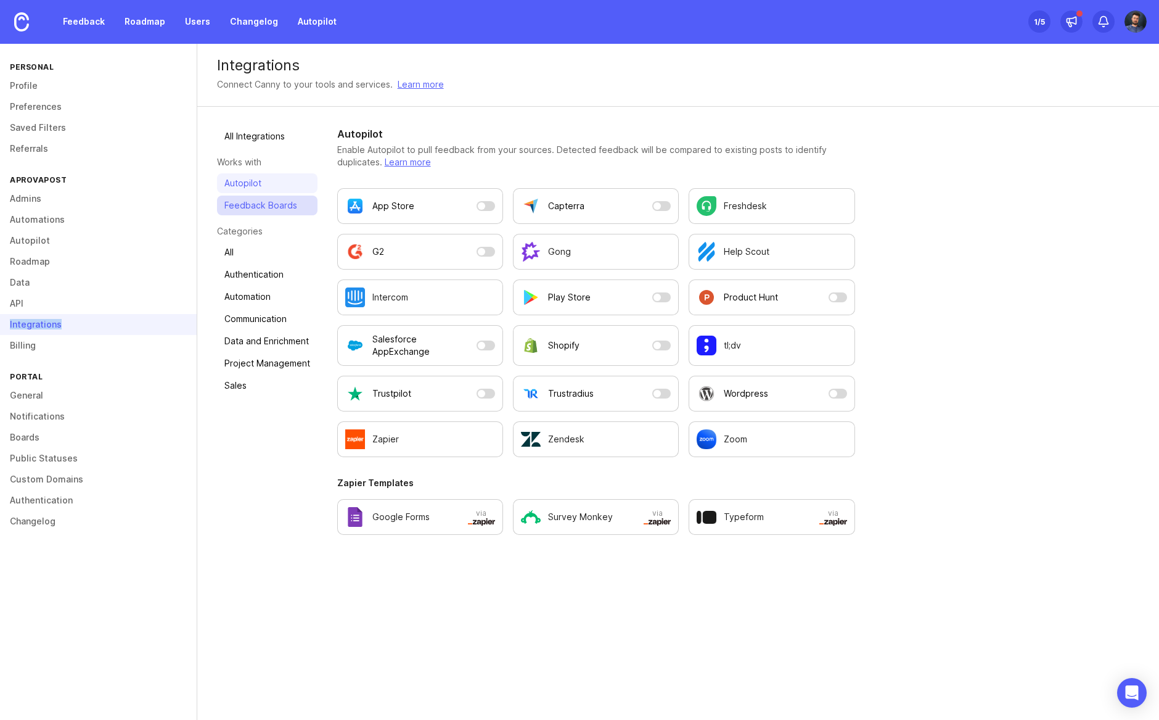
click at [268, 202] on link "Feedback Boards" at bounding box center [267, 205] width 100 height 20
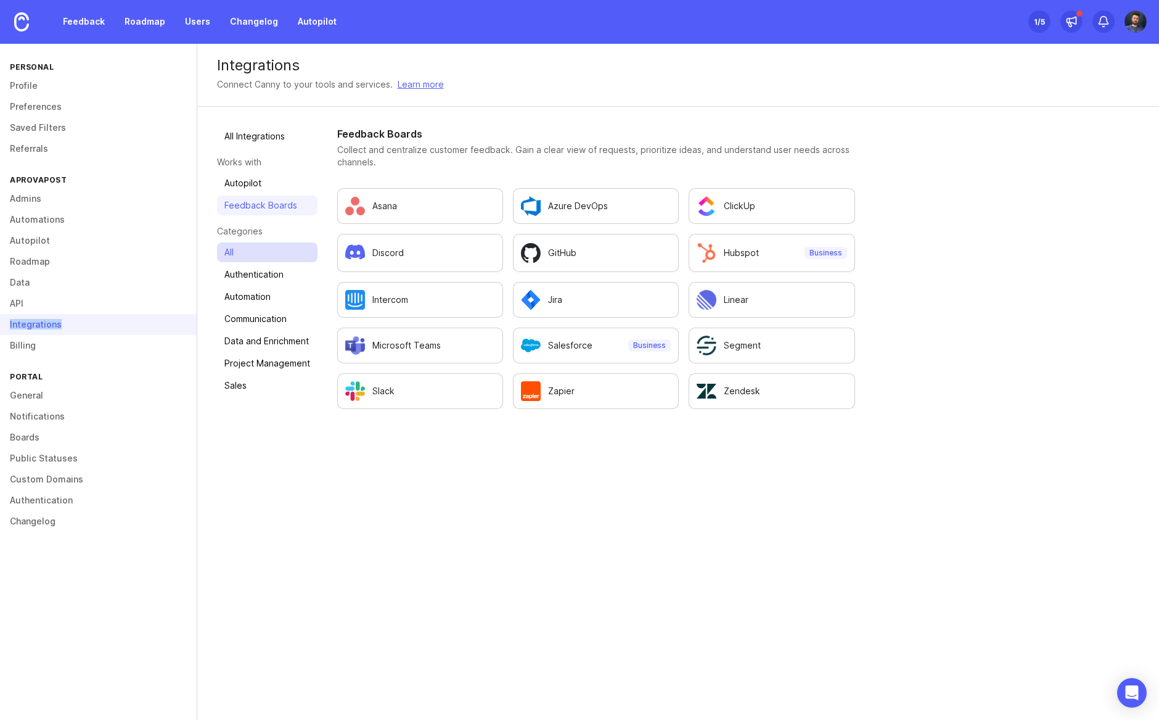
click at [250, 250] on link "All" at bounding box center [267, 252] width 100 height 20
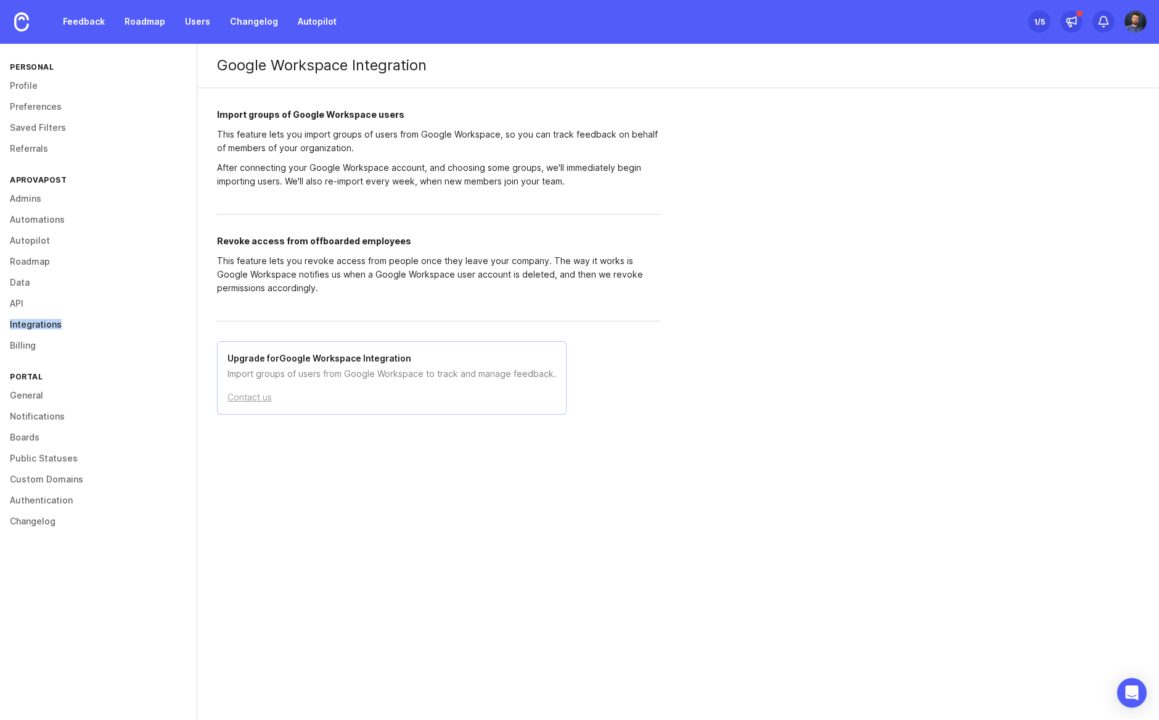
click at [48, 316] on link "Integrations" at bounding box center [98, 324] width 197 height 21
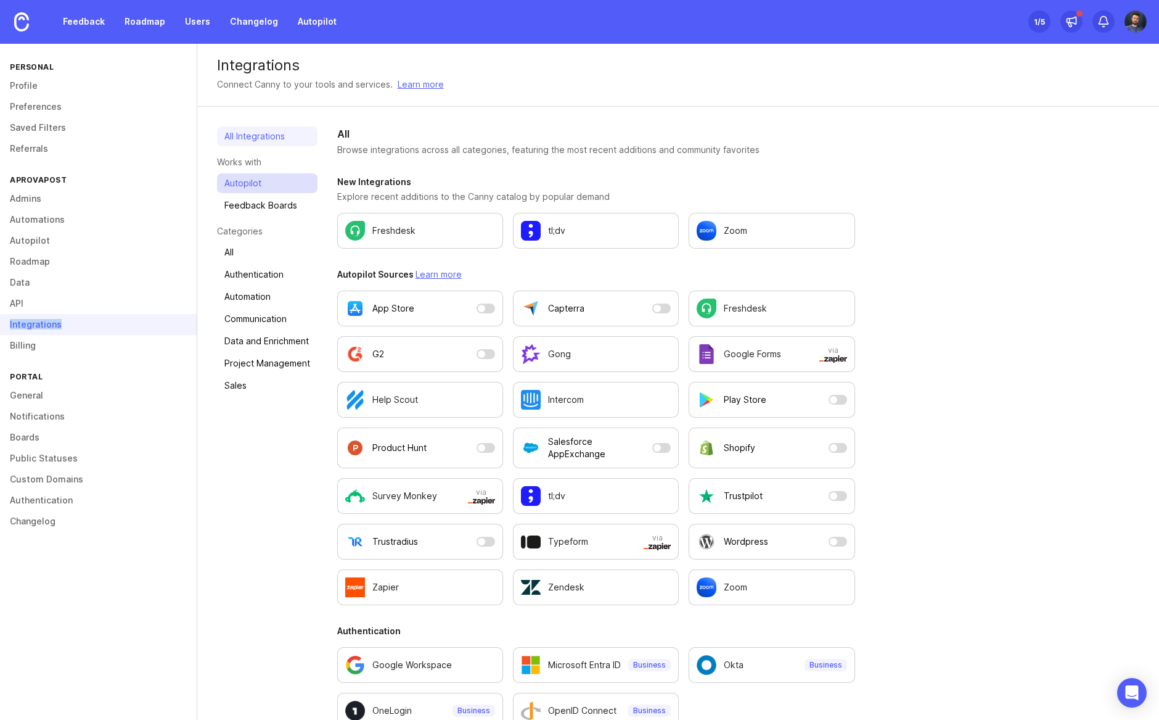
click at [280, 182] on link "Autopilot" at bounding box center [267, 183] width 100 height 20
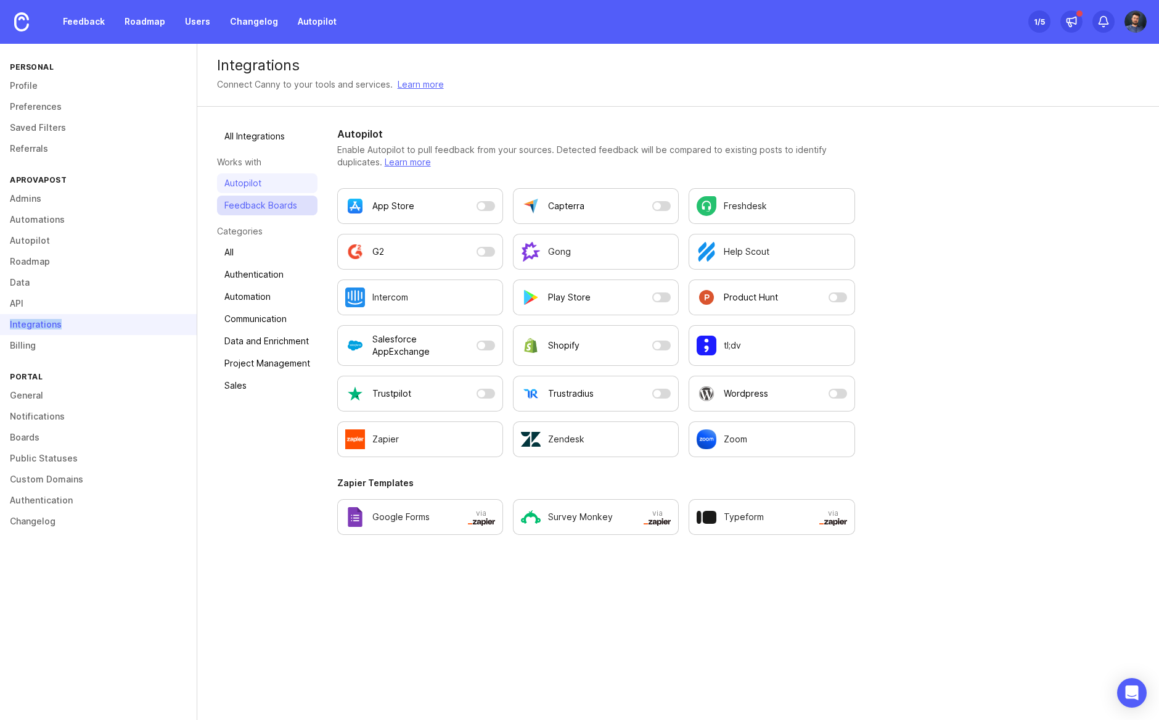
click at [274, 196] on link "Feedback Boards" at bounding box center [267, 205] width 100 height 20
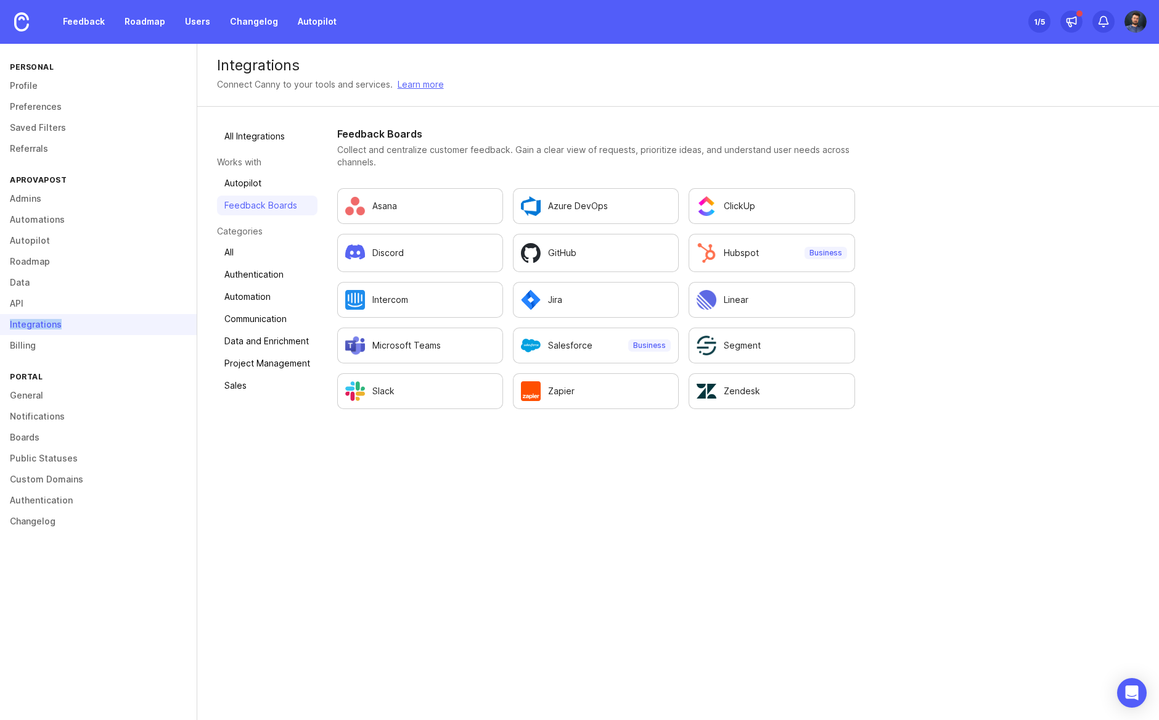
click at [277, 201] on link "Feedback Boards" at bounding box center [267, 205] width 100 height 20
click at [281, 187] on link "Autopilot" at bounding box center [267, 183] width 100 height 20
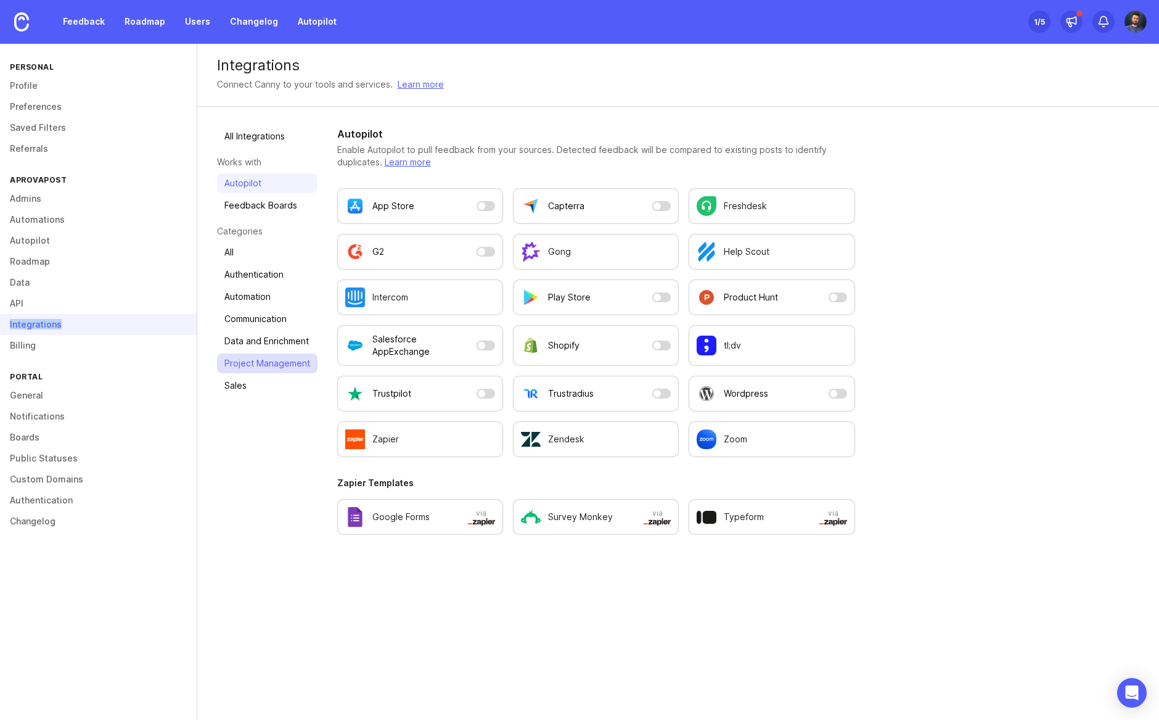
click at [279, 363] on link "Project Management" at bounding box center [267, 363] width 100 height 20
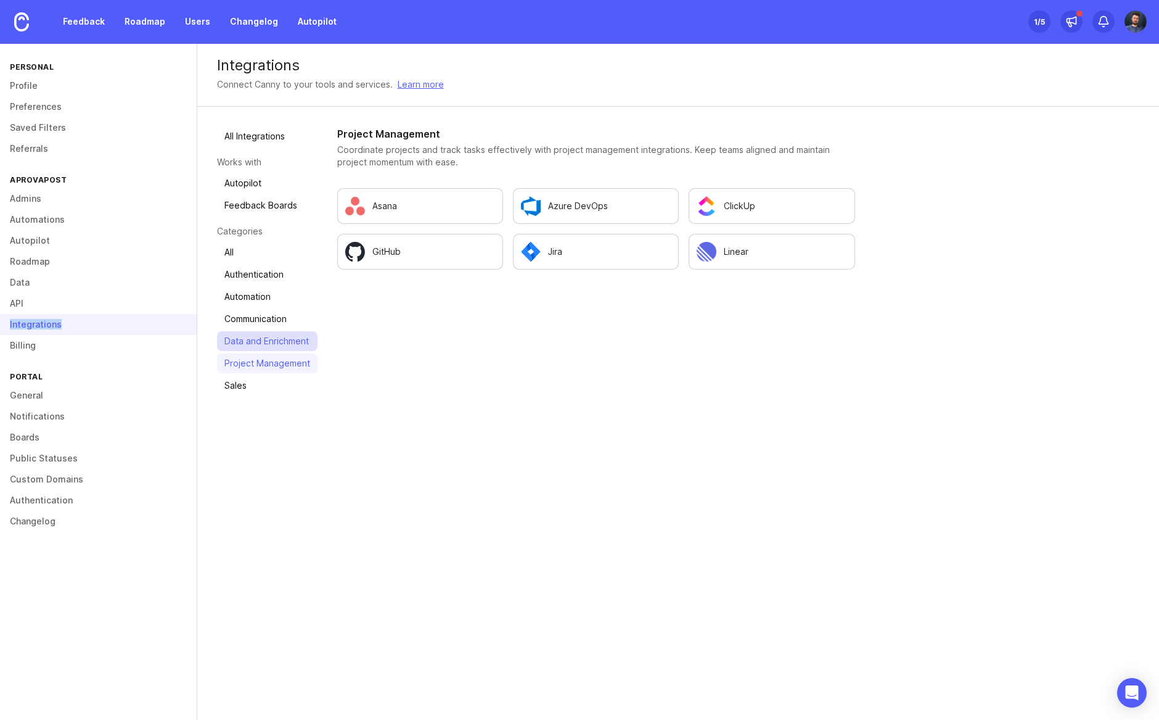
click at [263, 347] on link "Data and Enrichment" at bounding box center [267, 341] width 100 height 20
click at [261, 359] on link "Project Management" at bounding box center [267, 363] width 100 height 20
click at [238, 386] on link "Sales" at bounding box center [267, 385] width 100 height 20
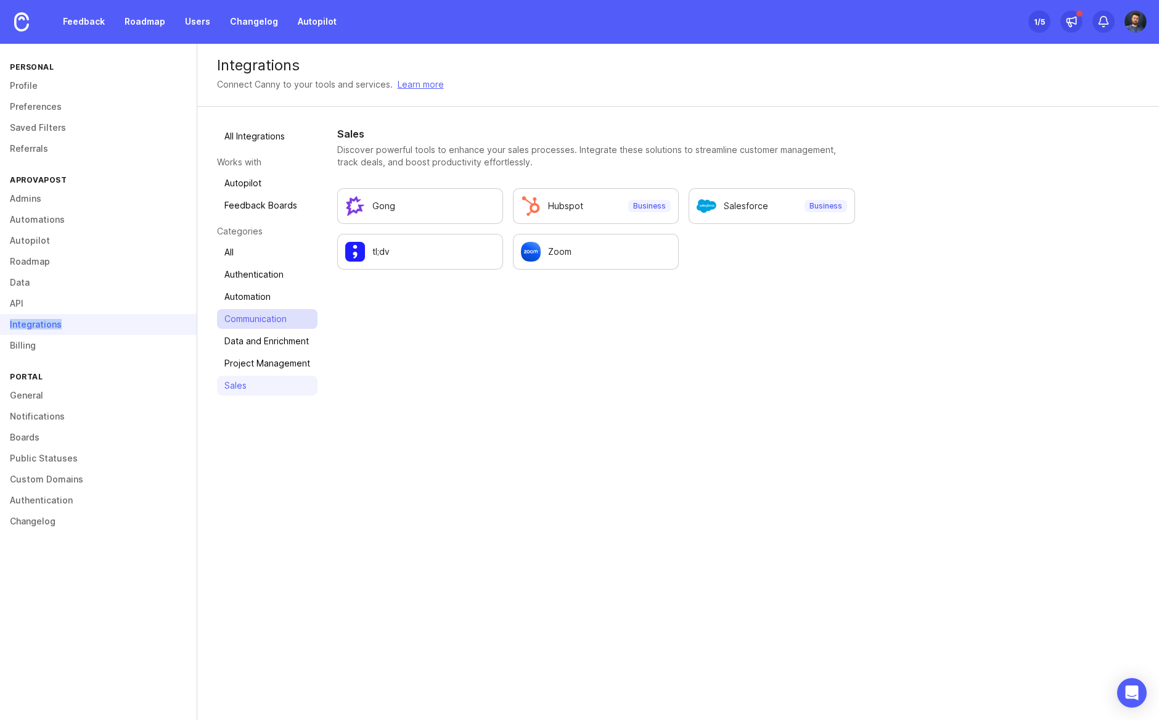
click at [252, 321] on link "Communication" at bounding box center [267, 319] width 100 height 20
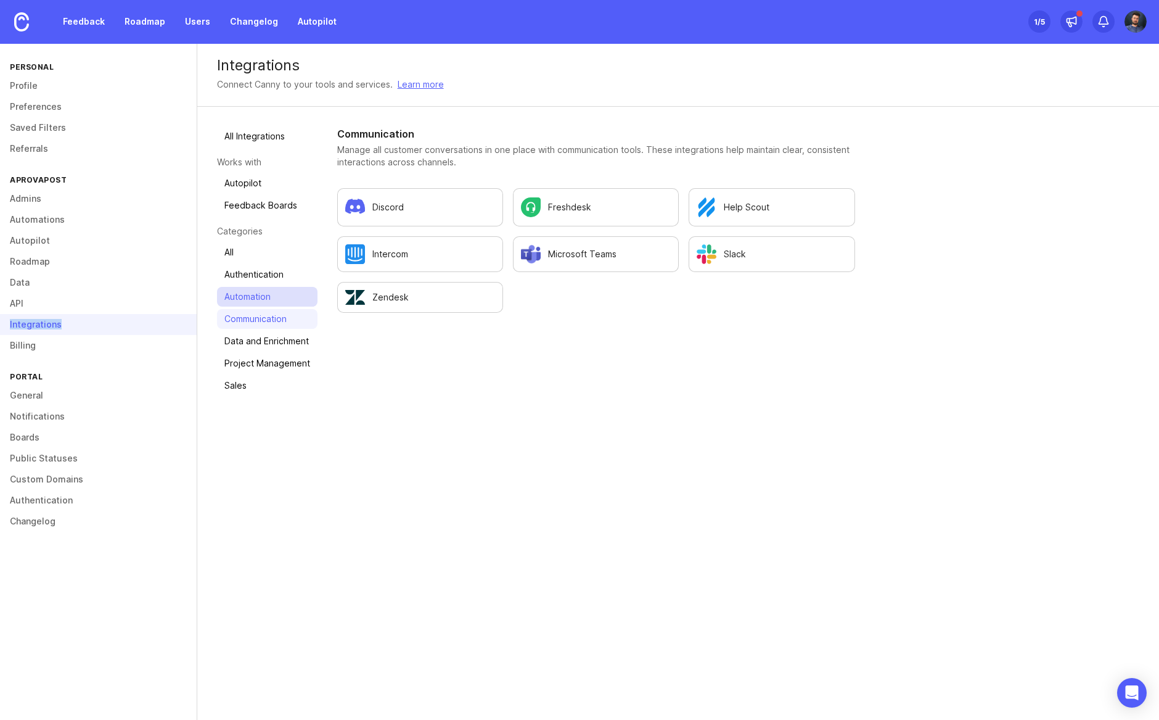
click at [252, 300] on link "Automation" at bounding box center [267, 297] width 100 height 20
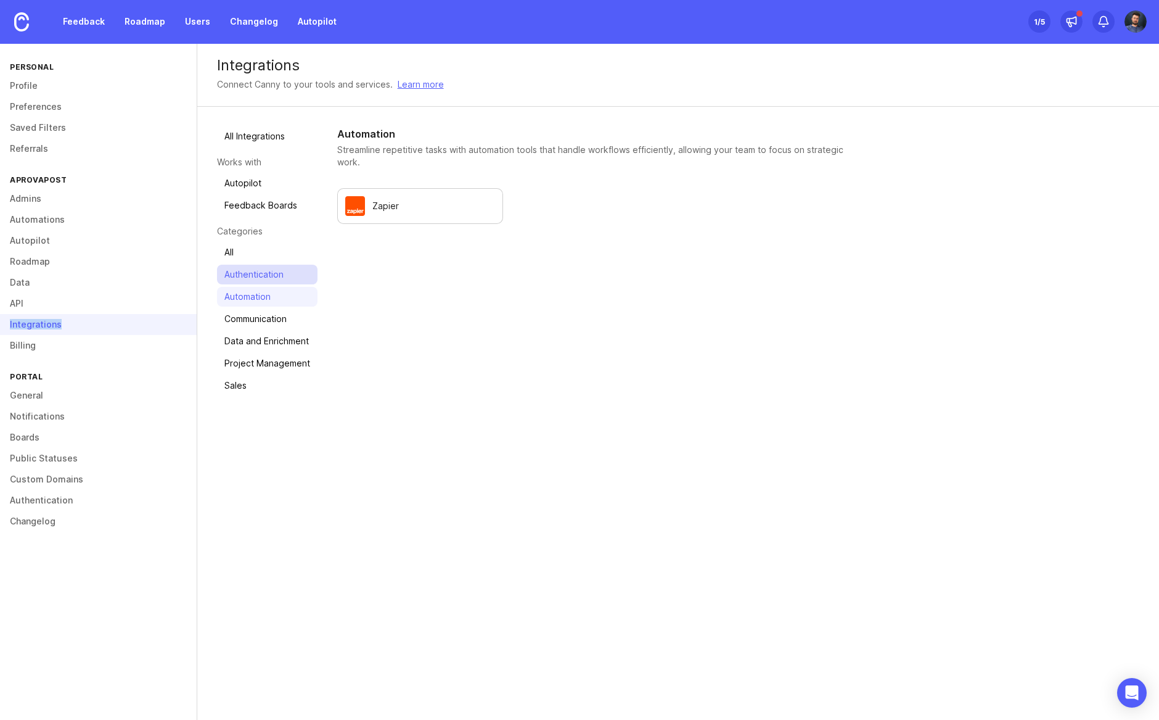
click at [258, 276] on link "Authentication" at bounding box center [267, 275] width 100 height 20
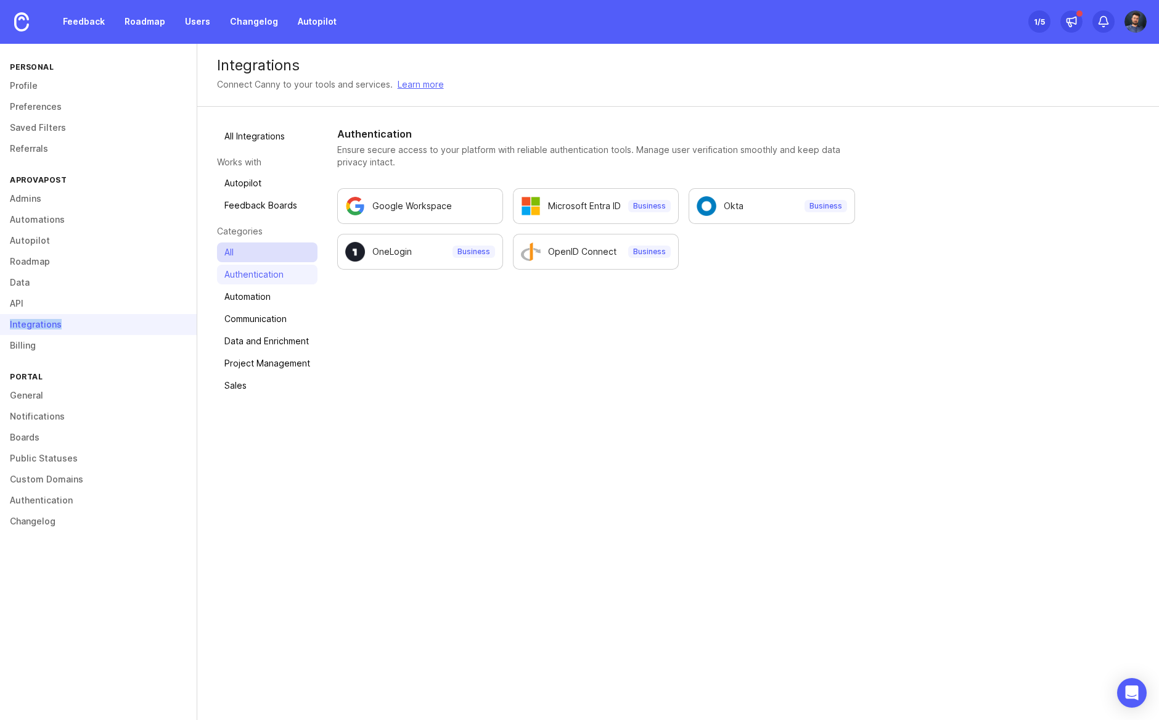
click at [262, 243] on link "All" at bounding box center [267, 252] width 100 height 20
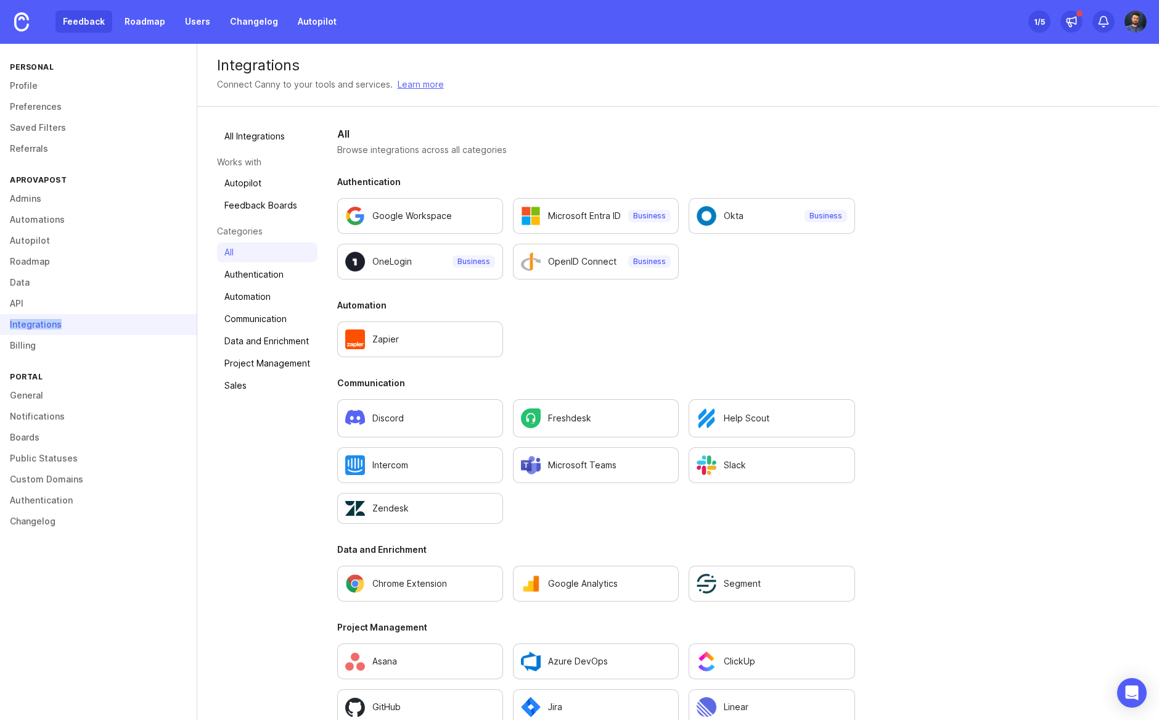
click at [85, 21] on link "Feedback" at bounding box center [83, 21] width 57 height 22
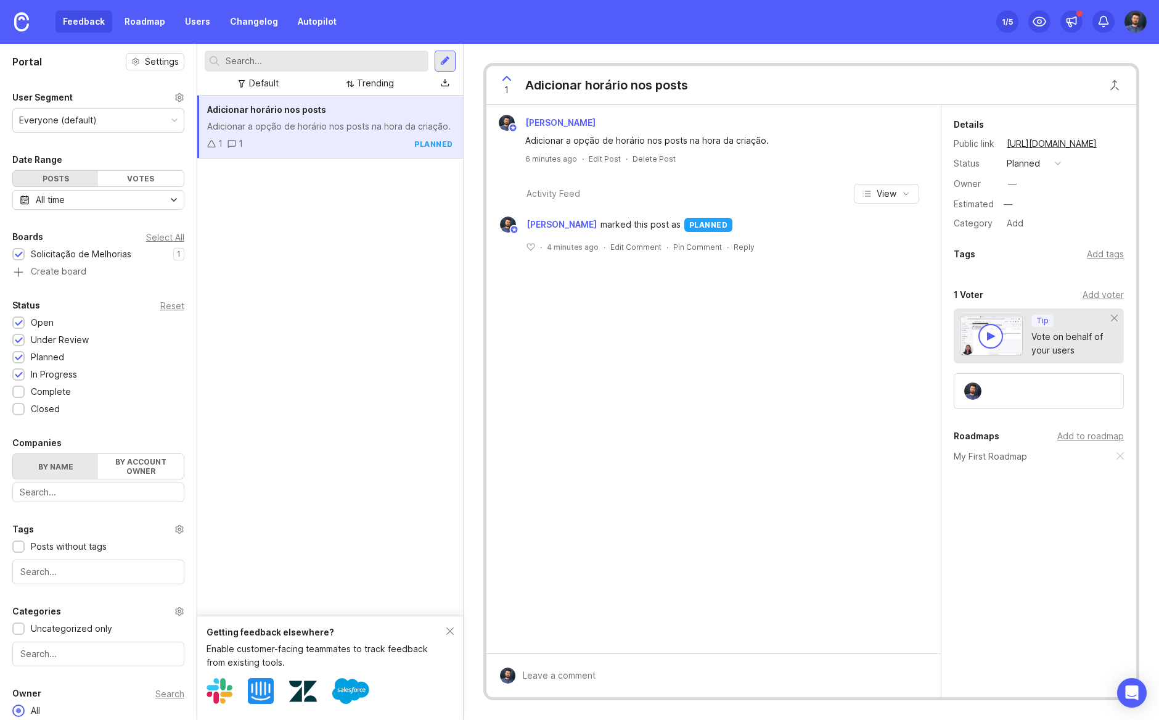
click at [258, 211] on div "Adicionar horário nos posts Adicionar a opção de horário nos posts na hora da c…" at bounding box center [330, 356] width 266 height 520
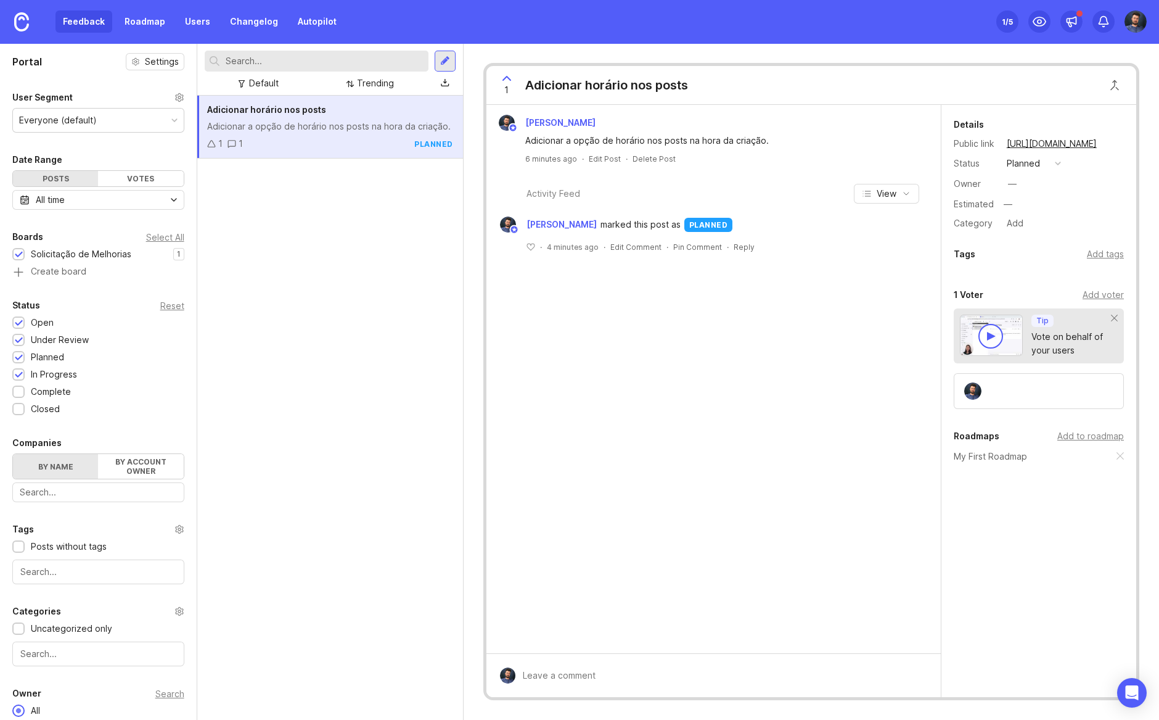
click at [367, 320] on div "Adicionar horário nos posts Adicionar a opção de horário nos posts na hora da c…" at bounding box center [330, 408] width 266 height 624
click at [444, 84] on div at bounding box center [445, 83] width 9 height 10
click at [355, 333] on div "Adicionar horário nos posts Adicionar a opção de horário nos posts na hora da c…" at bounding box center [330, 408] width 266 height 624
click at [146, 112] on div "Everyone (default)" at bounding box center [98, 120] width 171 height 23
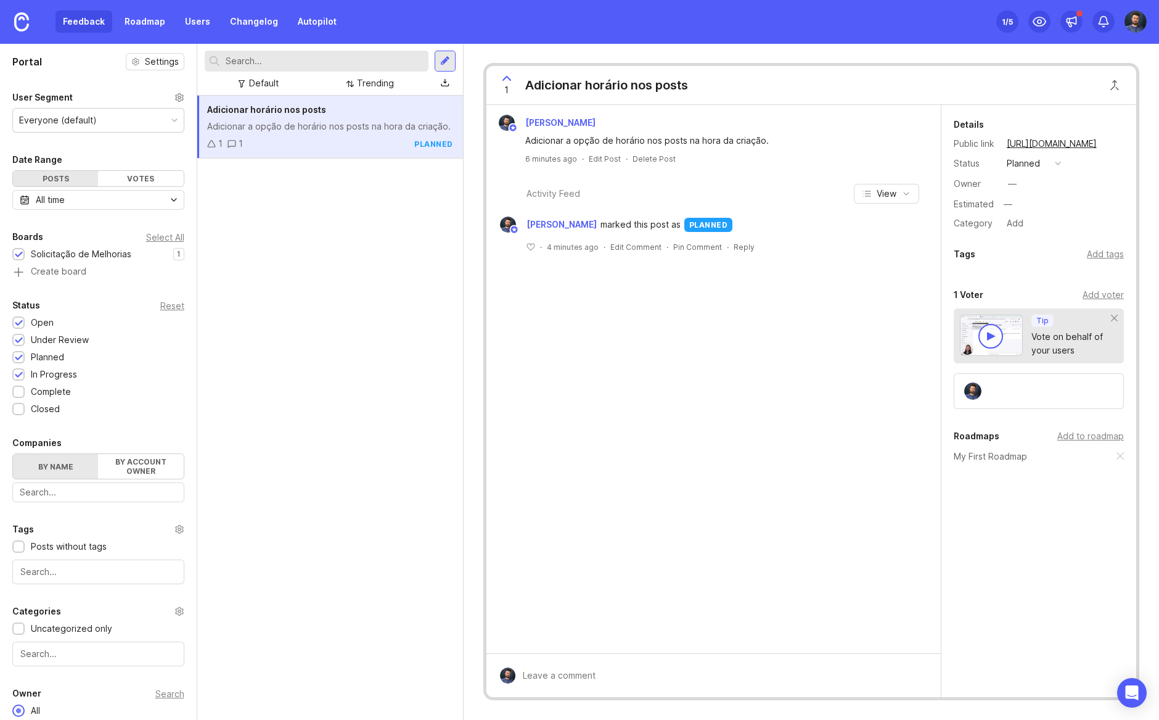
click at [181, 99] on icon at bounding box center [179, 97] width 7 height 8
click at [375, 501] on div "Adicionar horário nos posts Adicionar a opção de horário nos posts na hora da c…" at bounding box center [330, 408] width 266 height 624
click at [1008, 20] on div "1 /5" at bounding box center [1007, 21] width 11 height 17
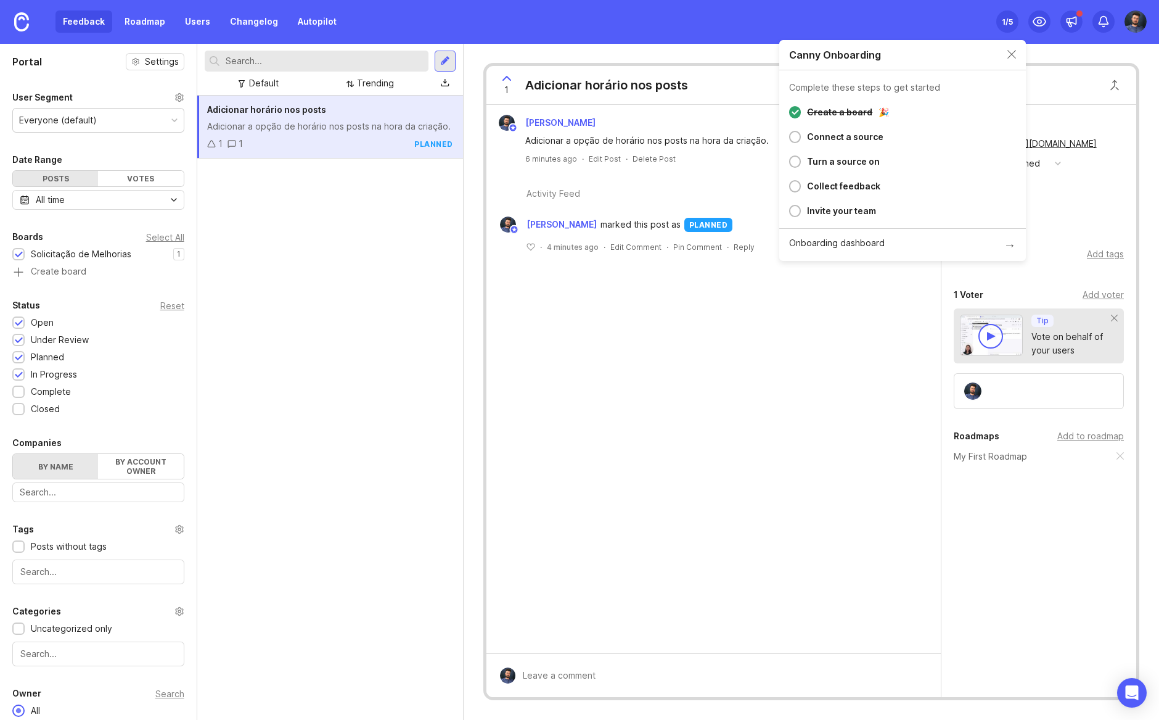
click at [1017, 49] on div "Canny Onboarding" at bounding box center [902, 55] width 247 height 30
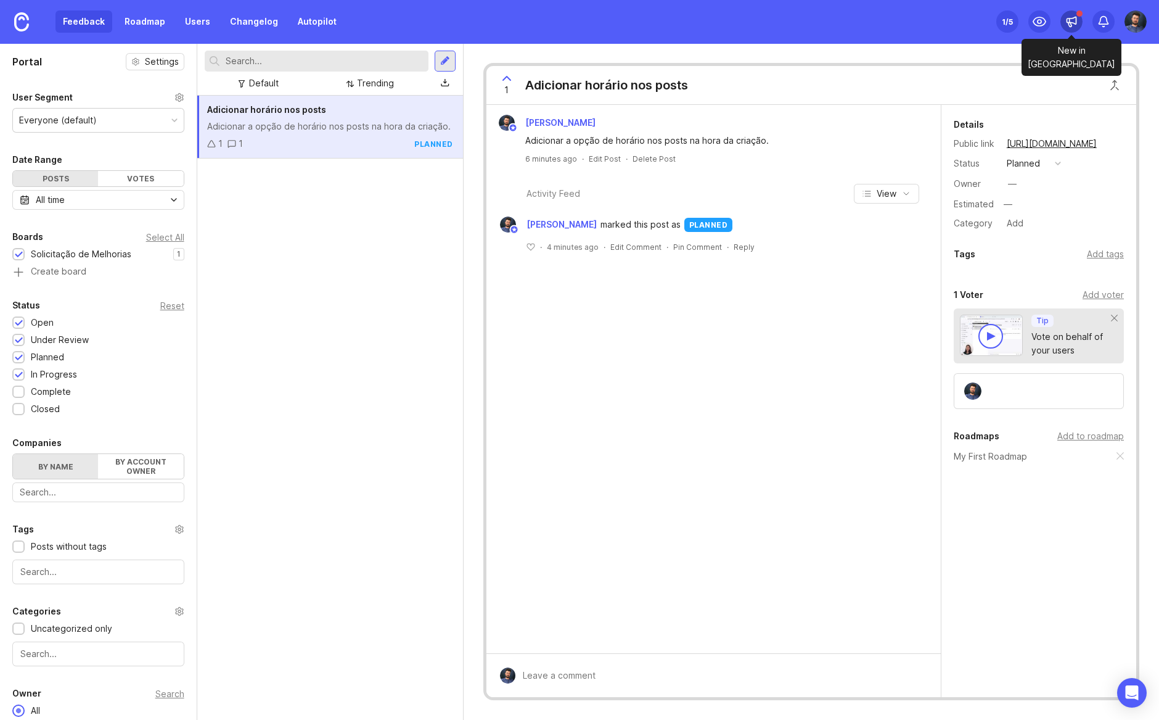
click at [1072, 17] on icon at bounding box center [1071, 21] width 12 height 12
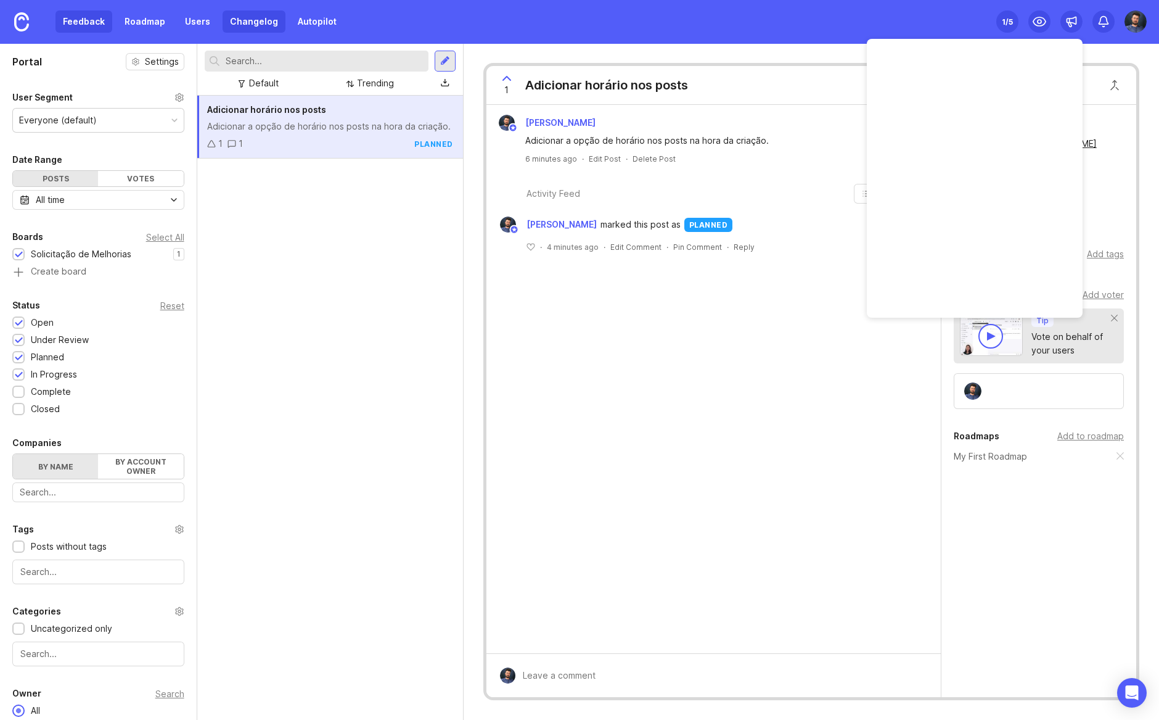
click at [242, 23] on link "Changelog" at bounding box center [254, 21] width 63 height 22
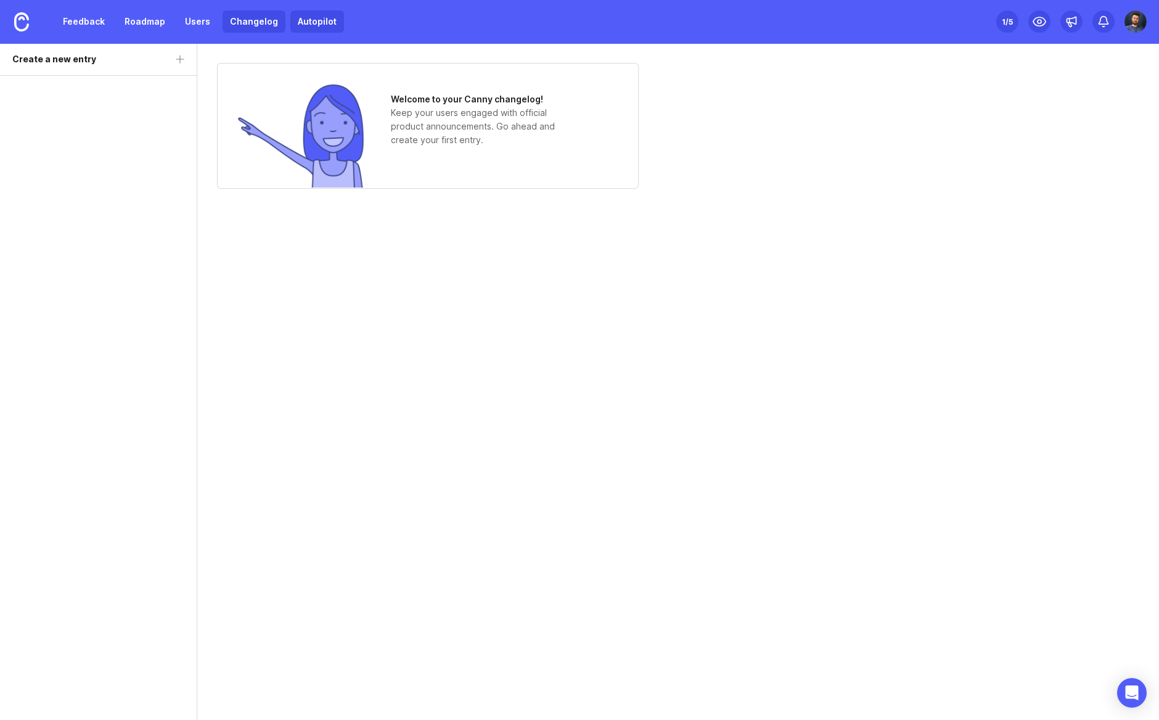
click at [324, 18] on link "Autopilot" at bounding box center [317, 21] width 54 height 22
click at [303, 22] on link "Autopilot" at bounding box center [317, 21] width 54 height 22
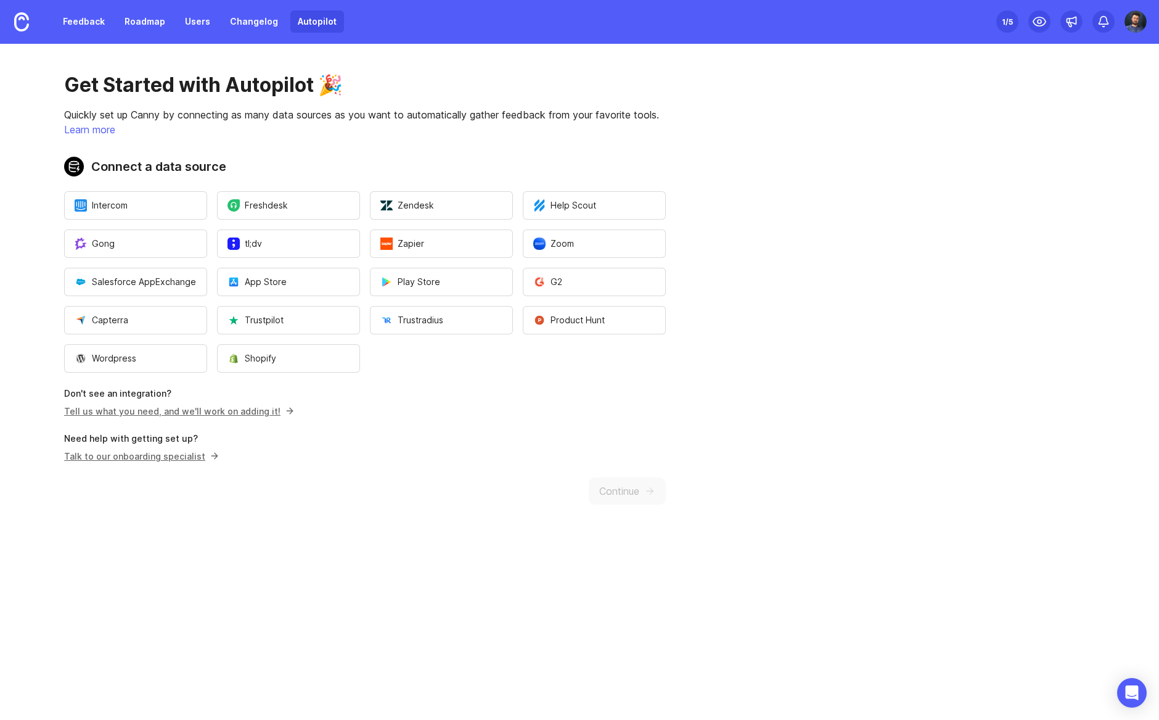
click at [163, 412] on link "Tell us what you need, and we'll work on adding it!" at bounding box center [177, 411] width 226 height 10
click at [258, 25] on link "Changelog" at bounding box center [254, 21] width 63 height 22
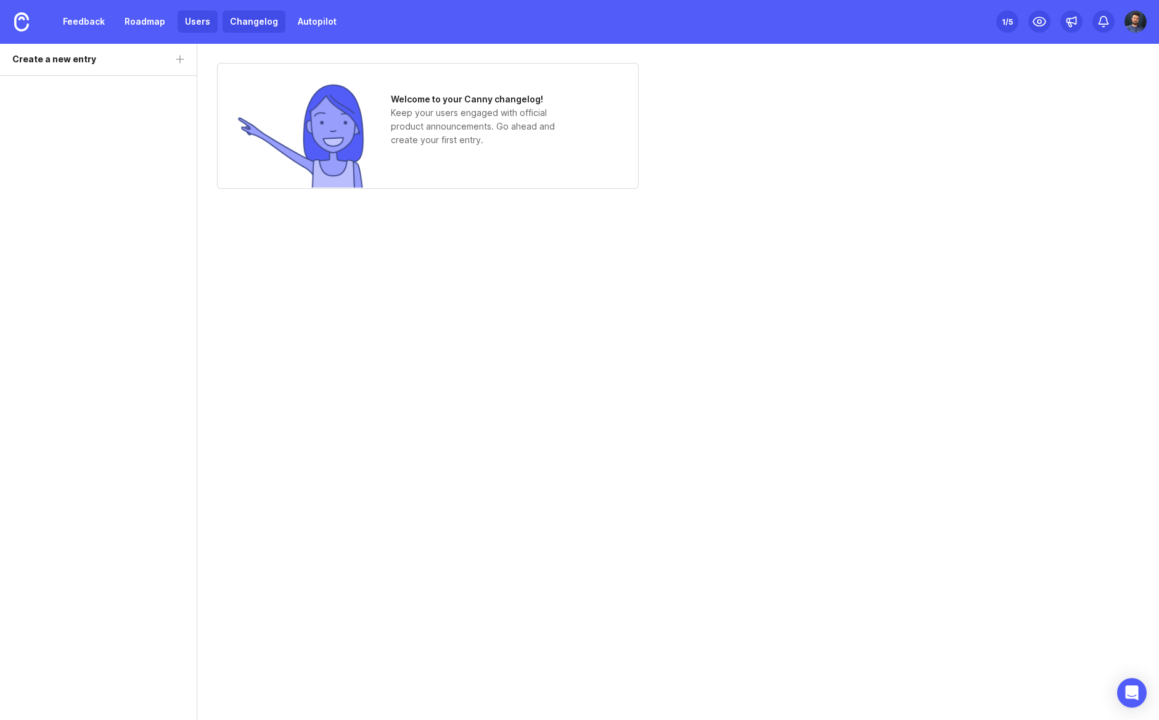
click at [202, 21] on link "Users" at bounding box center [198, 21] width 40 height 22
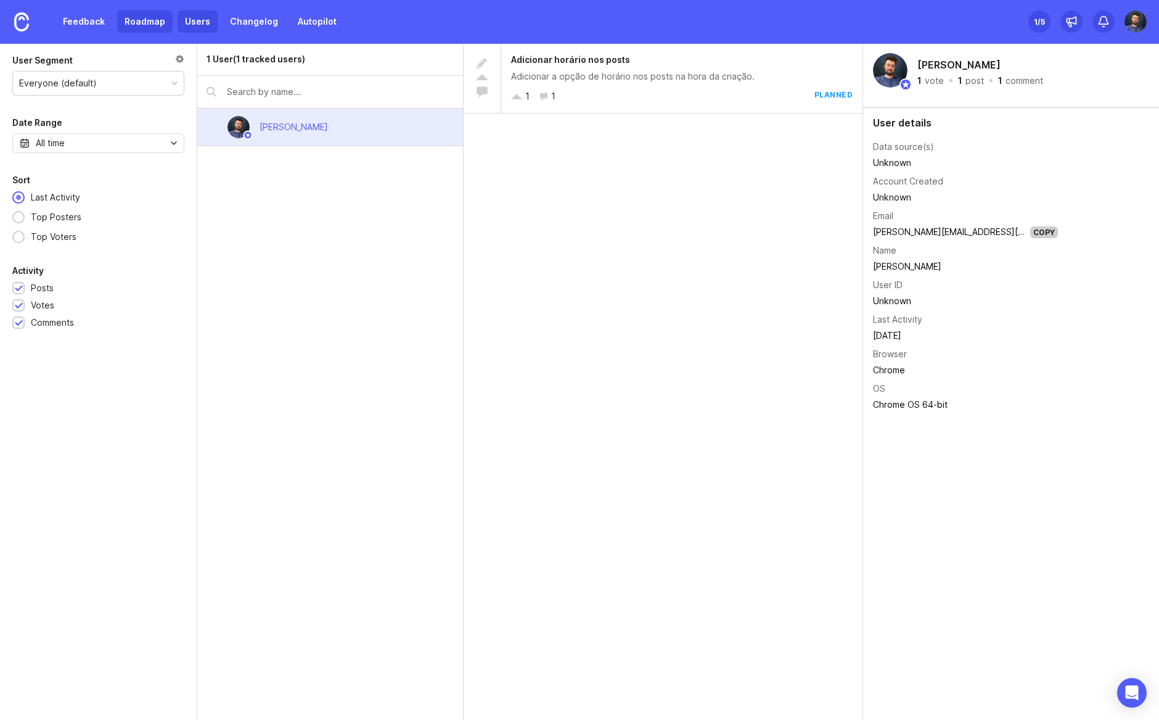
click at [145, 18] on link "Roadmap" at bounding box center [144, 21] width 55 height 22
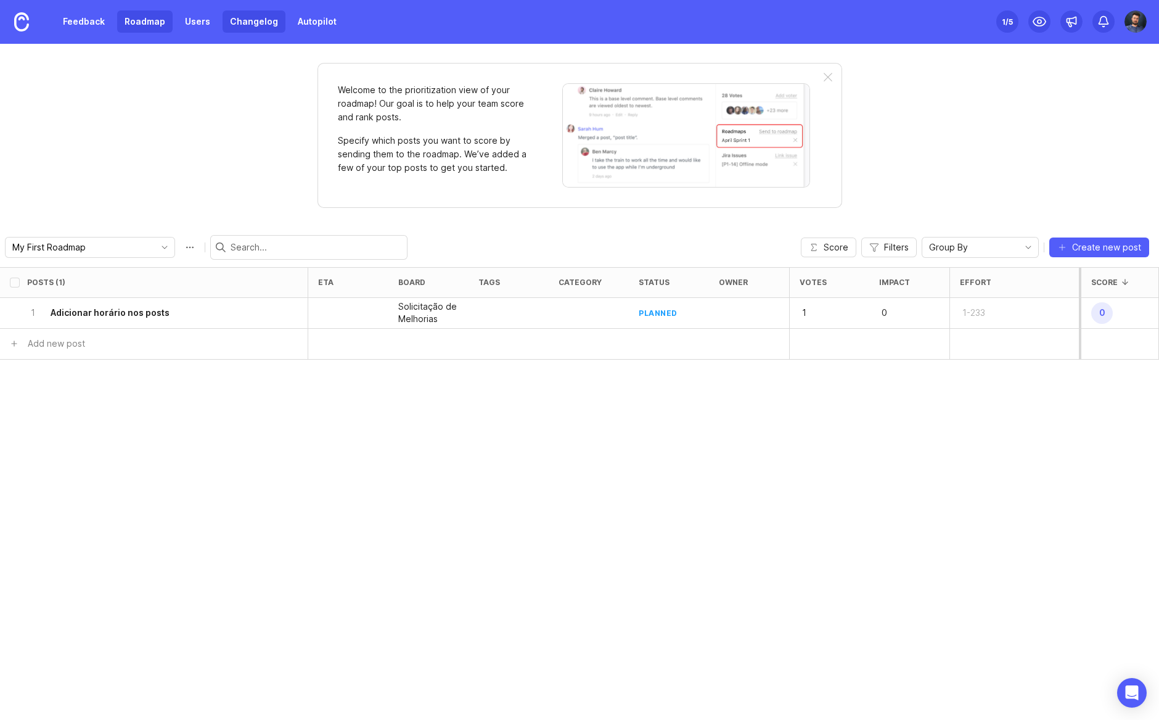
click at [240, 23] on link "Changelog" at bounding box center [254, 21] width 63 height 22
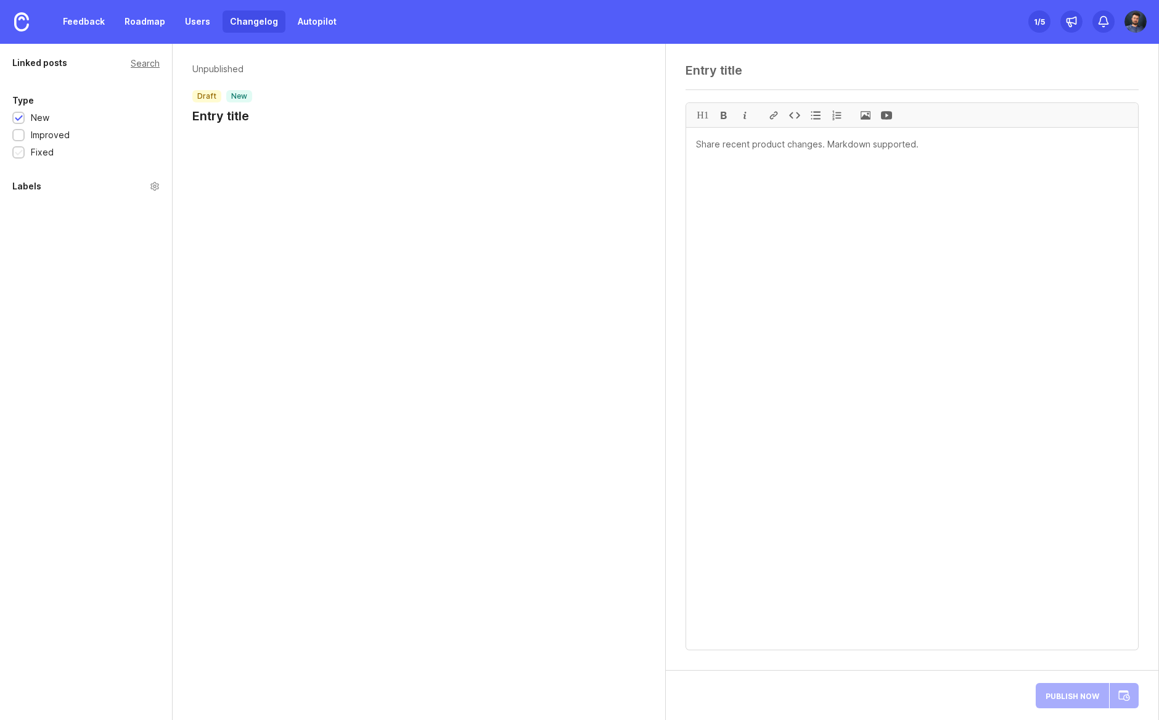
click at [36, 149] on div "Fixed" at bounding box center [42, 153] width 23 height 14
click at [36, 118] on div "New" at bounding box center [40, 118] width 18 height 14
click at [731, 70] on textarea at bounding box center [912, 70] width 453 height 15
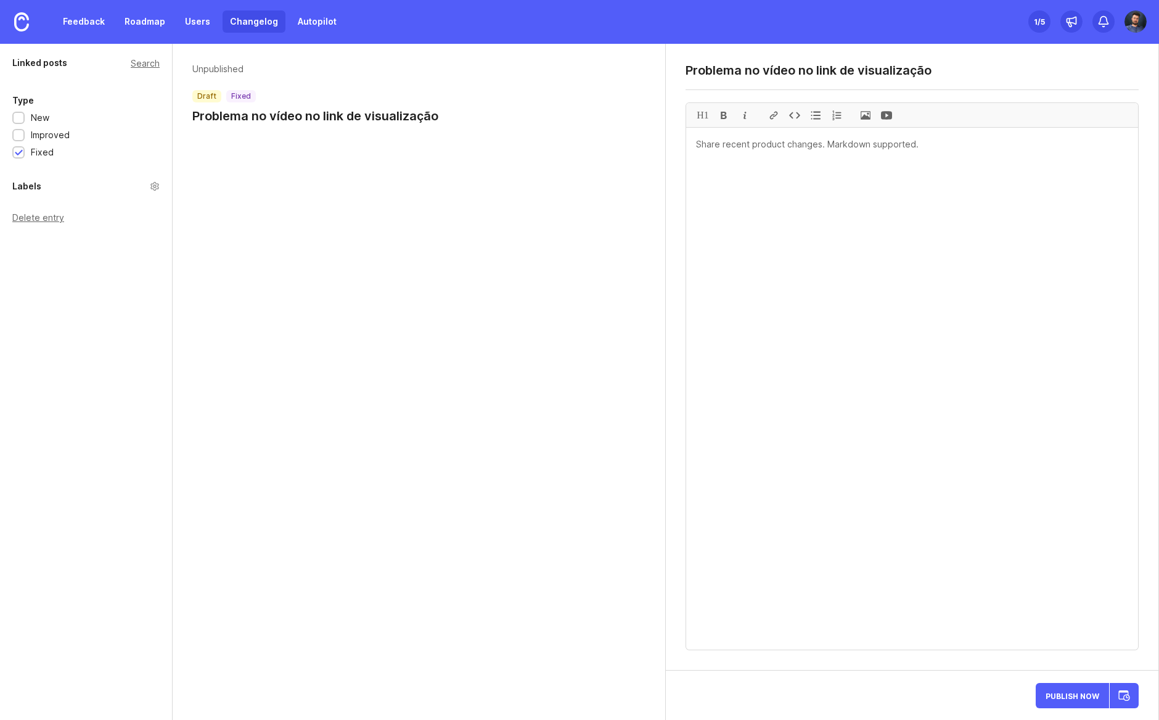
type textarea "Problema no vídeo no link de visualização"
click at [760, 174] on textarea at bounding box center [912, 389] width 452 height 522
type textarea "V"
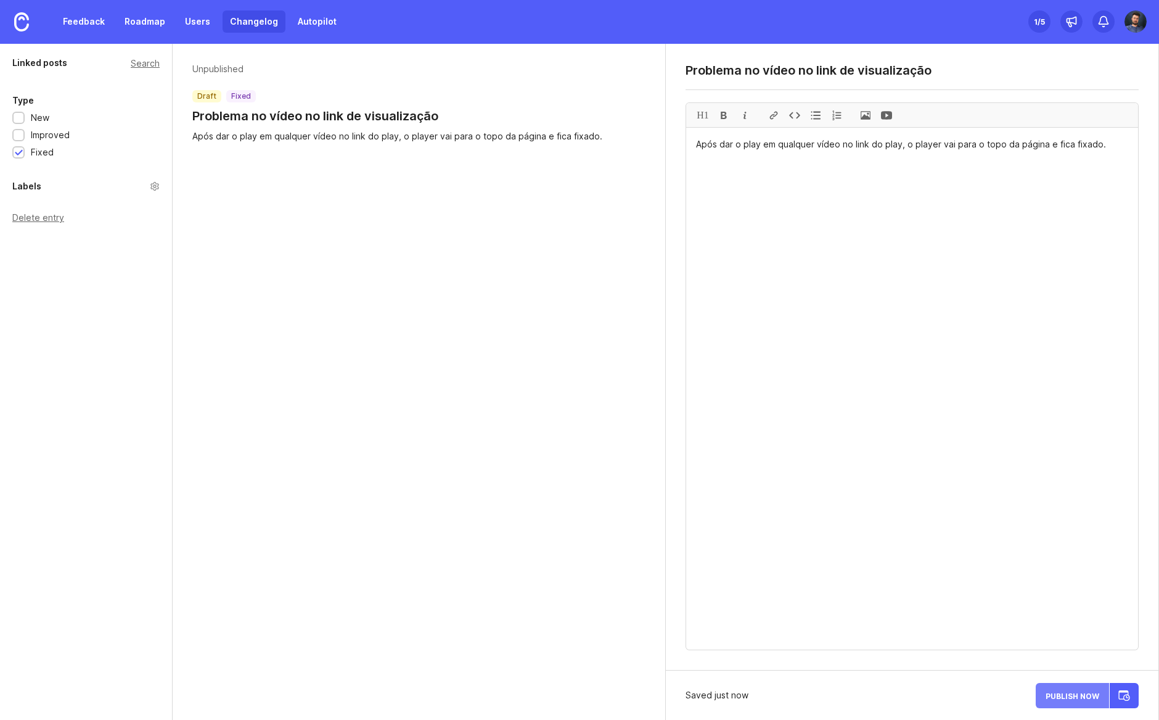
type textarea "Após dar o play em qualquer vídeo no link do play, o player vai para o topo da …"
click at [1077, 694] on span "Publish Now" at bounding box center [1073, 695] width 54 height 8
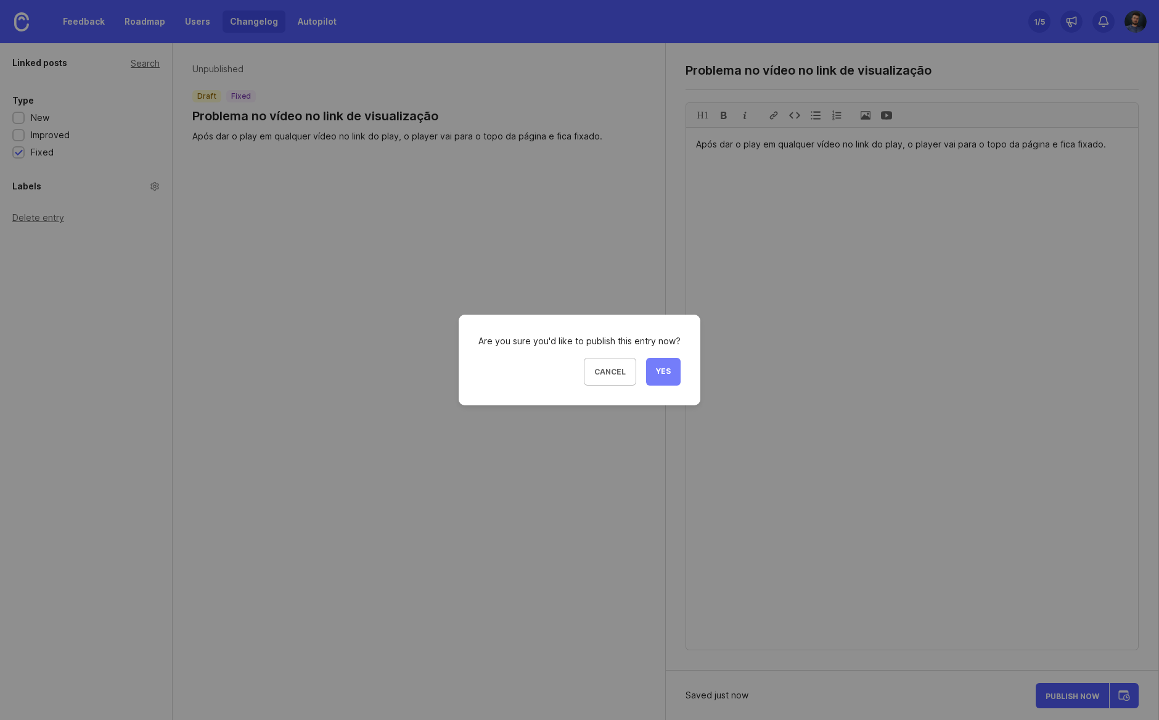
click at [665, 374] on span "Yes" at bounding box center [663, 371] width 15 height 10
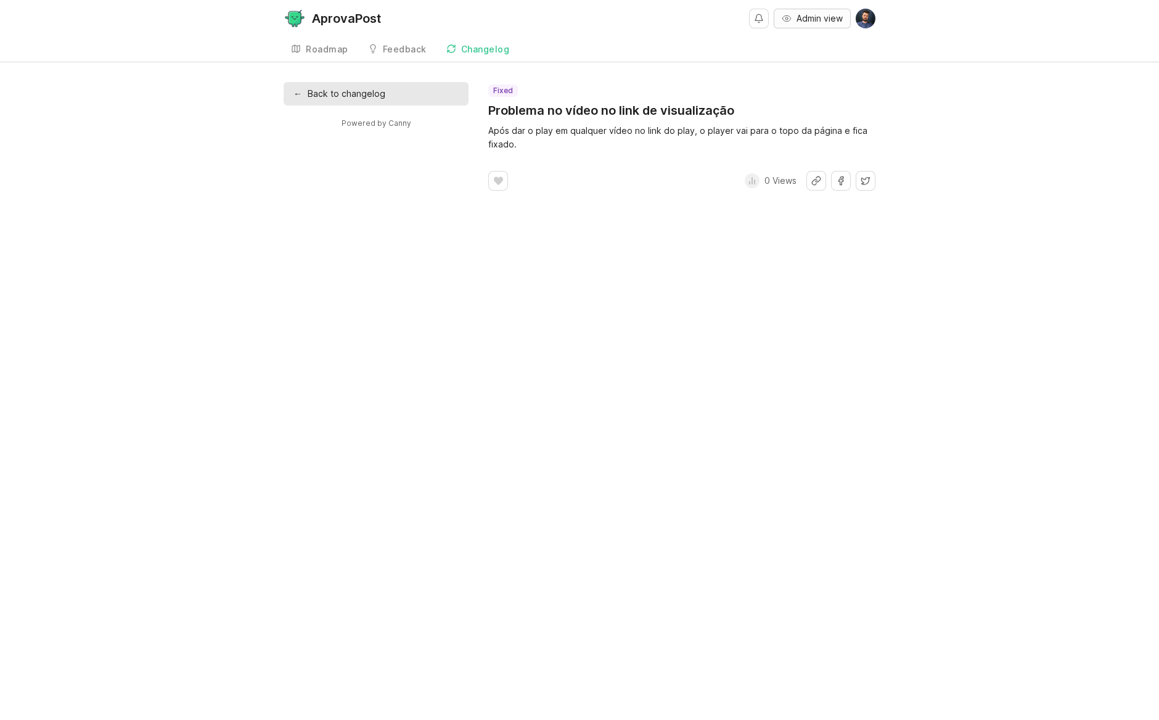
click at [803, 24] on span "Admin view" at bounding box center [820, 18] width 46 height 12
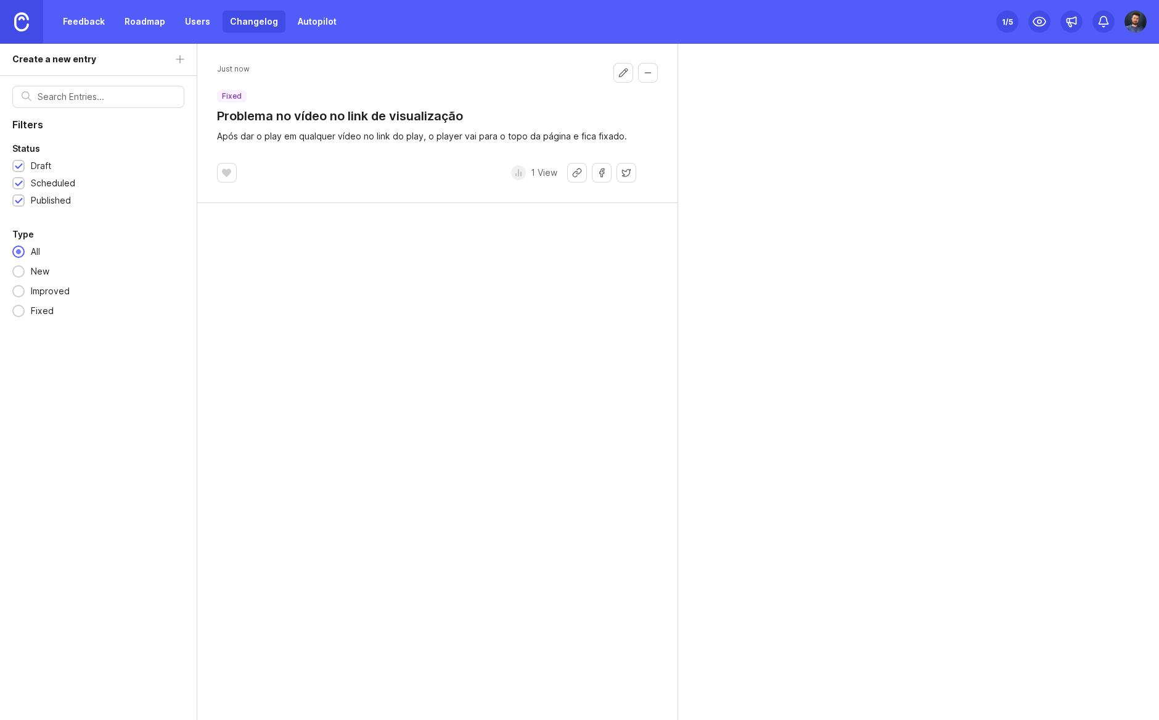
click at [33, 39] on link at bounding box center [21, 21] width 43 height 43
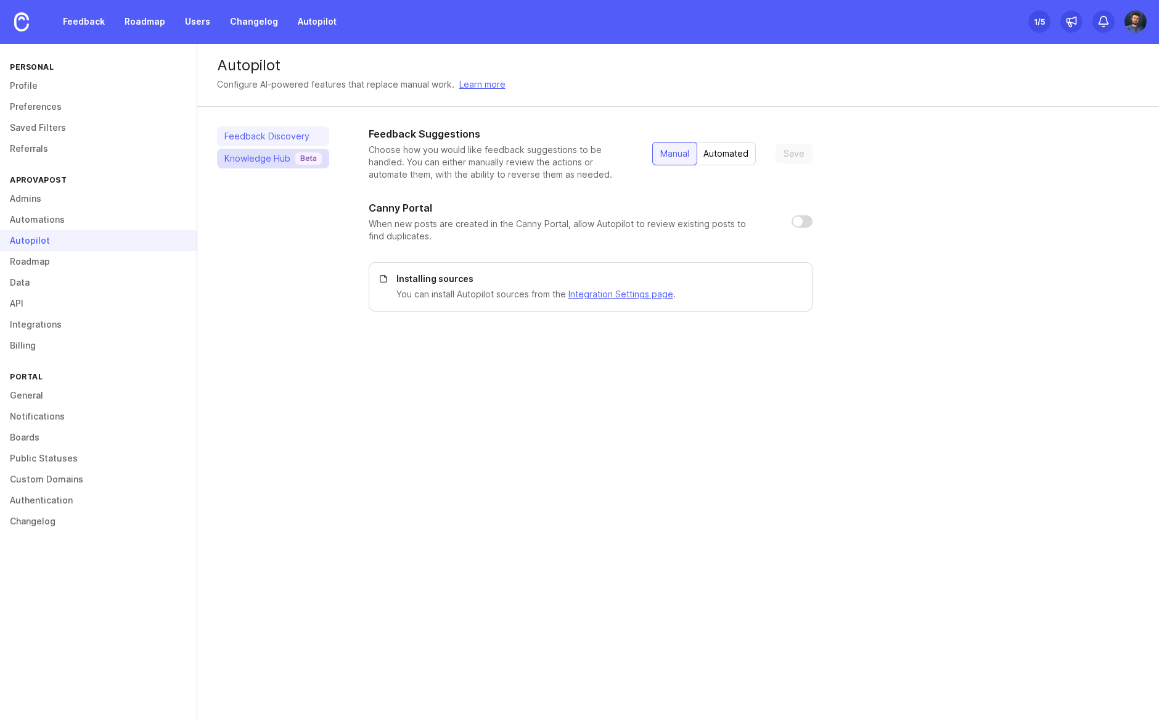
click at [303, 149] on link "Knowledge Hub Beta" at bounding box center [273, 159] width 112 height 20
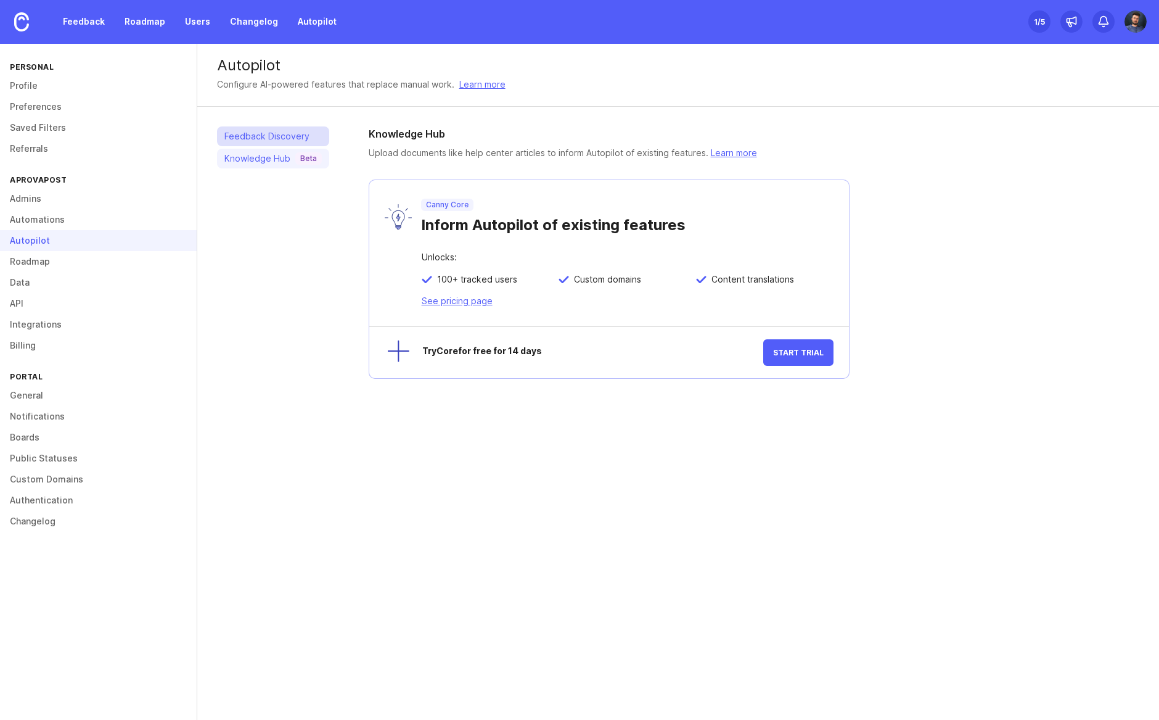
click at [300, 132] on link "Feedback Discovery" at bounding box center [273, 136] width 112 height 20
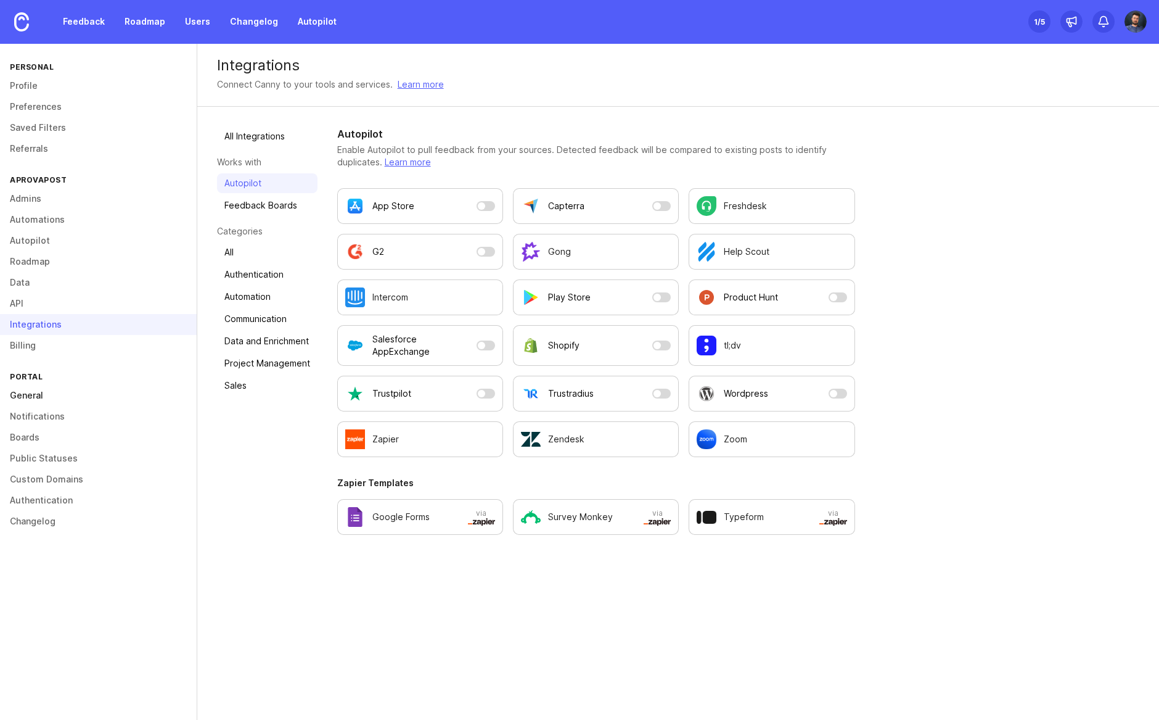
click at [28, 396] on link "General" at bounding box center [98, 395] width 197 height 21
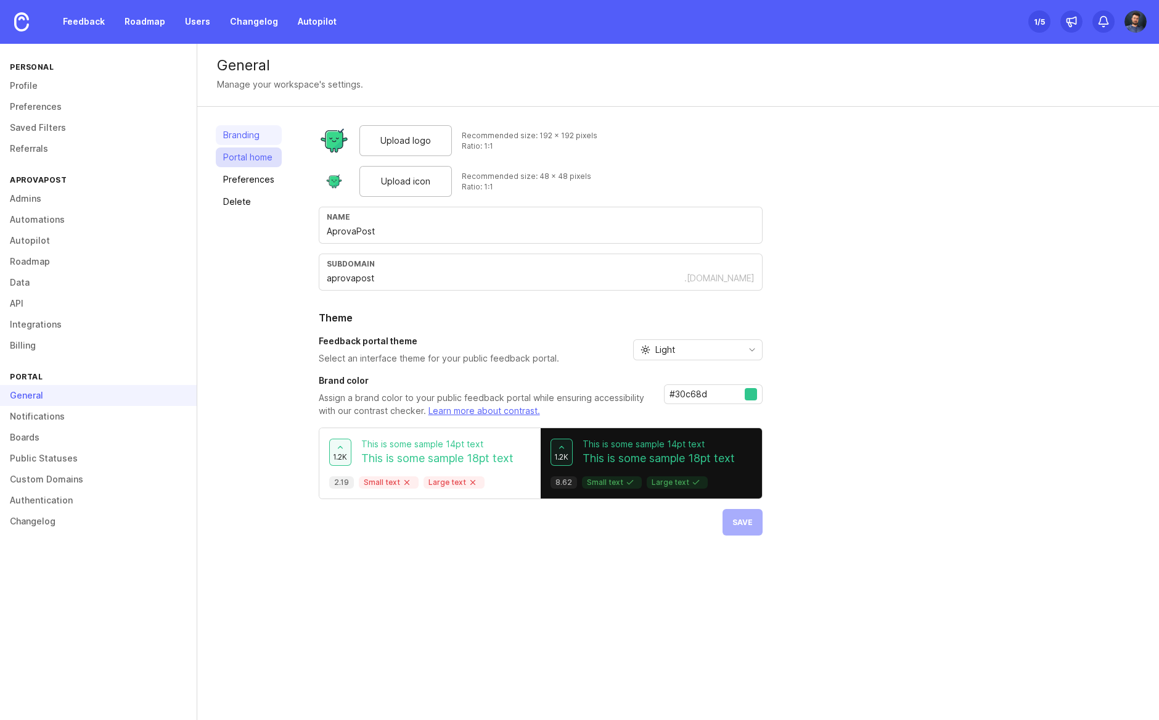
click at [255, 164] on link "Portal home" at bounding box center [249, 157] width 66 height 20
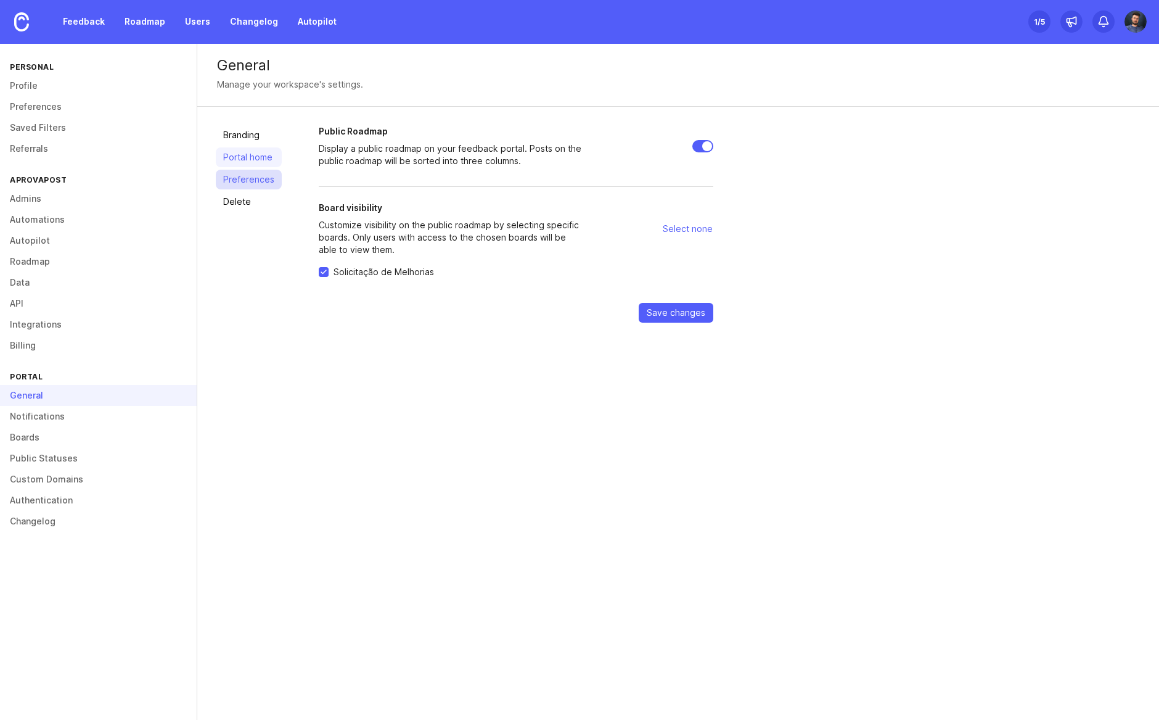
click at [253, 172] on link "Preferences" at bounding box center [249, 180] width 66 height 20
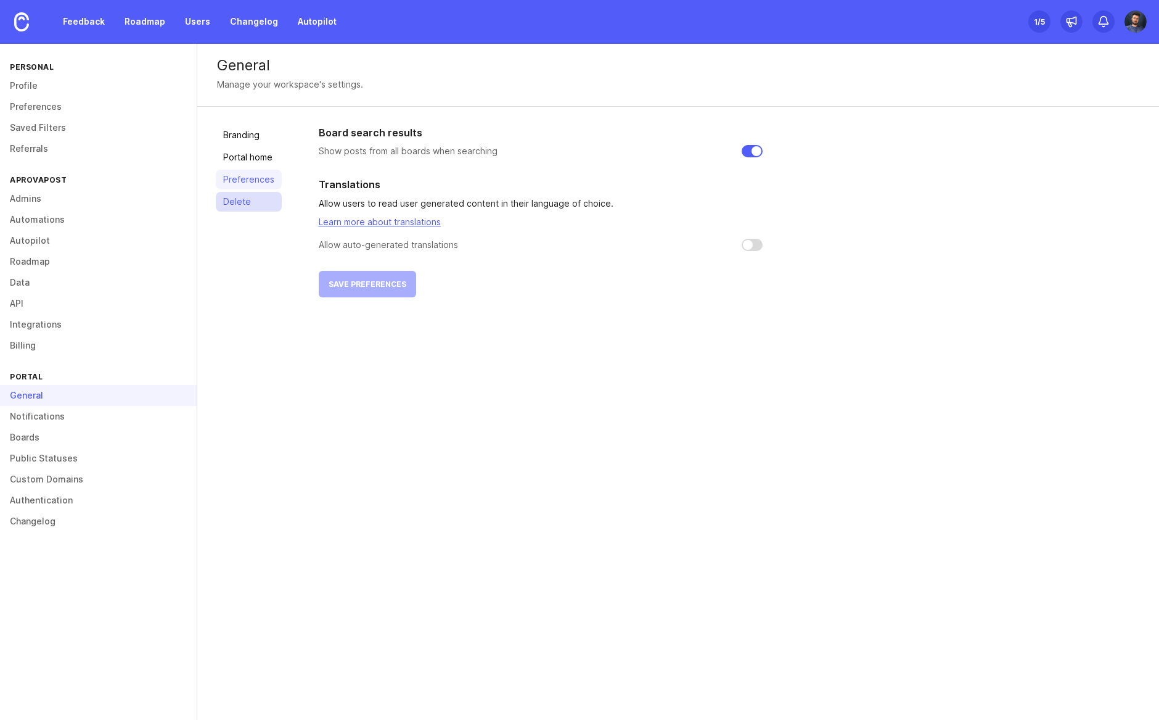
click at [243, 198] on link "Delete" at bounding box center [249, 202] width 66 height 20
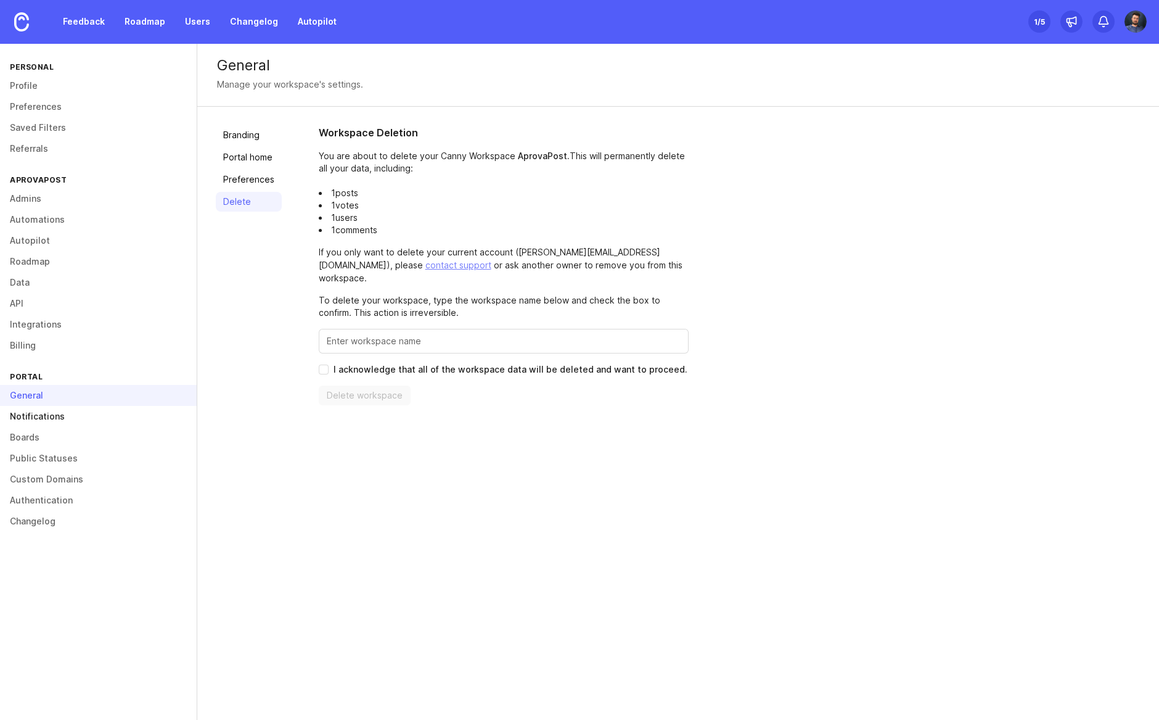
click at [55, 409] on link "Notifications" at bounding box center [98, 416] width 197 height 21
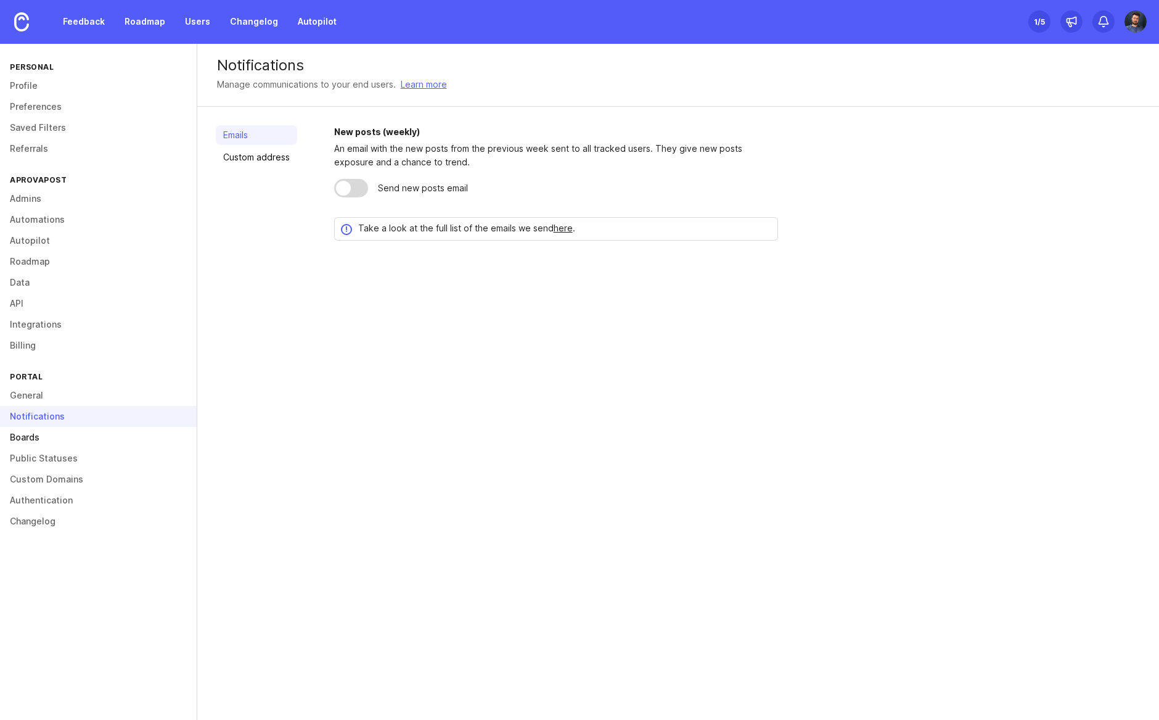
click at [24, 446] on link "Boards" at bounding box center [98, 437] width 197 height 21
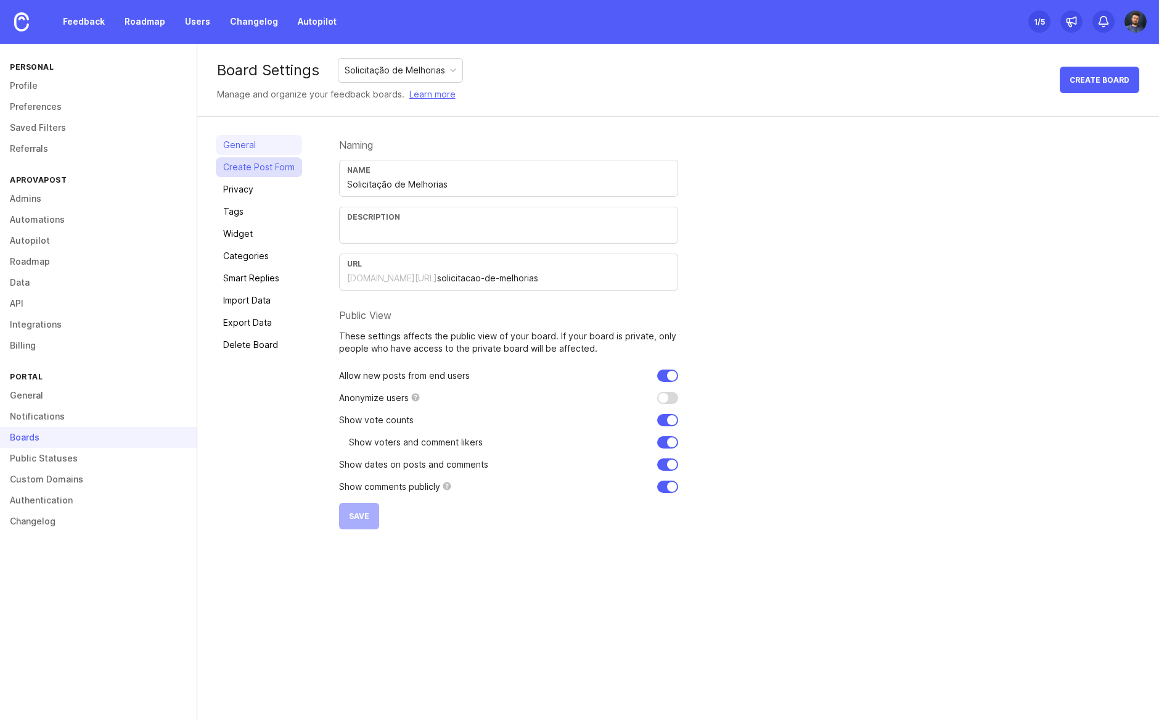
click at [274, 168] on link "Create Post Form" at bounding box center [259, 167] width 86 height 20
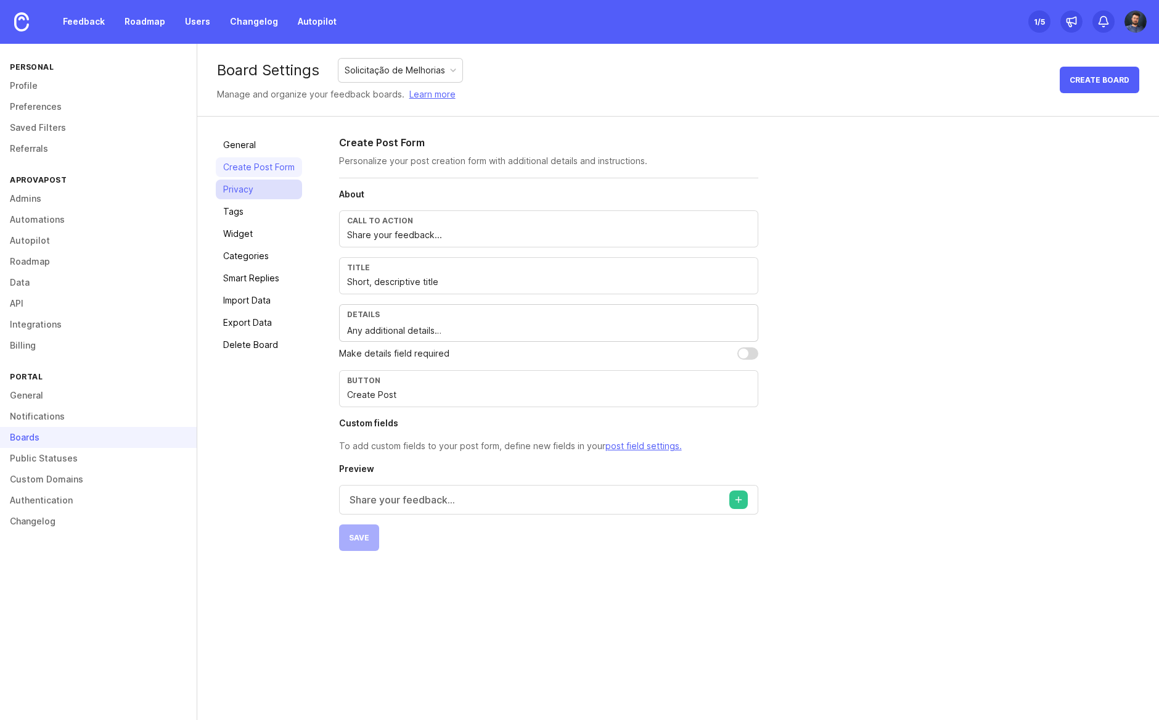
click at [260, 195] on link "Privacy" at bounding box center [259, 189] width 86 height 20
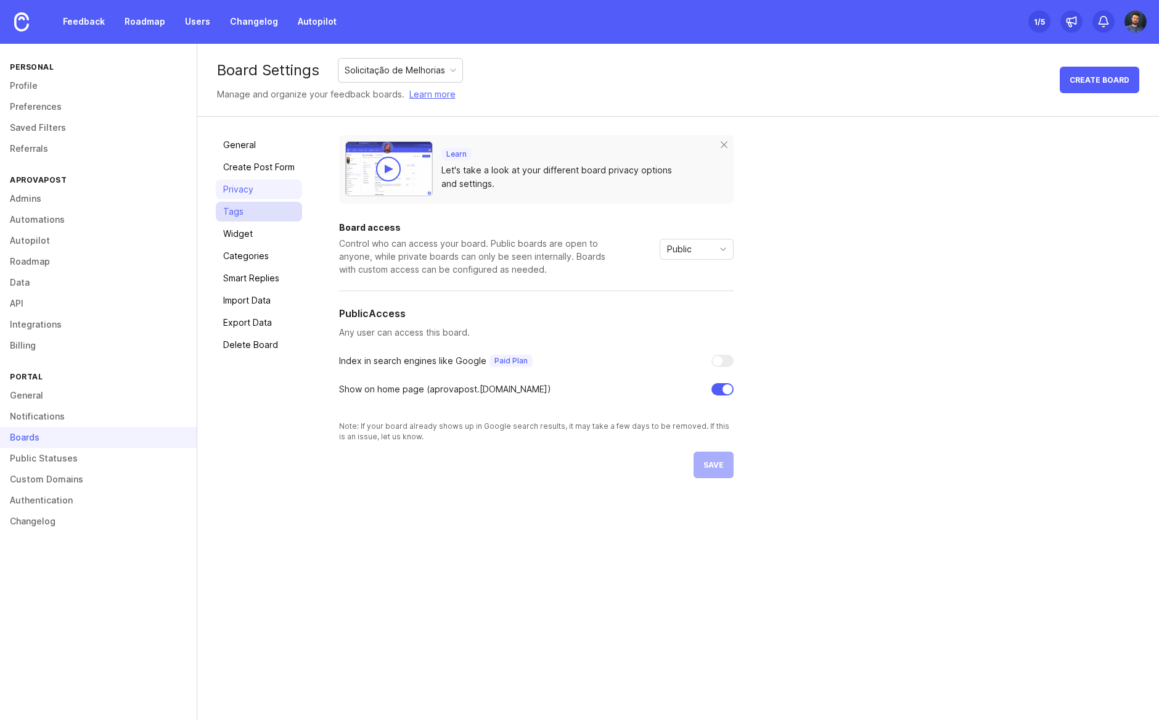
click at [255, 206] on link "Tags" at bounding box center [259, 212] width 86 height 20
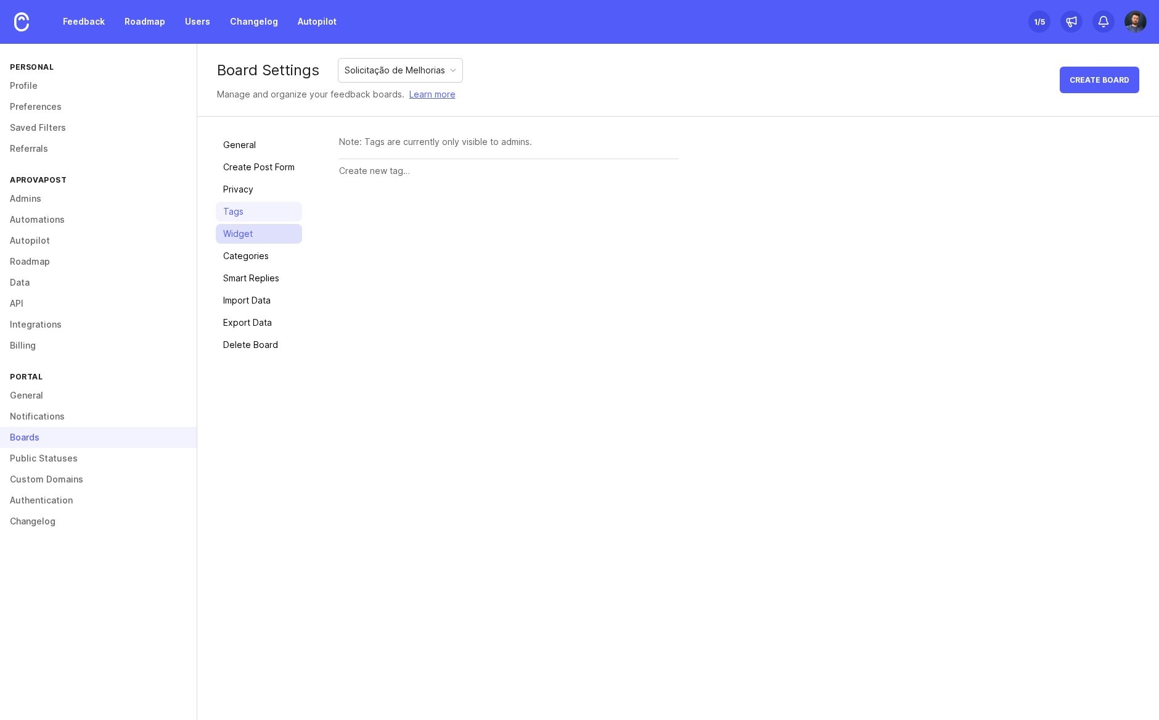
click at [248, 239] on link "Widget" at bounding box center [259, 234] width 86 height 20
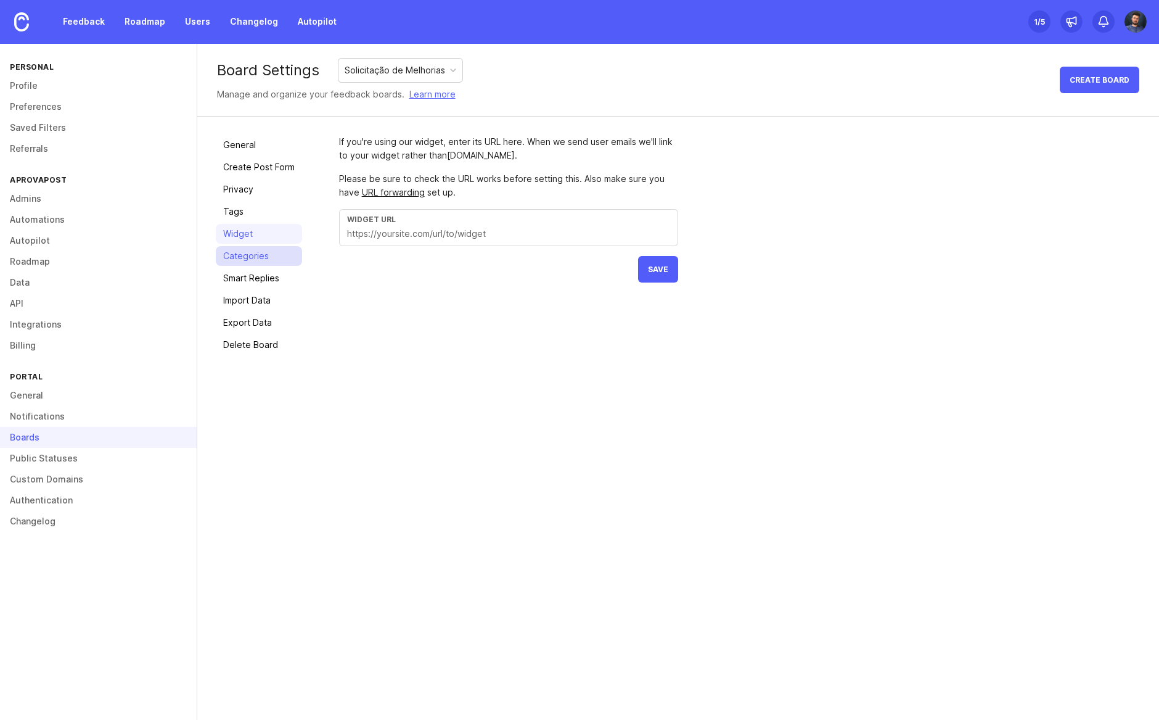
click at [245, 256] on link "Categories" at bounding box center [259, 256] width 86 height 20
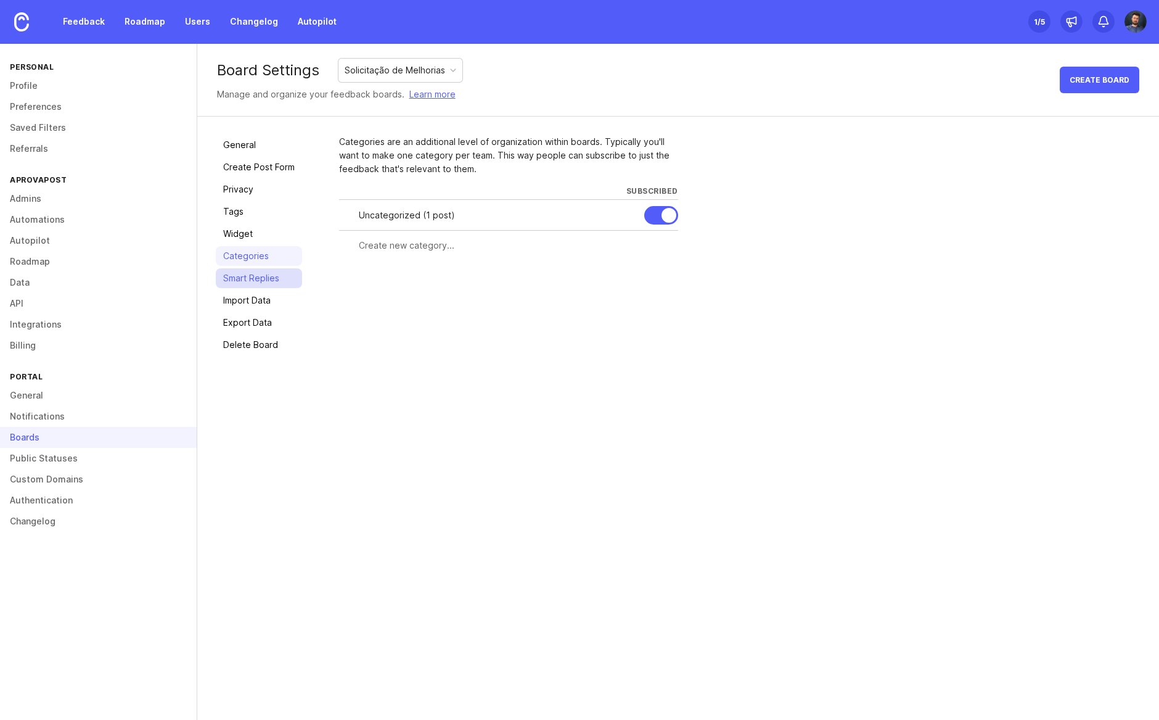
click at [244, 272] on link "Smart Replies" at bounding box center [259, 278] width 86 height 20
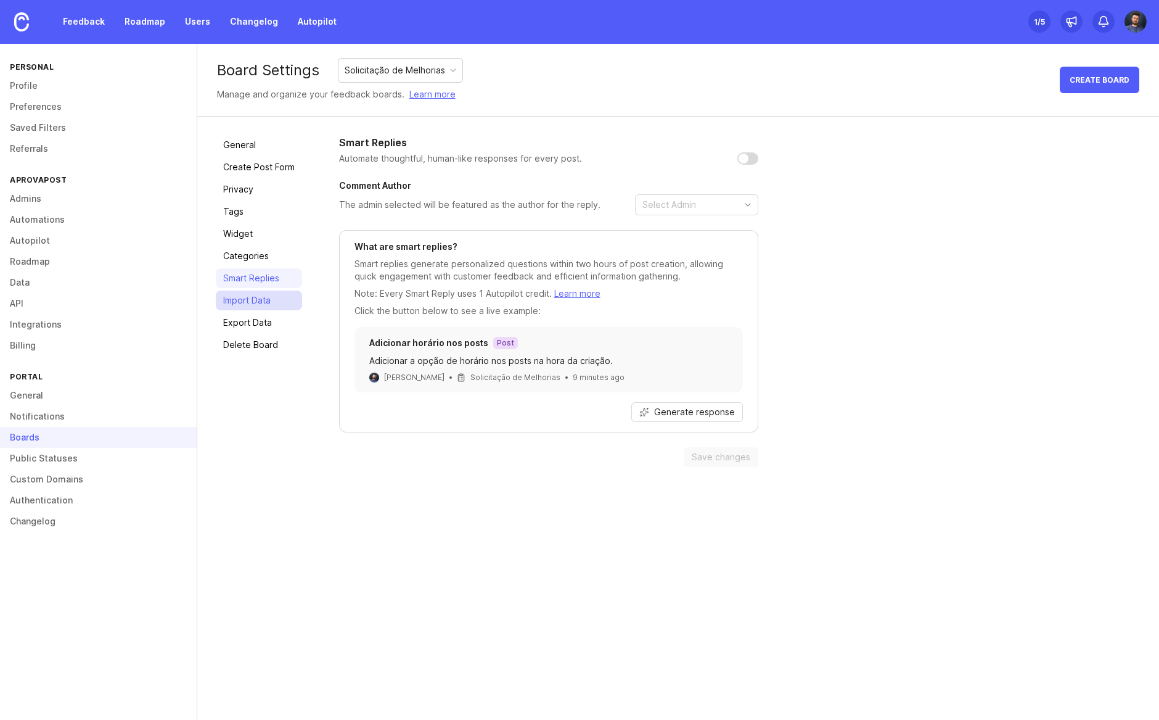
click at [244, 300] on link "Import Data" at bounding box center [259, 300] width 86 height 20
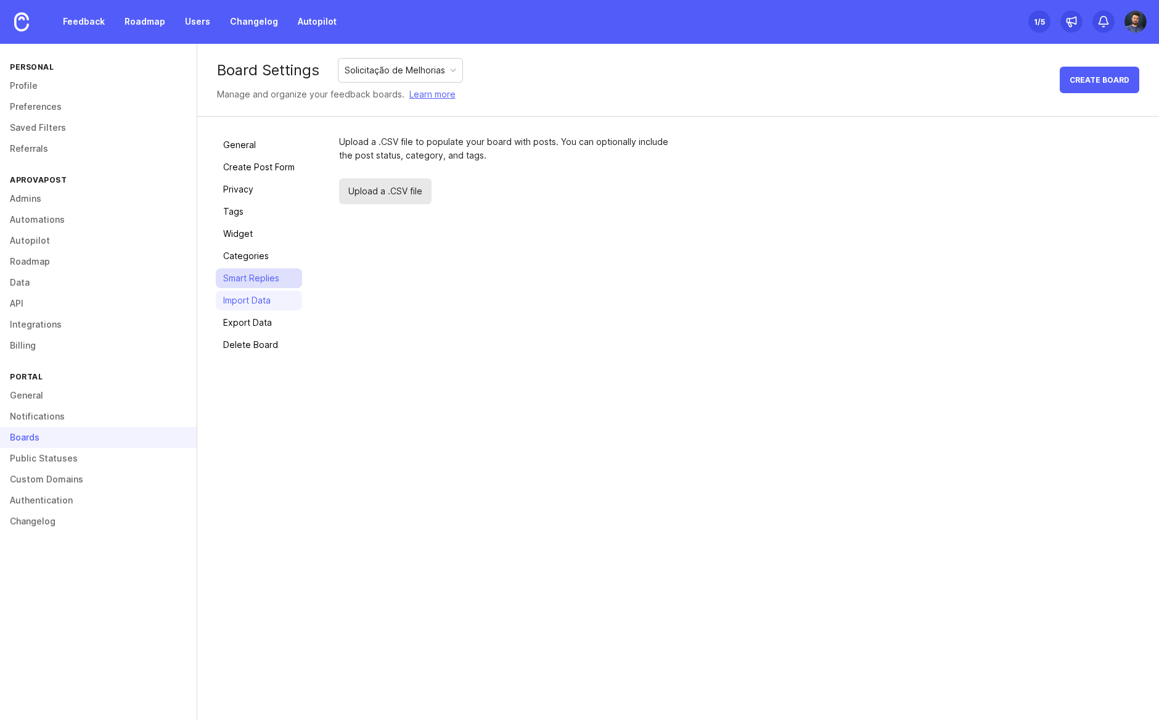
click at [256, 271] on link "Smart Replies" at bounding box center [259, 278] width 86 height 20
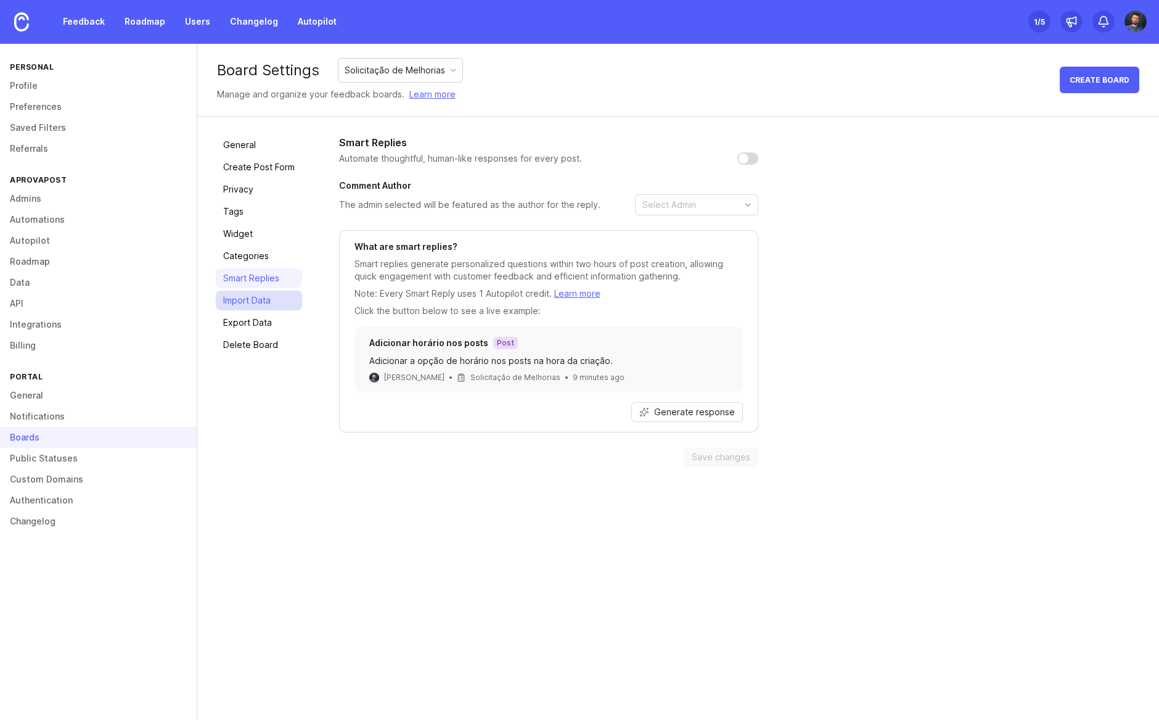
click at [246, 300] on link "Import Data" at bounding box center [259, 300] width 86 height 20
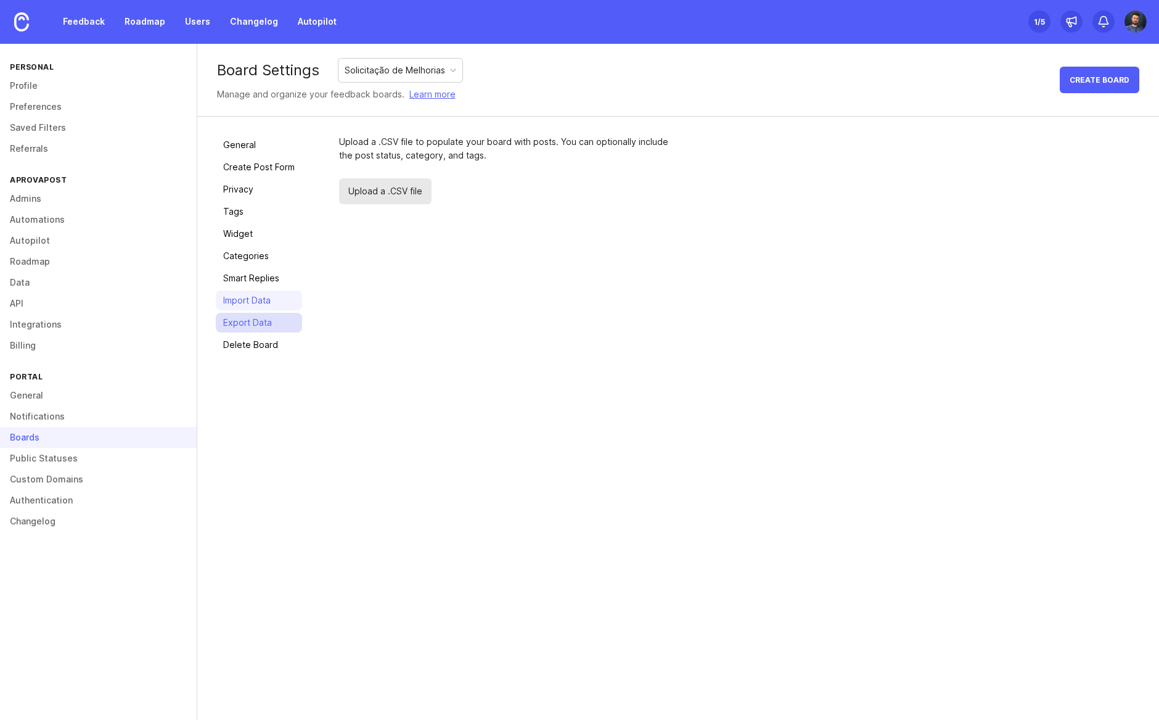
click at [241, 324] on link "Export Data" at bounding box center [259, 323] width 86 height 20
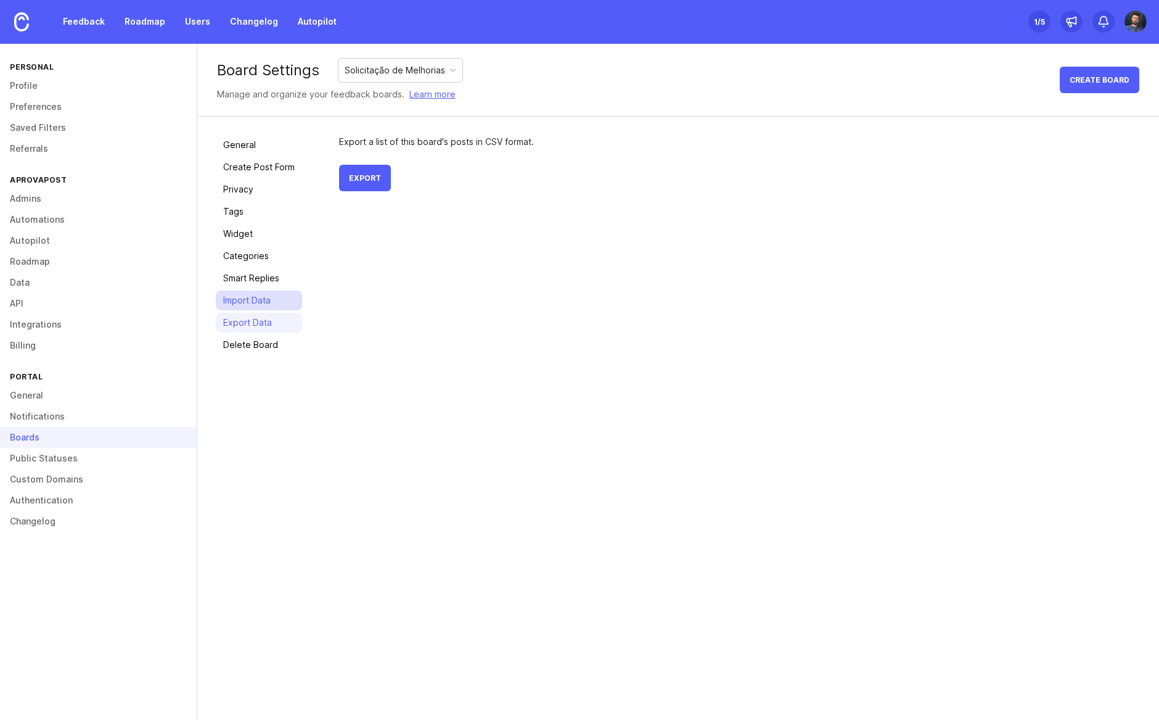
click at [233, 307] on link "Import Data" at bounding box center [259, 300] width 86 height 20
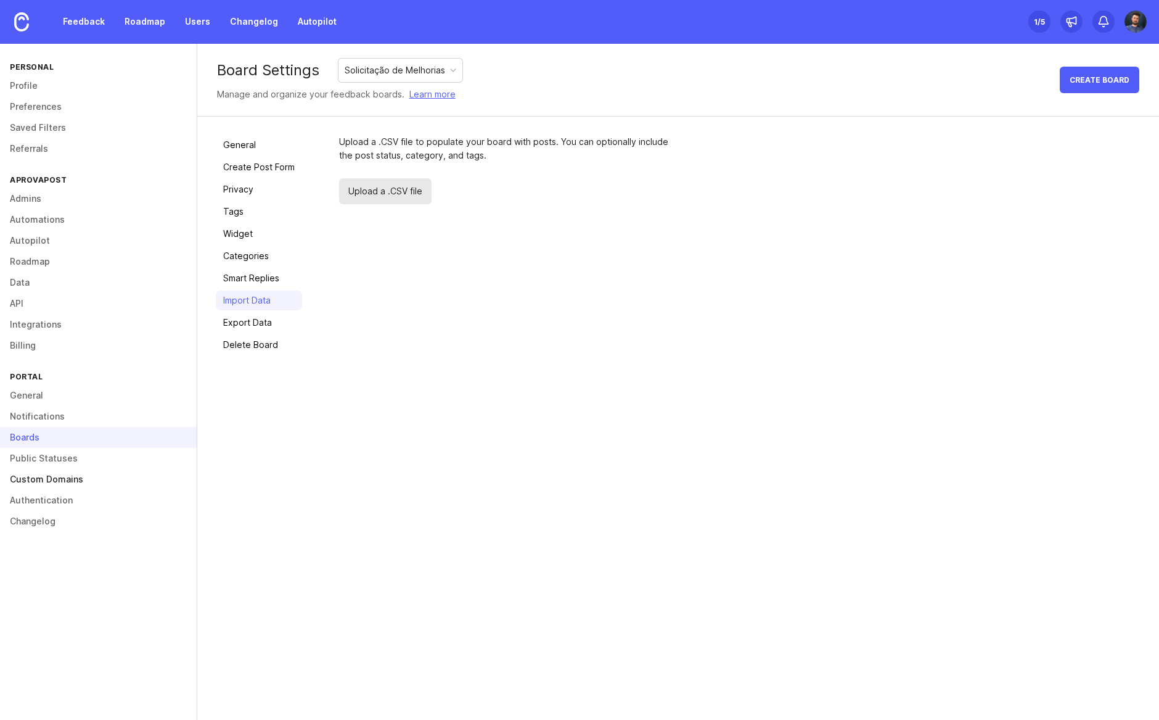
click at [62, 475] on link "Custom Domains" at bounding box center [98, 479] width 197 height 21
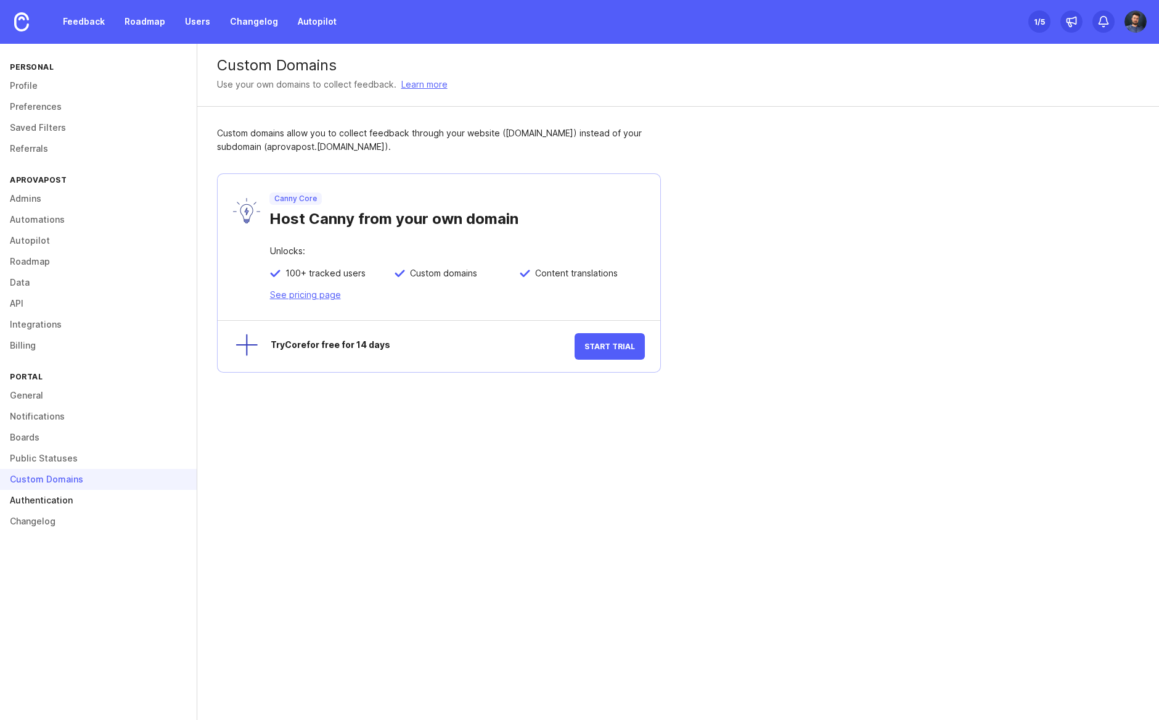
click at [67, 507] on link "Authentication" at bounding box center [98, 500] width 197 height 21
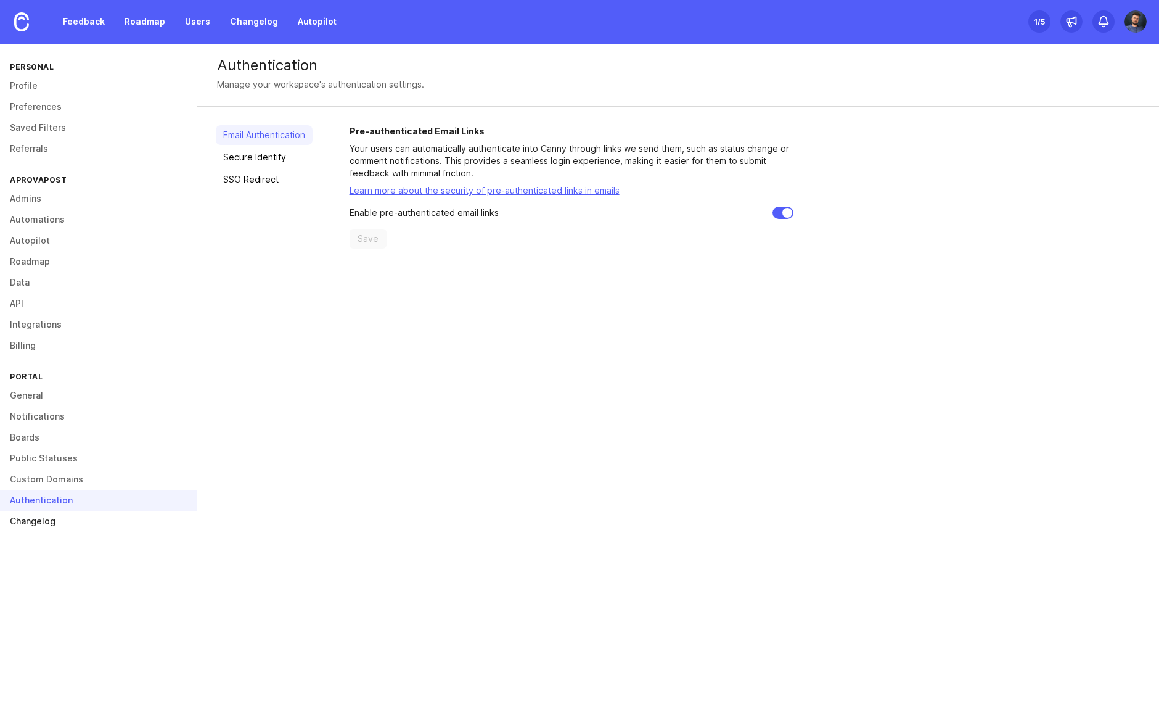
click at [50, 520] on link "Changelog" at bounding box center [98, 521] width 197 height 21
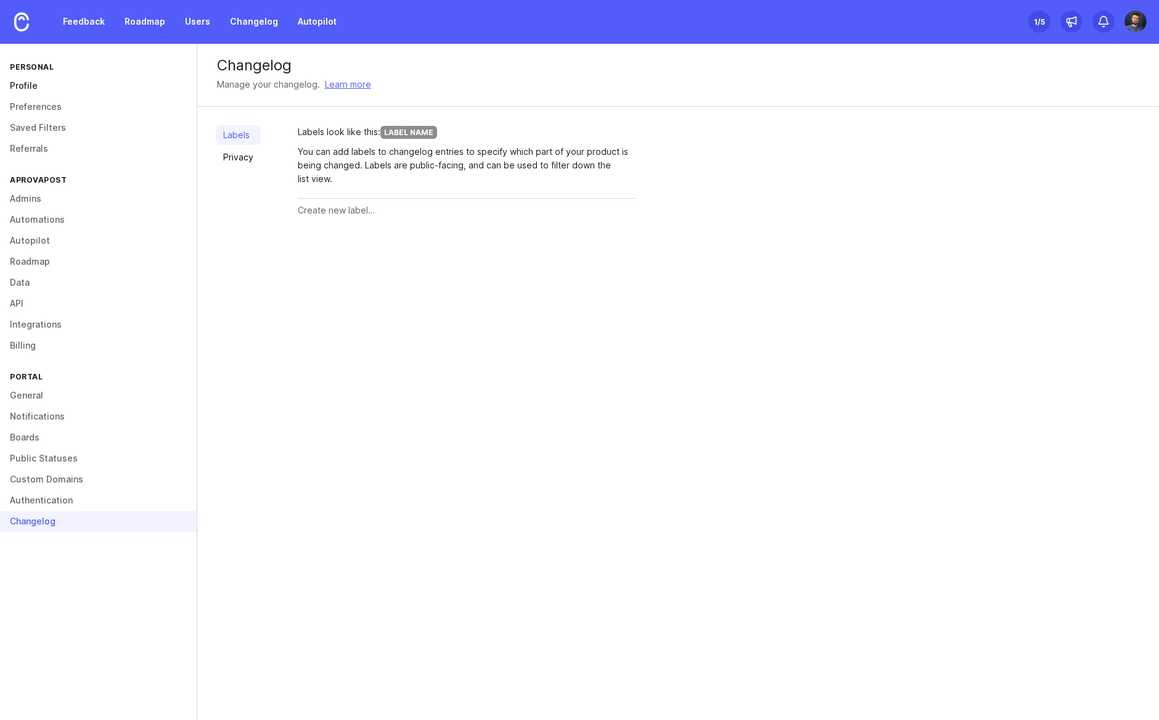
click at [60, 75] on link "Profile" at bounding box center [98, 85] width 197 height 21
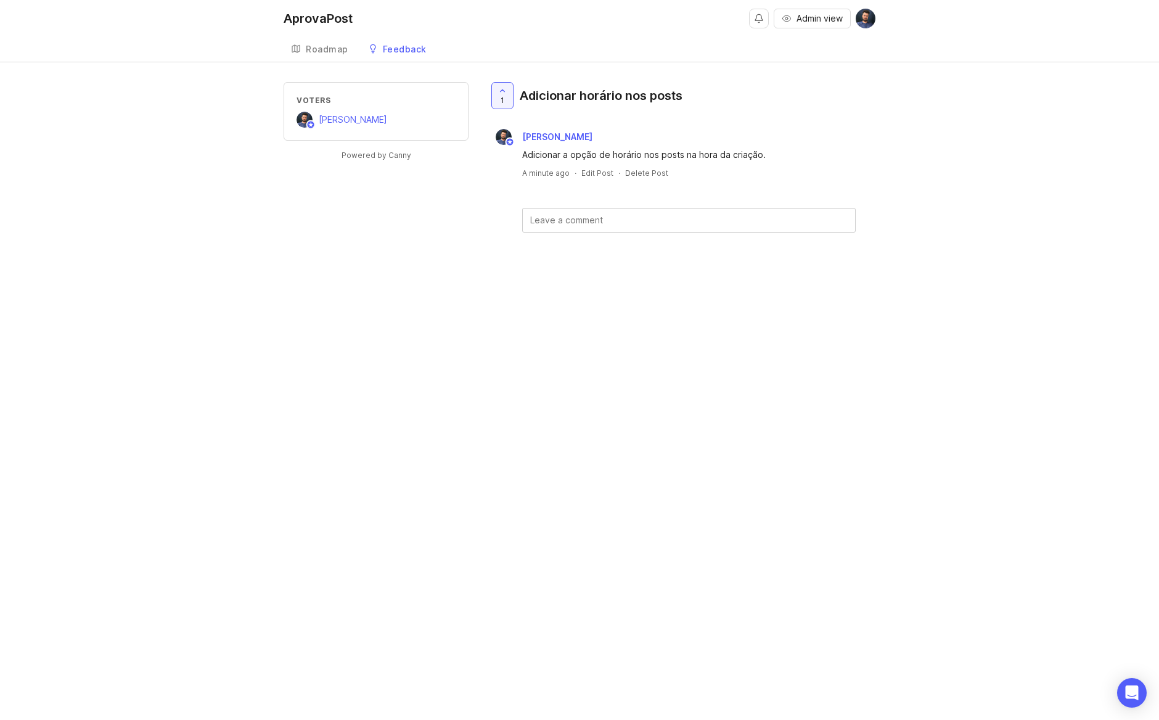
click at [331, 46] on div "Roadmap" at bounding box center [327, 49] width 43 height 9
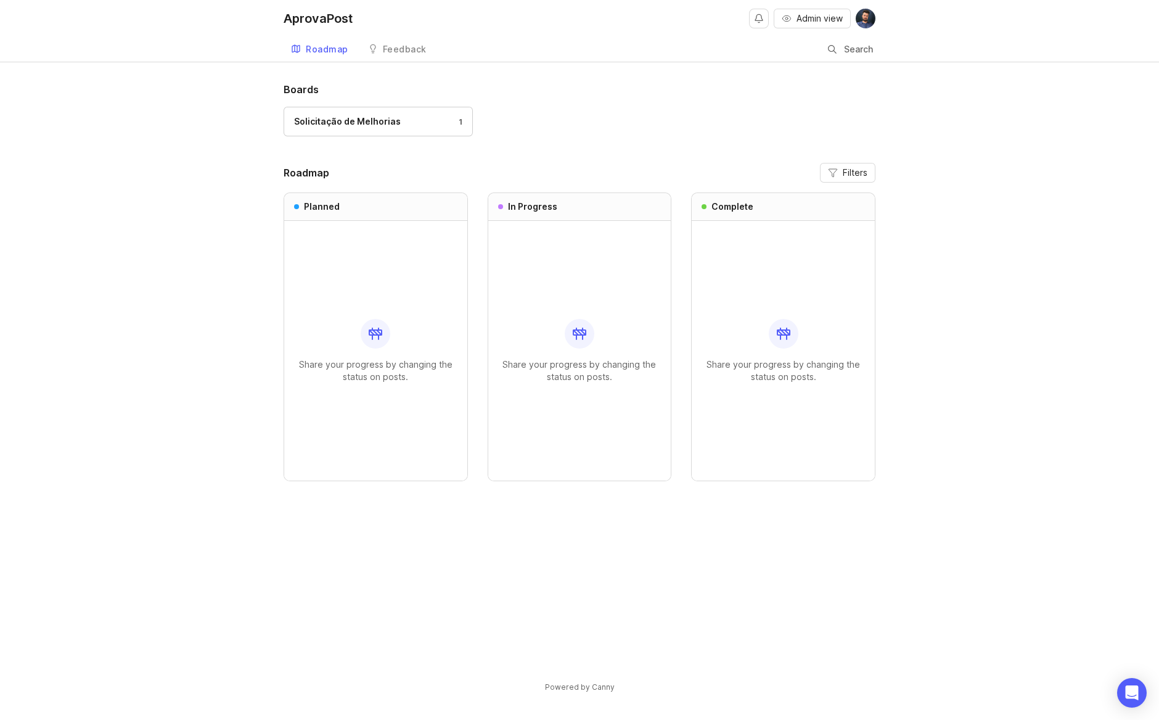
click at [331, 46] on div "Roadmap" at bounding box center [327, 49] width 43 height 9
click at [381, 246] on span "Adicionar horário nos posts" at bounding box center [385, 242] width 119 height 10
click at [129, 377] on div "Boards Solicitação de Melhorias 1 Roadmap Filters Planned 1 Adicionar horário n…" at bounding box center [579, 397] width 1159 height 631
click at [335, 47] on div "Roadmap" at bounding box center [327, 49] width 43 height 9
click at [221, 128] on div "Boards Solicitação de Melhorias 1 Roadmap Filters Planned 1 Adicionar horário n…" at bounding box center [579, 397] width 1159 height 631
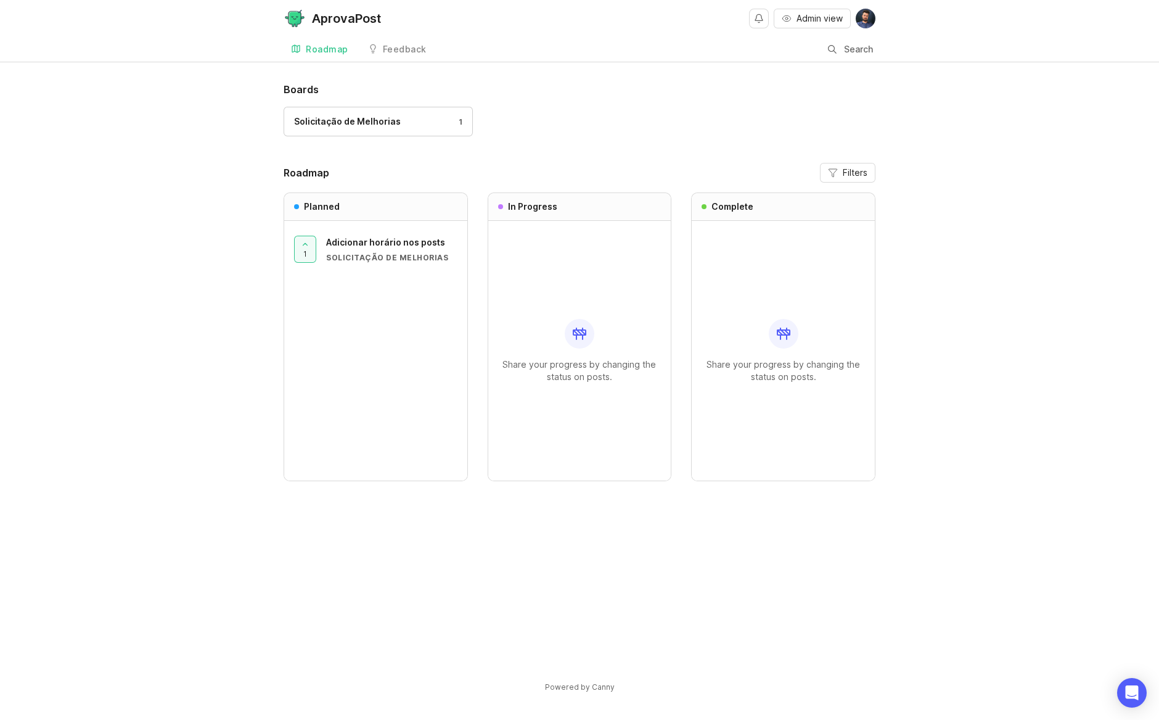
click at [200, 259] on div "Boards Solicitação de Melhorias 1 Roadmap Filters Planned 1 Adicionar horário n…" at bounding box center [579, 397] width 1159 height 631
click at [303, 59] on link "Roadmap" at bounding box center [320, 49] width 72 height 25
click at [330, 29] on div "AprovaPost" at bounding box center [337, 18] width 107 height 22
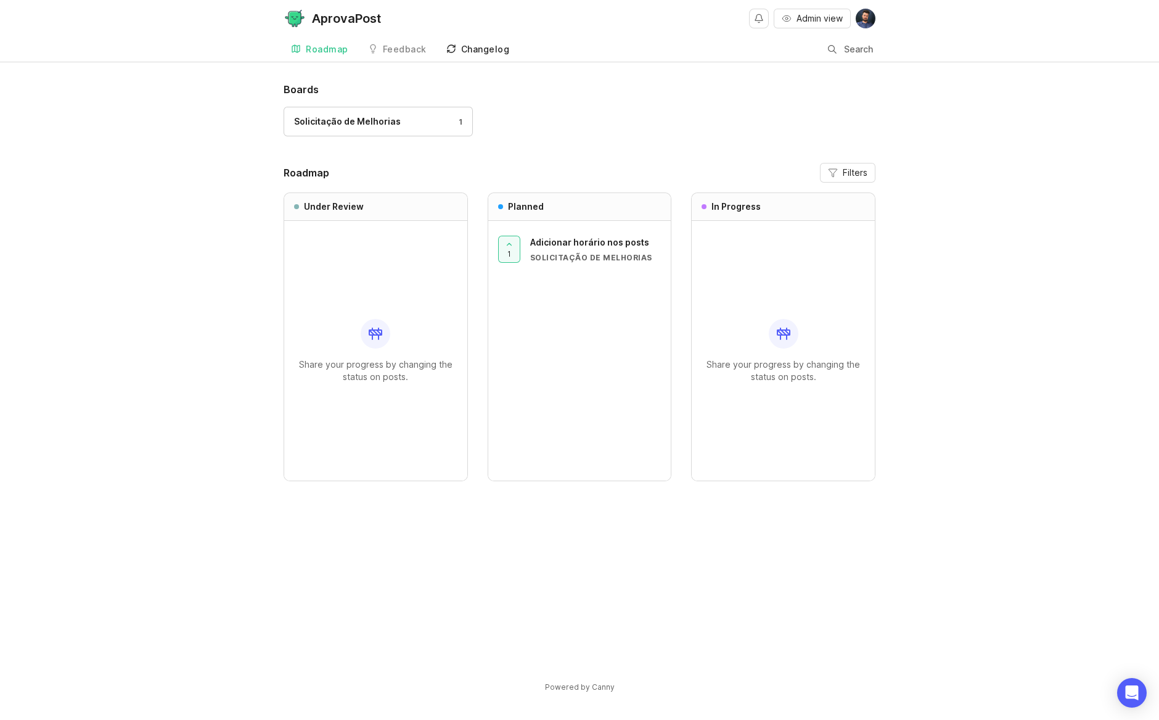
click at [475, 49] on div "Changelog" at bounding box center [485, 49] width 49 height 9
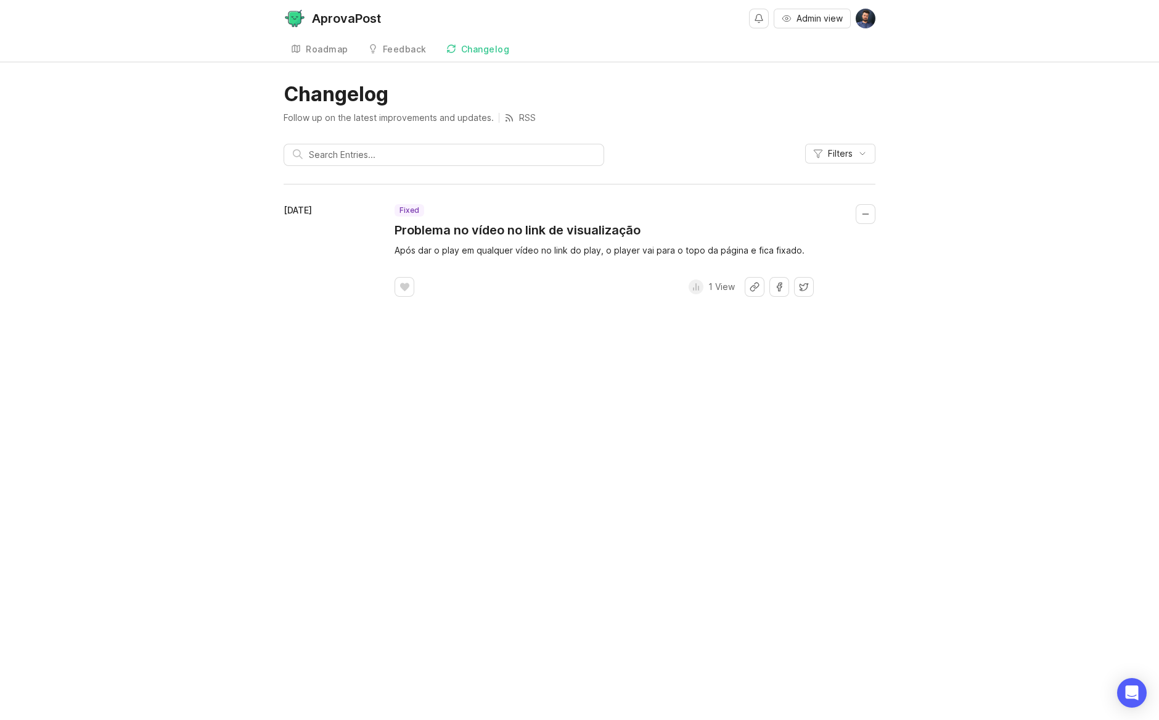
click at [549, 454] on div "AprovaPost Admin view Roadmap Feedback Solicitação de Melhorias Changelog Chang…" at bounding box center [579, 360] width 1159 height 720
click at [335, 42] on link "Roadmap" at bounding box center [320, 49] width 72 height 25
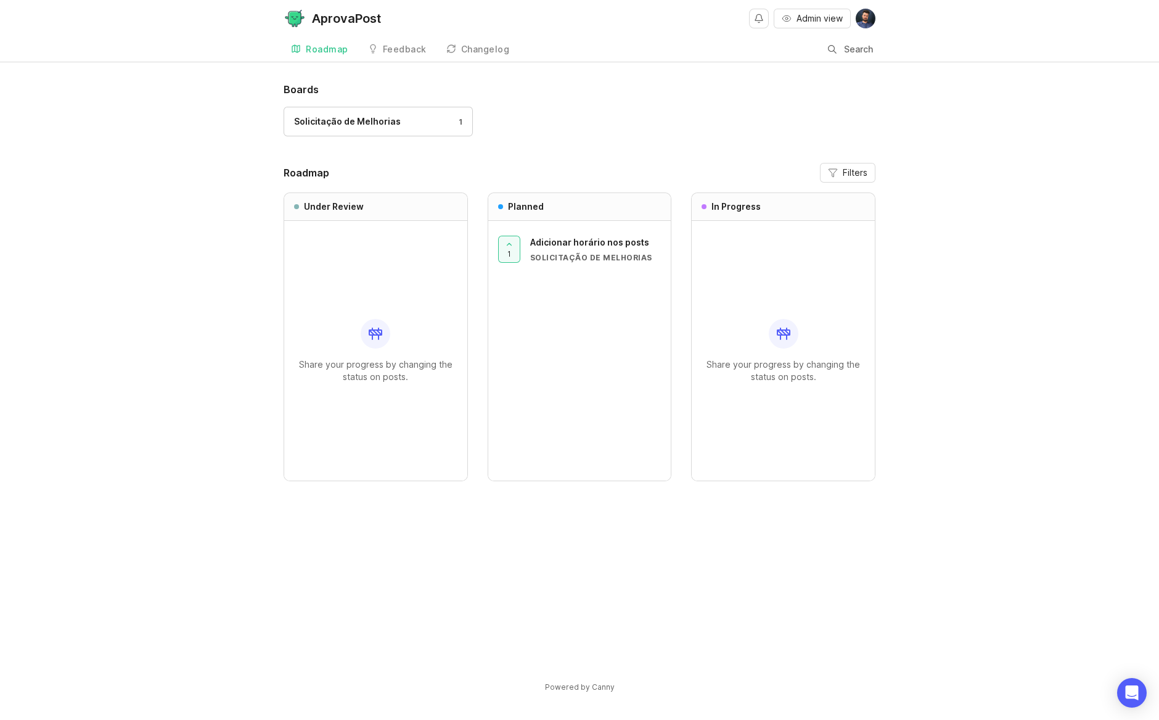
click at [211, 286] on div "Boards Solicitação de Melhorias 1 Roadmap Filters Under Review Share your progr…" at bounding box center [579, 397] width 1159 height 631
click at [412, 45] on div "Feedback" at bounding box center [405, 49] width 44 height 9
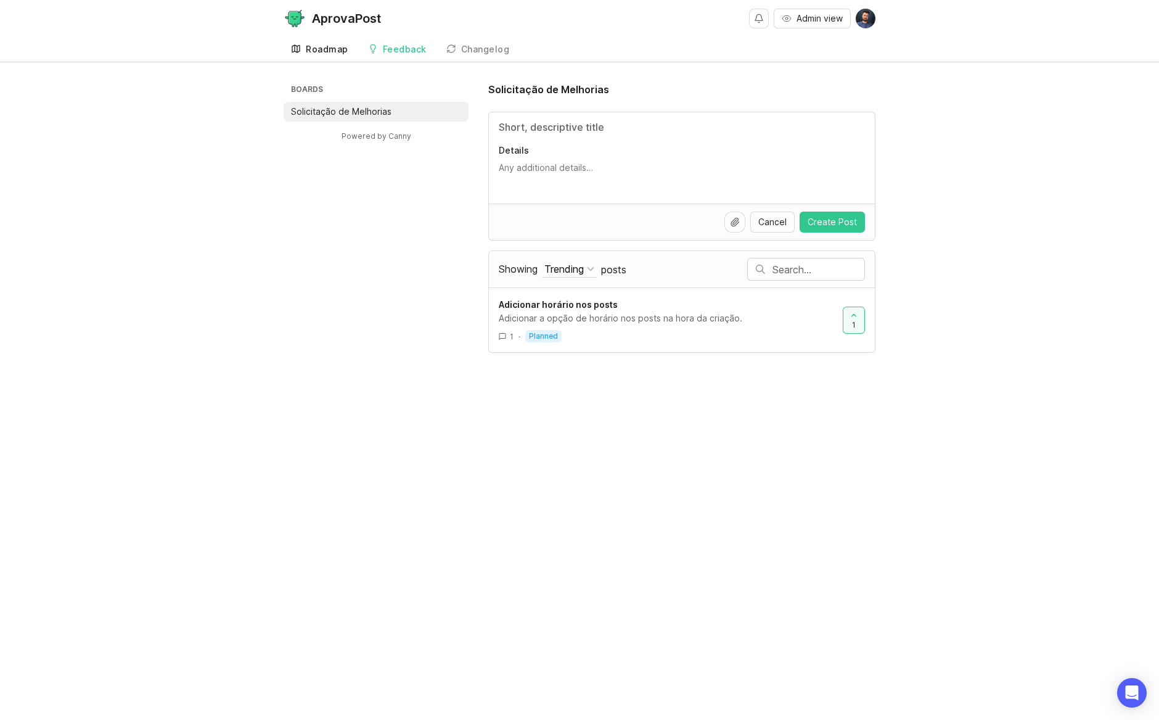
click at [324, 46] on div "Roadmap" at bounding box center [327, 49] width 43 height 9
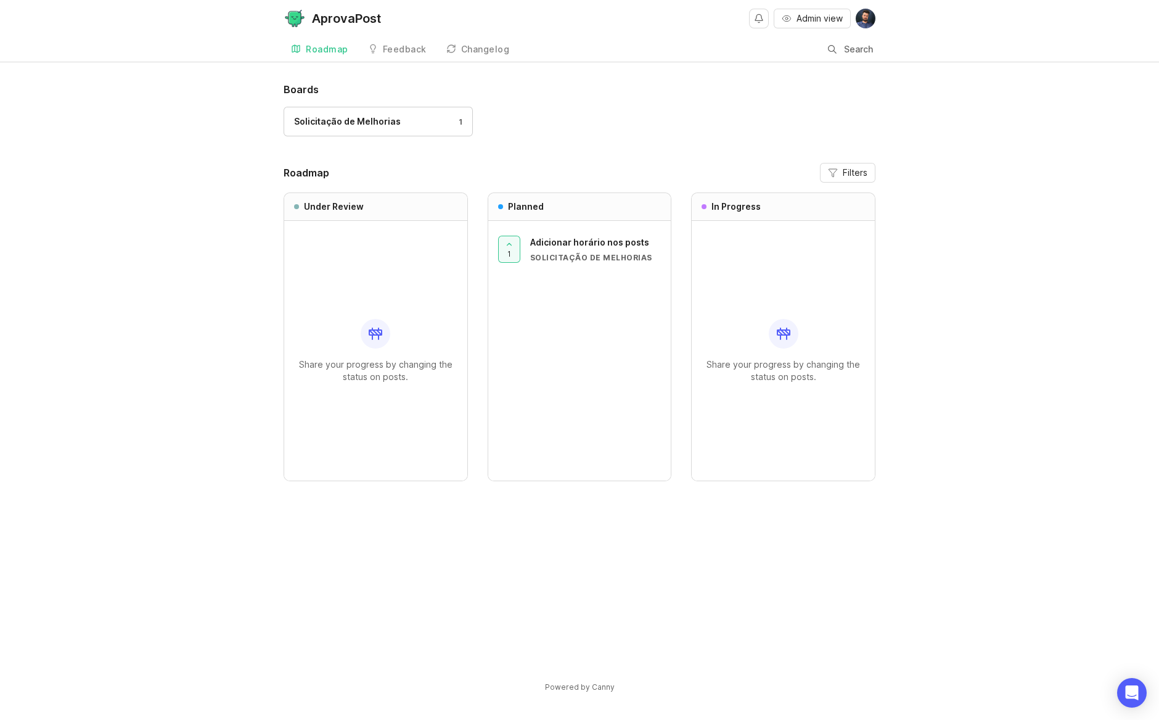
click at [401, 242] on div "Share your progress by changing the status on posts." at bounding box center [375, 351] width 163 height 260
click at [228, 171] on div "Boards Solicitação de Melhorias 1 Roadmap Filters Under Review Share your progr…" at bounding box center [579, 397] width 1159 height 631
click at [361, 27] on div "AprovaPost" at bounding box center [337, 18] width 107 height 22
click at [406, 57] on link "Feedback" at bounding box center [397, 49] width 73 height 25
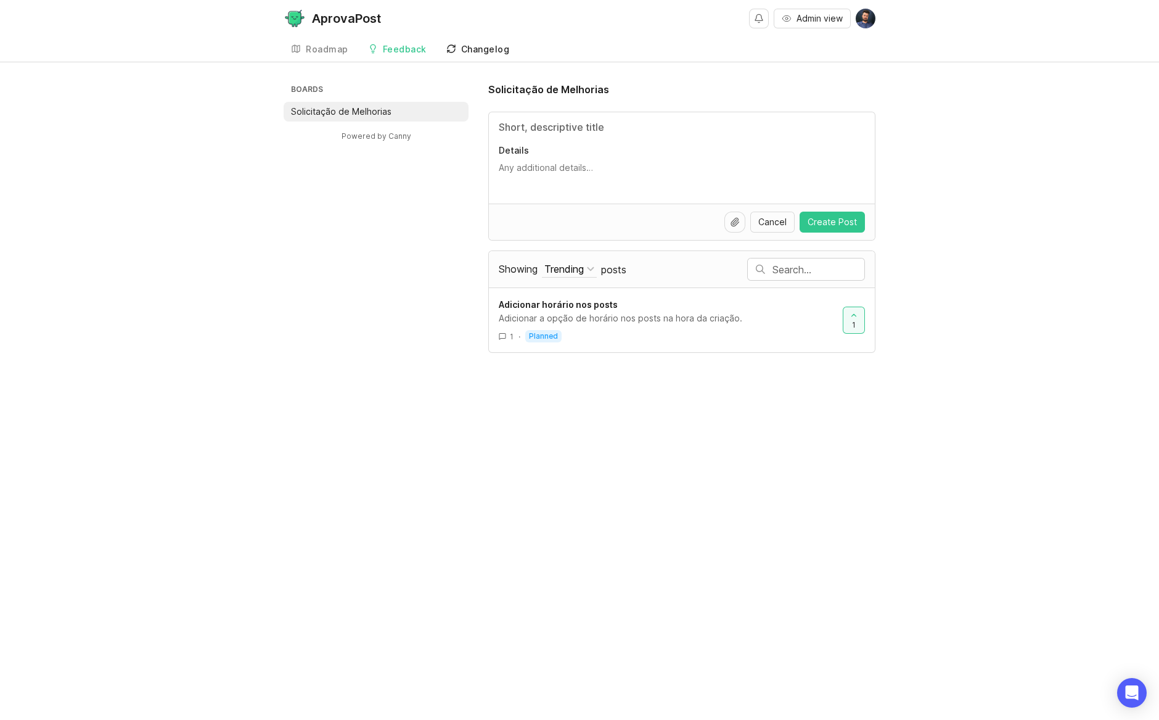
click at [459, 55] on link "Changelog" at bounding box center [478, 49] width 78 height 25
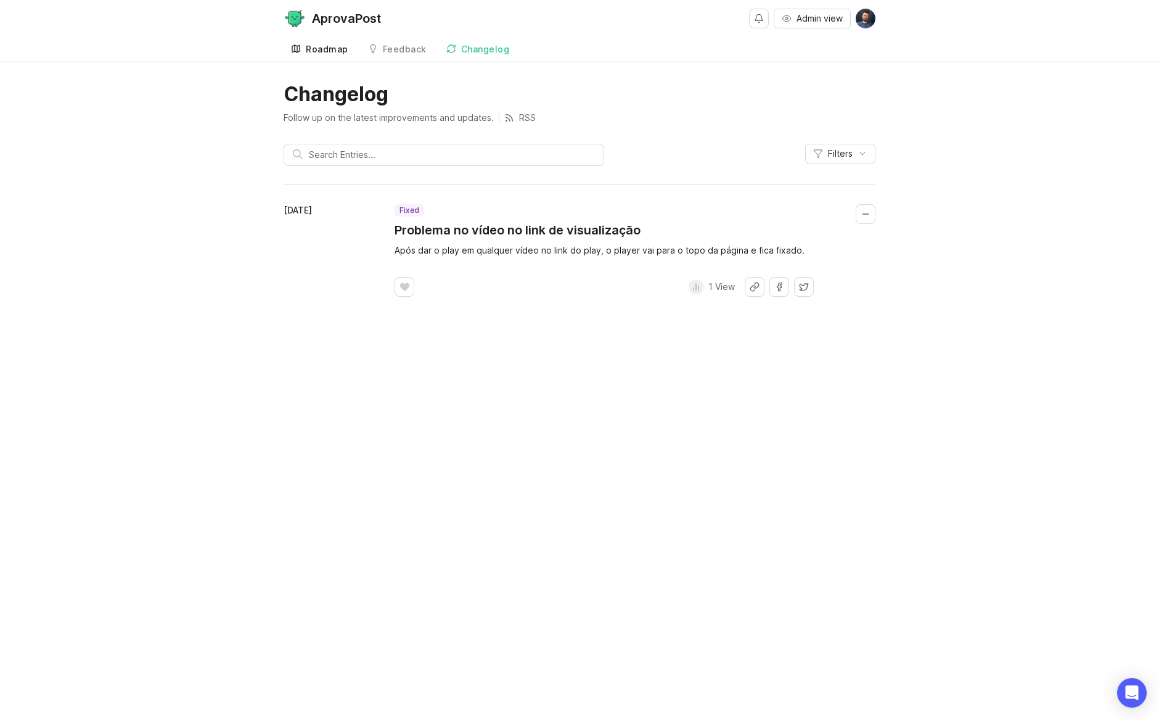
click at [335, 55] on link "Roadmap" at bounding box center [320, 49] width 72 height 25
